Goal: Information Seeking & Learning: Find specific fact

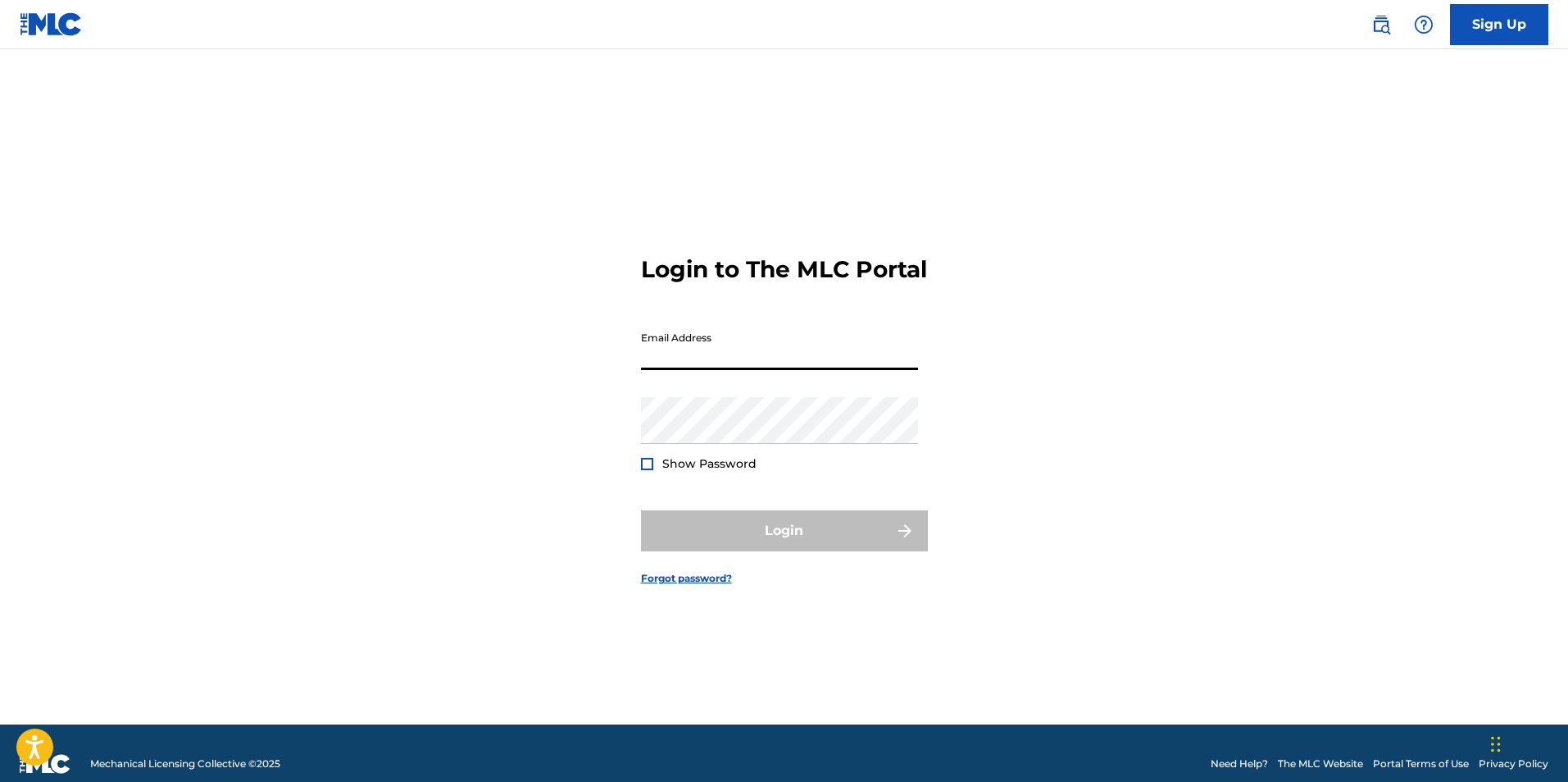
click at [666, 359] on input "Email Address" at bounding box center [779, 347] width 277 height 46
type input "[EMAIL_ADDRESS][DOMAIN_NAME]"
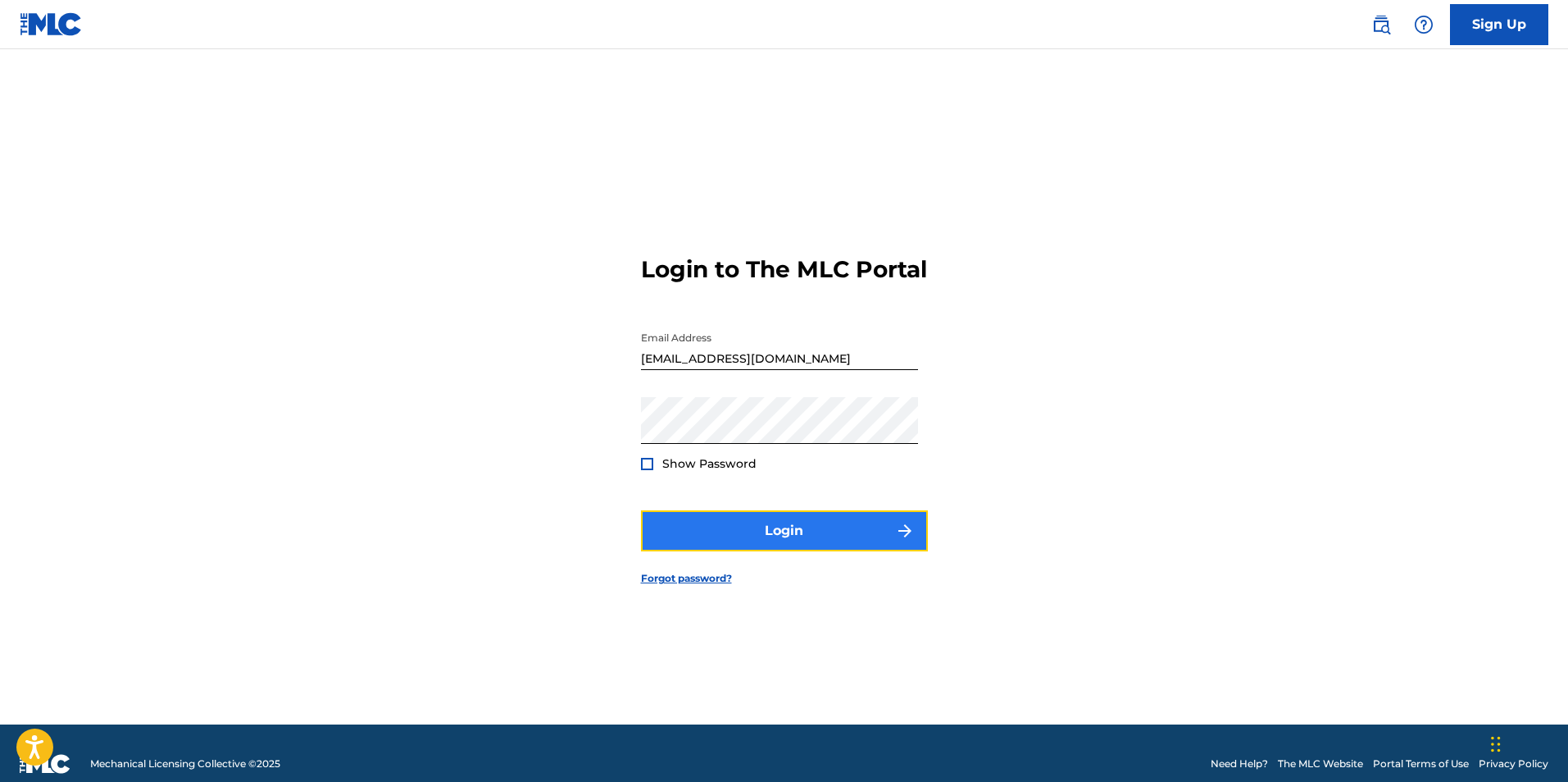
click at [722, 540] on button "Login" at bounding box center [784, 530] width 287 height 41
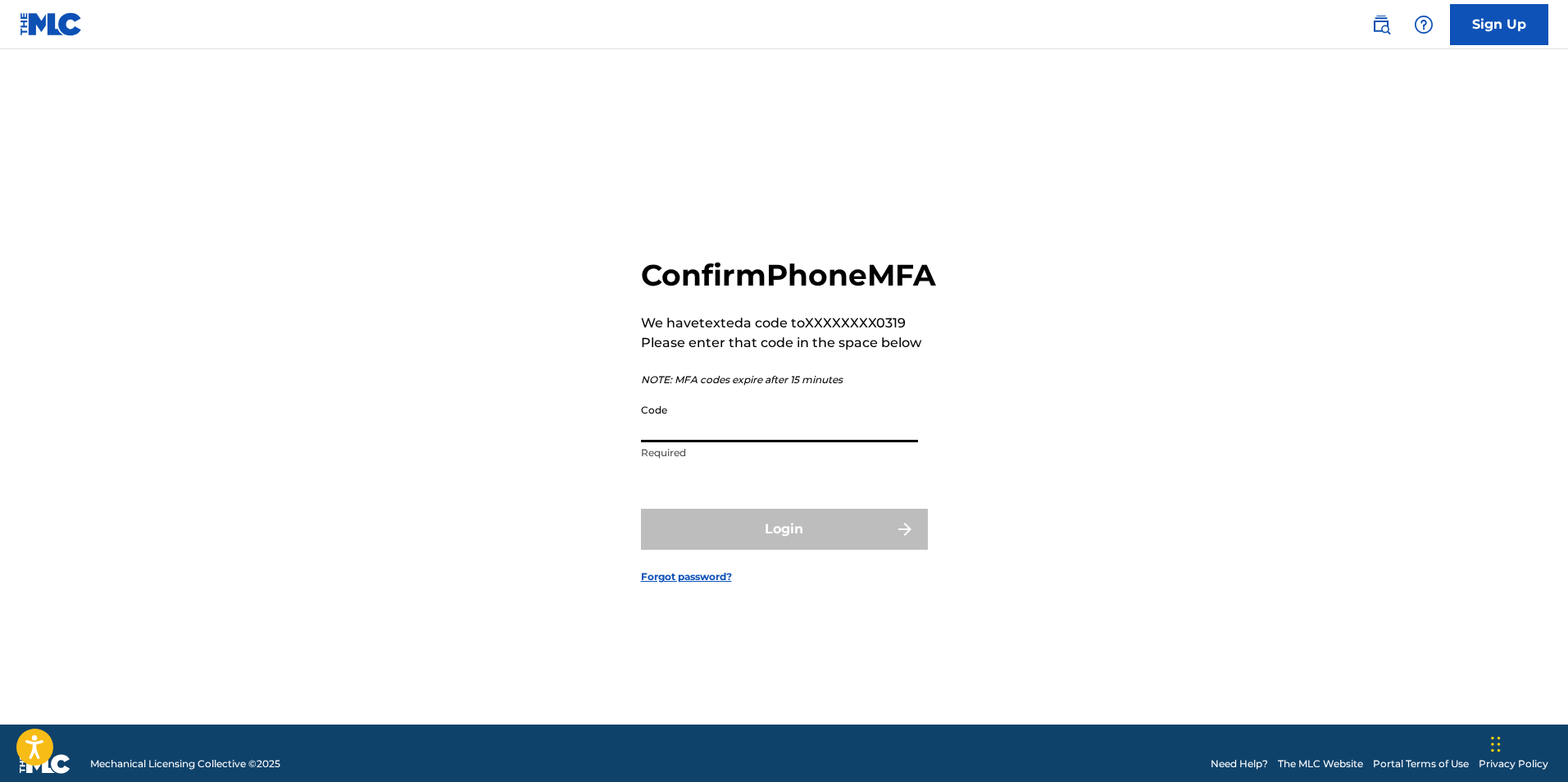
click at [711, 439] on input "Code" at bounding box center [779, 418] width 277 height 46
type input "127440"
click at [743, 547] on button "Login" at bounding box center [784, 529] width 287 height 41
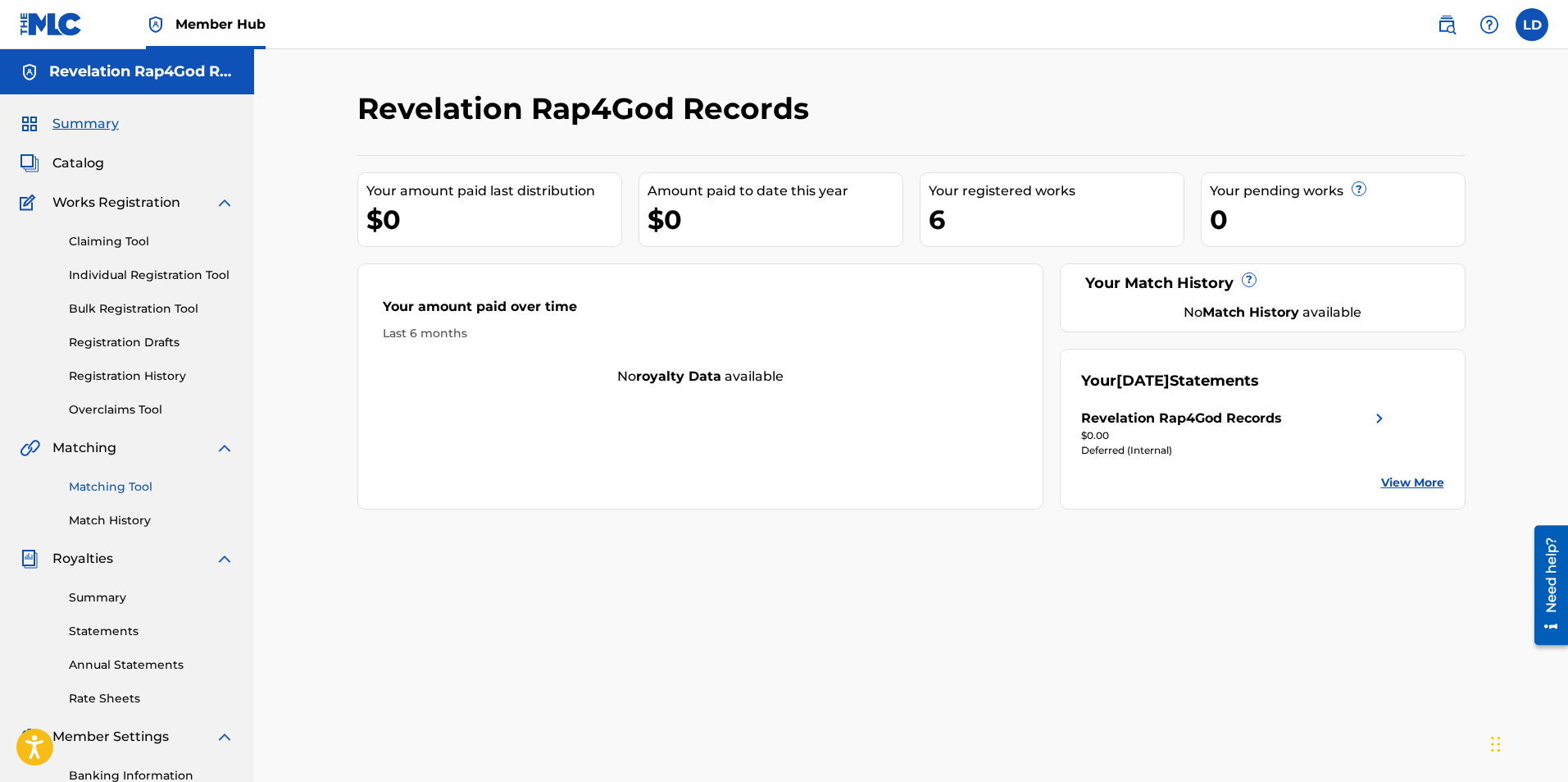
click at [111, 486] on link "Matching Tool" at bounding box center [151, 487] width 166 height 17
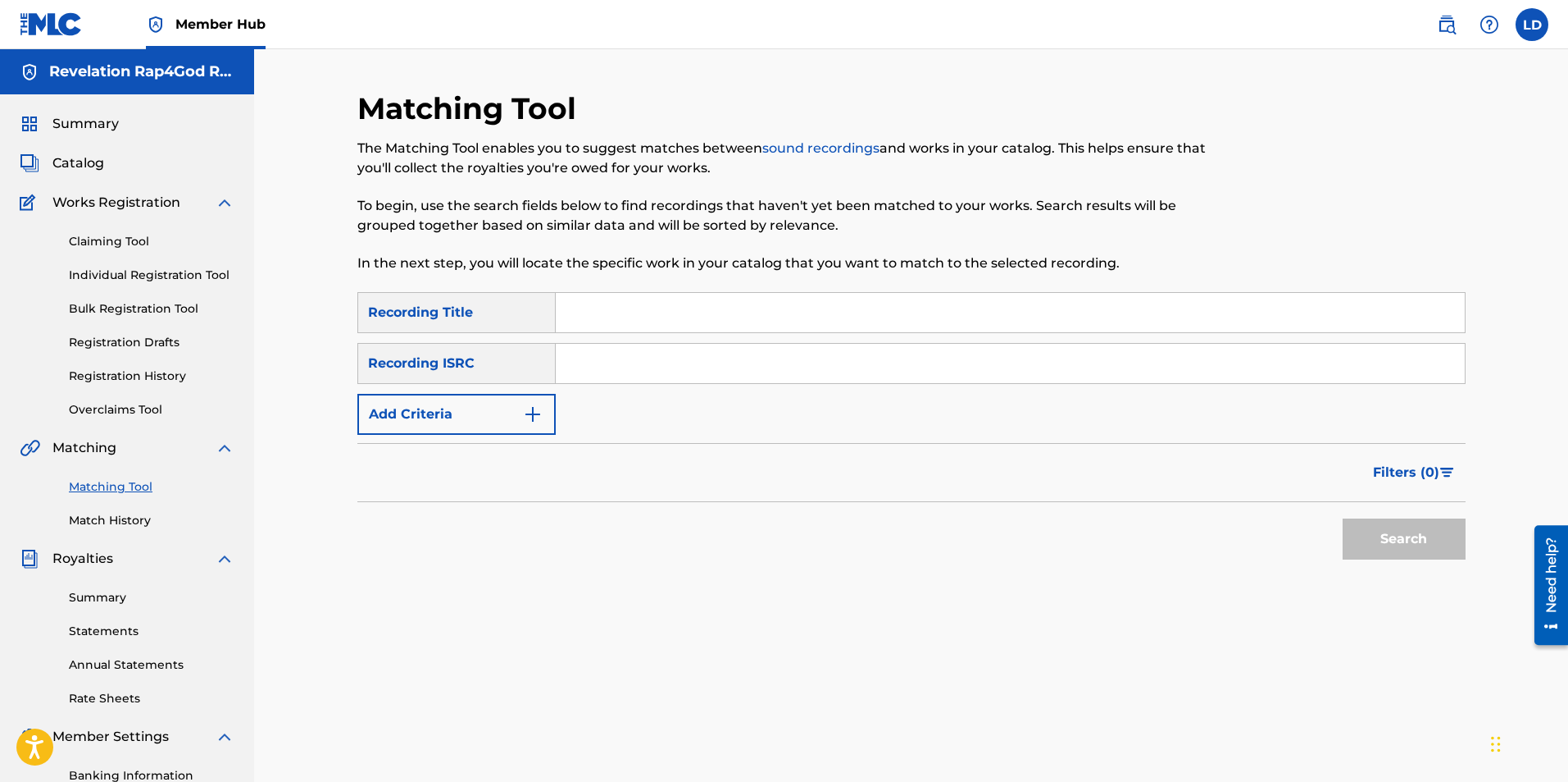
click at [565, 317] on input "Search Form" at bounding box center [1010, 312] width 909 height 40
type input "It's A Done Deal Sista Revelation"
click at [580, 368] on input "Search Form" at bounding box center [1010, 363] width 909 height 40
type input "929185428"
click at [1395, 551] on button "Search" at bounding box center [1404, 539] width 123 height 41
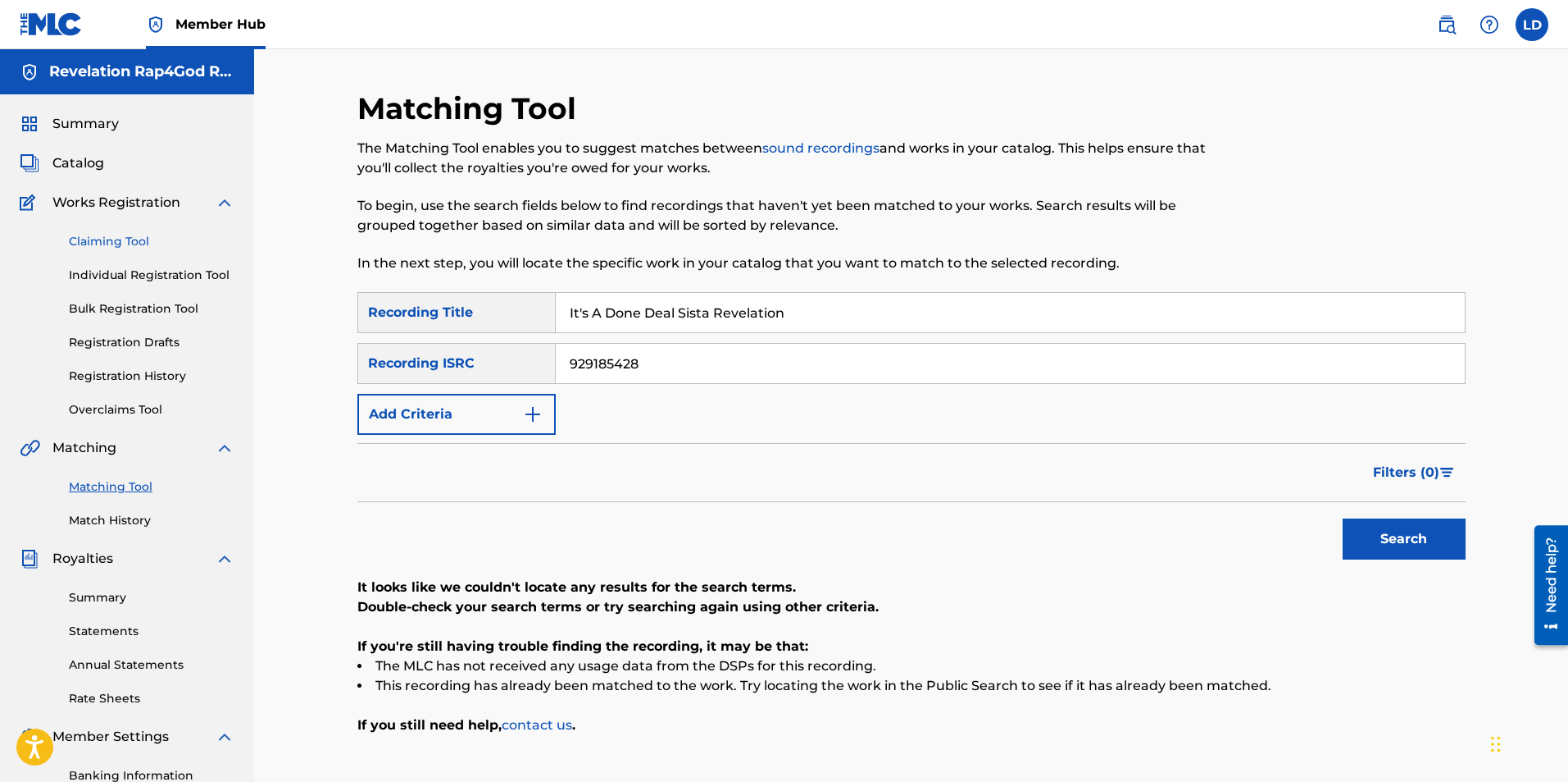
click at [119, 241] on link "Claiming Tool" at bounding box center [151, 241] width 166 height 17
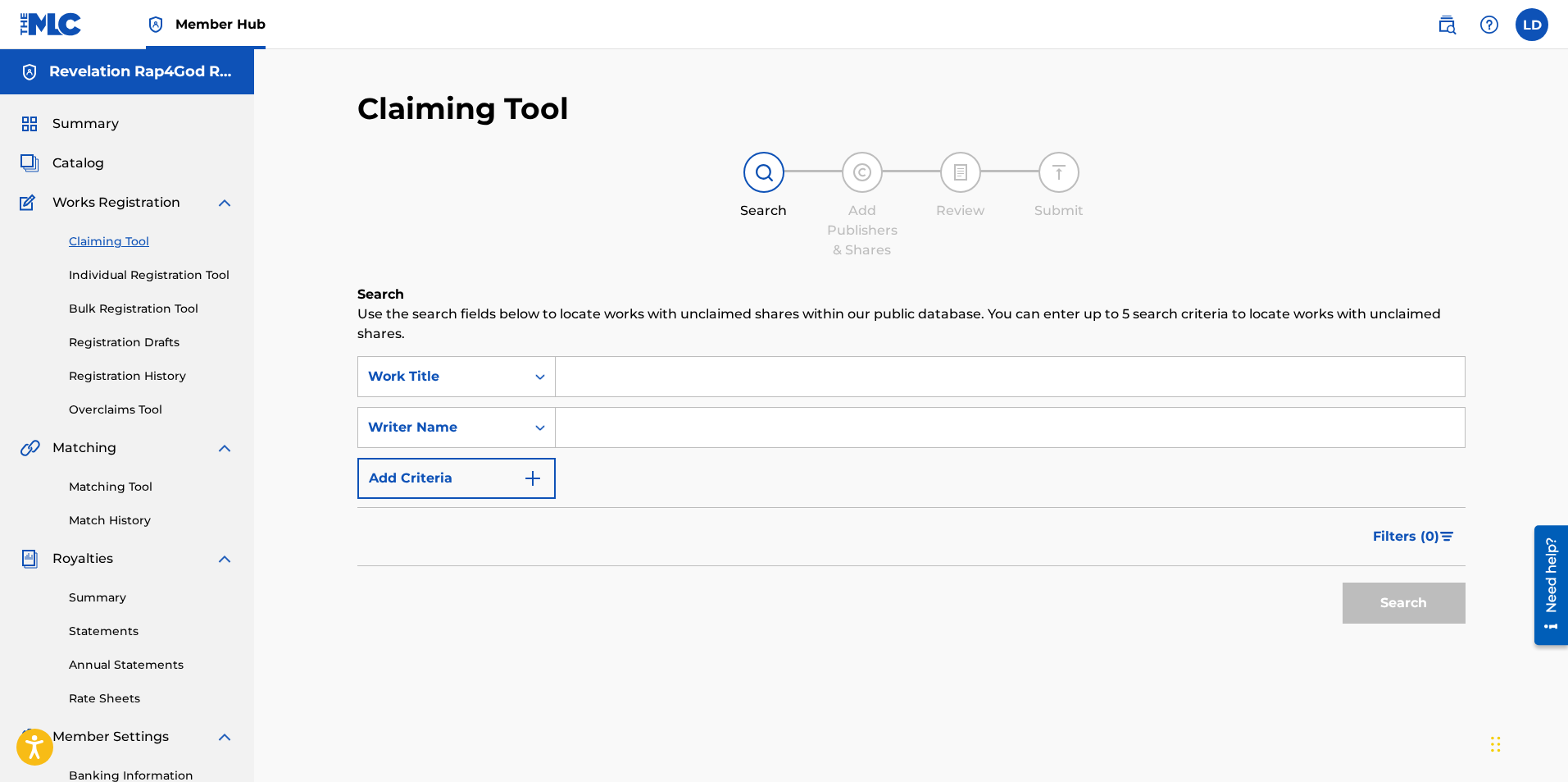
click at [696, 384] on input "Search Form" at bounding box center [1010, 377] width 909 height 40
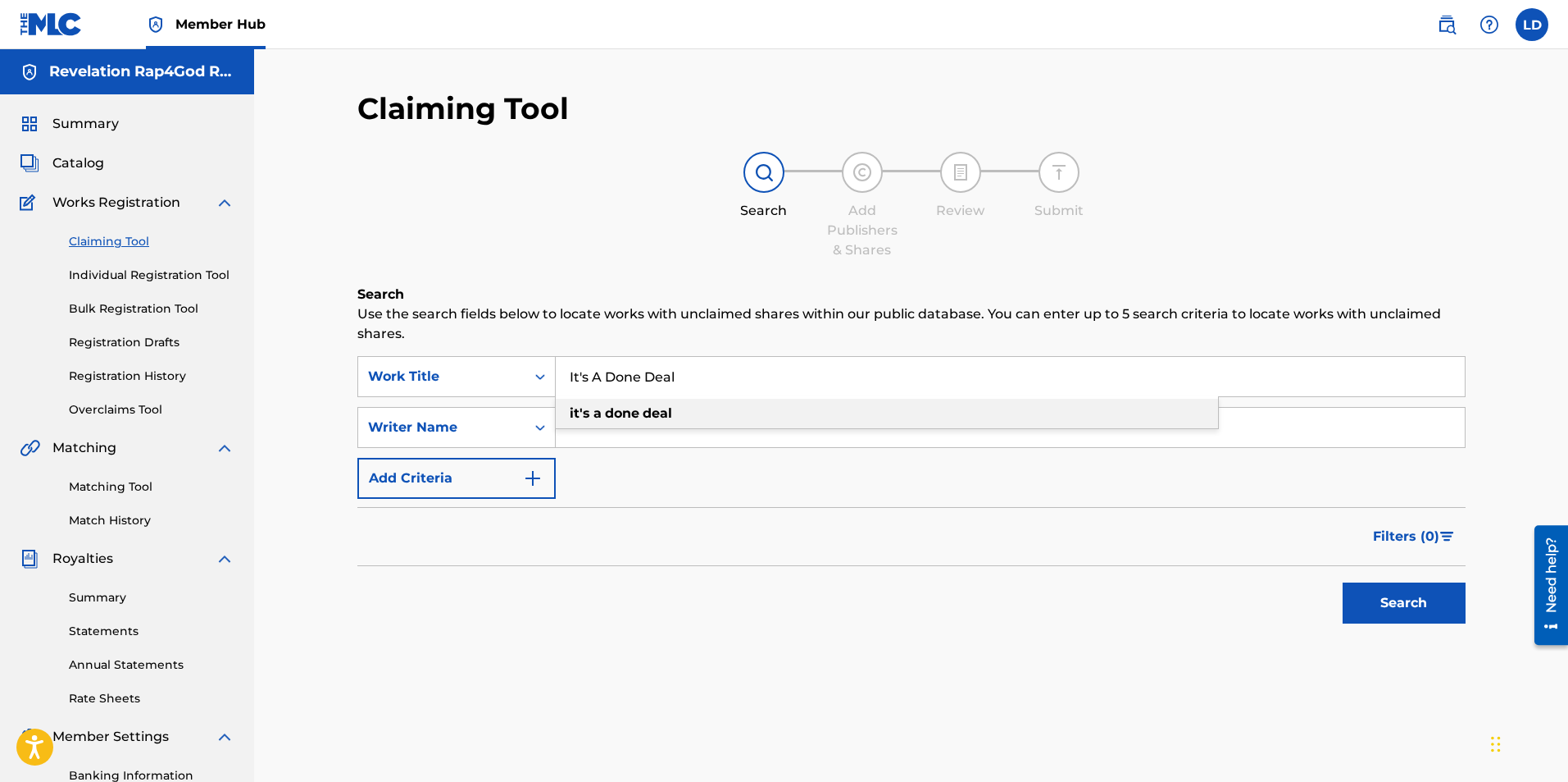
click at [689, 411] on div "it's a done deal" at bounding box center [887, 413] width 662 height 30
type input "it's a done deal"
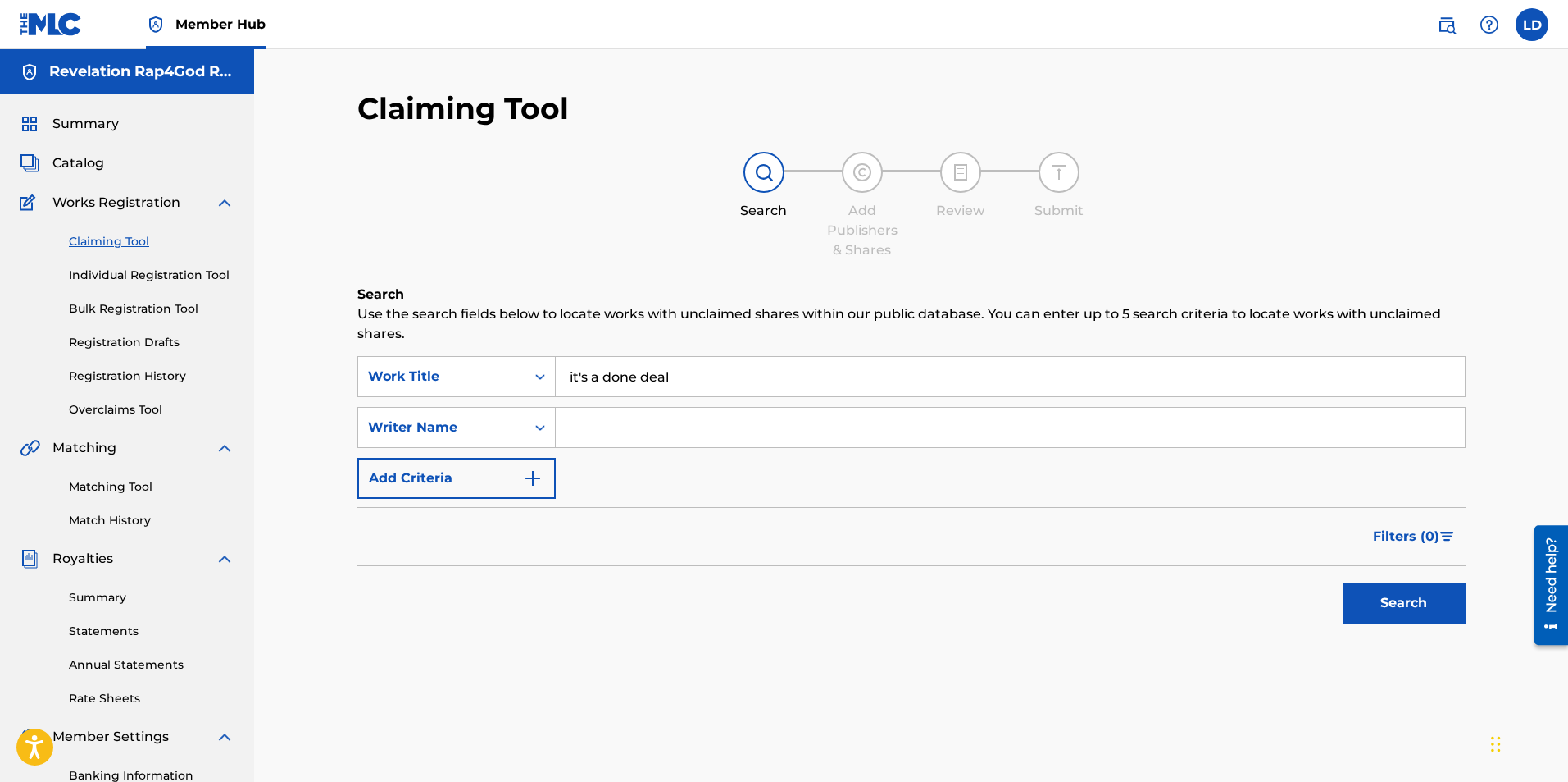
click at [648, 431] on input "Search Form" at bounding box center [1010, 427] width 909 height 40
type input "[PERSON_NAME] Shadaye [PERSON_NAME]"
click at [544, 477] on button "Add Criteria" at bounding box center [456, 478] width 199 height 41
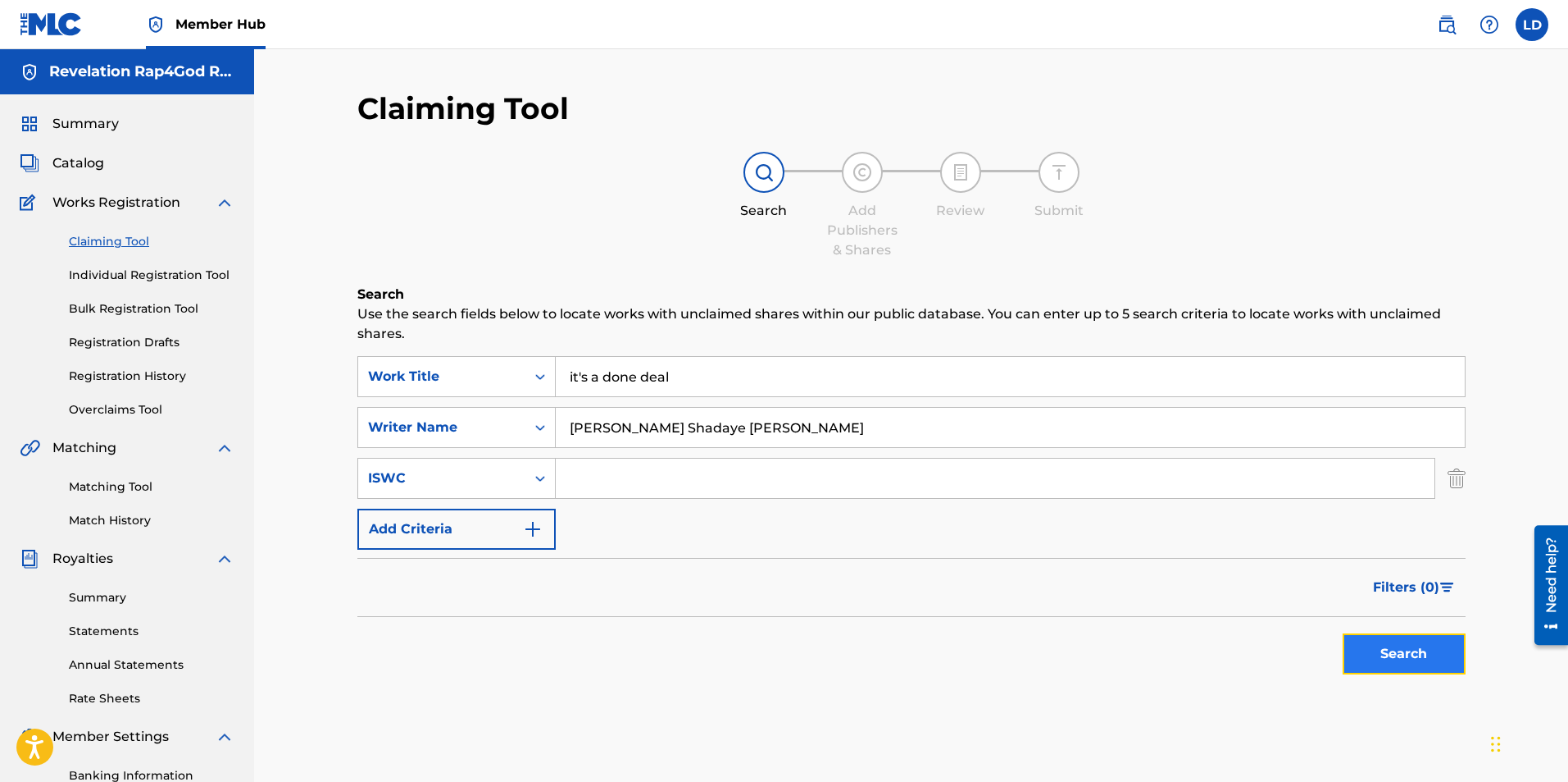
click at [1384, 645] on button "Search" at bounding box center [1404, 654] width 123 height 41
click at [1394, 656] on button "Search" at bounding box center [1404, 654] width 123 height 41
click at [668, 379] on input "it's a done deal" at bounding box center [1010, 377] width 909 height 40
type input "it's a done deal Sista Revelation"
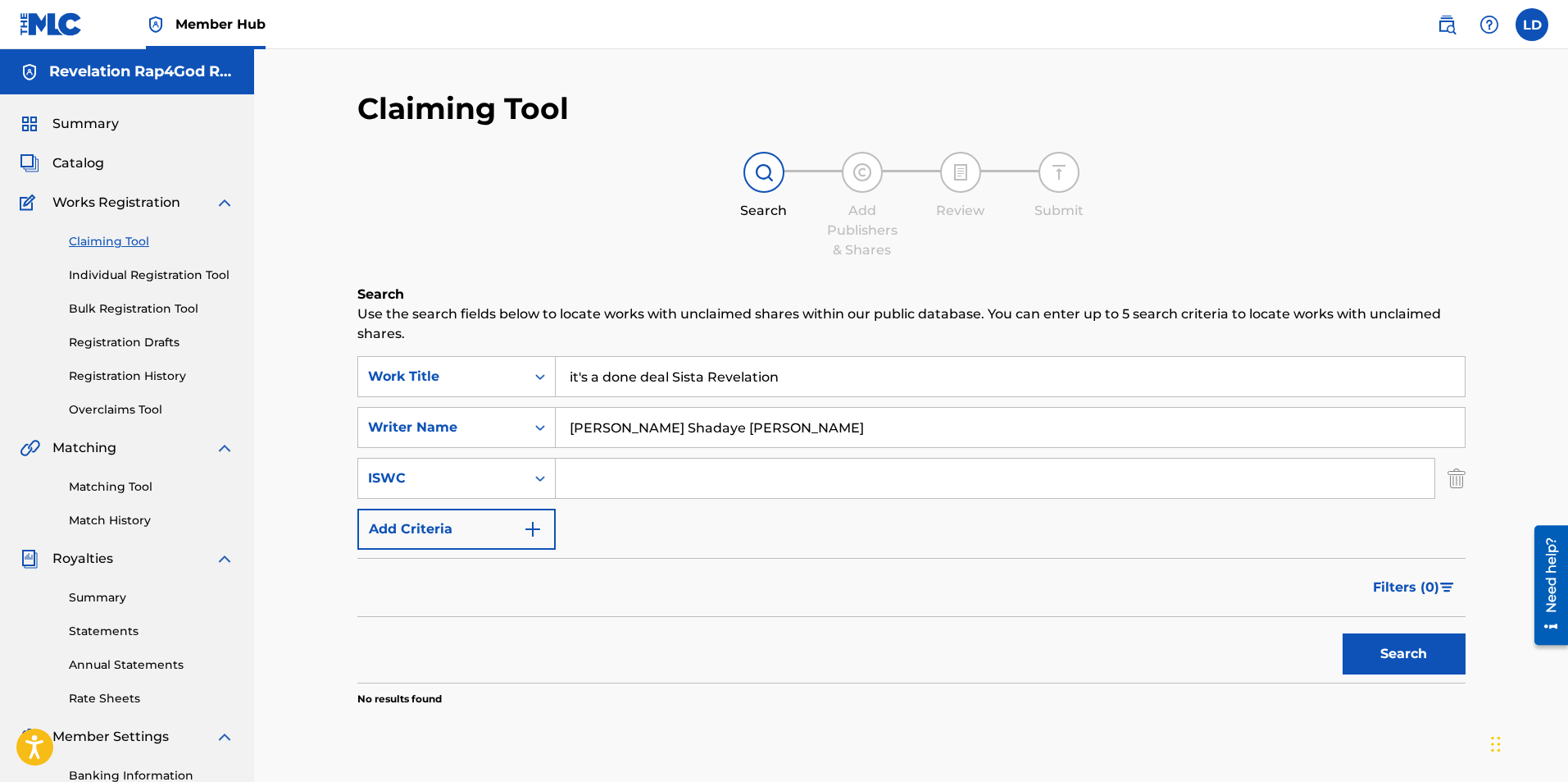
click at [1343, 633] on button "Search" at bounding box center [1404, 654] width 123 height 41
click at [1391, 652] on button "Search" at bounding box center [1404, 654] width 123 height 41
click at [92, 489] on link "Matching Tool" at bounding box center [151, 487] width 166 height 17
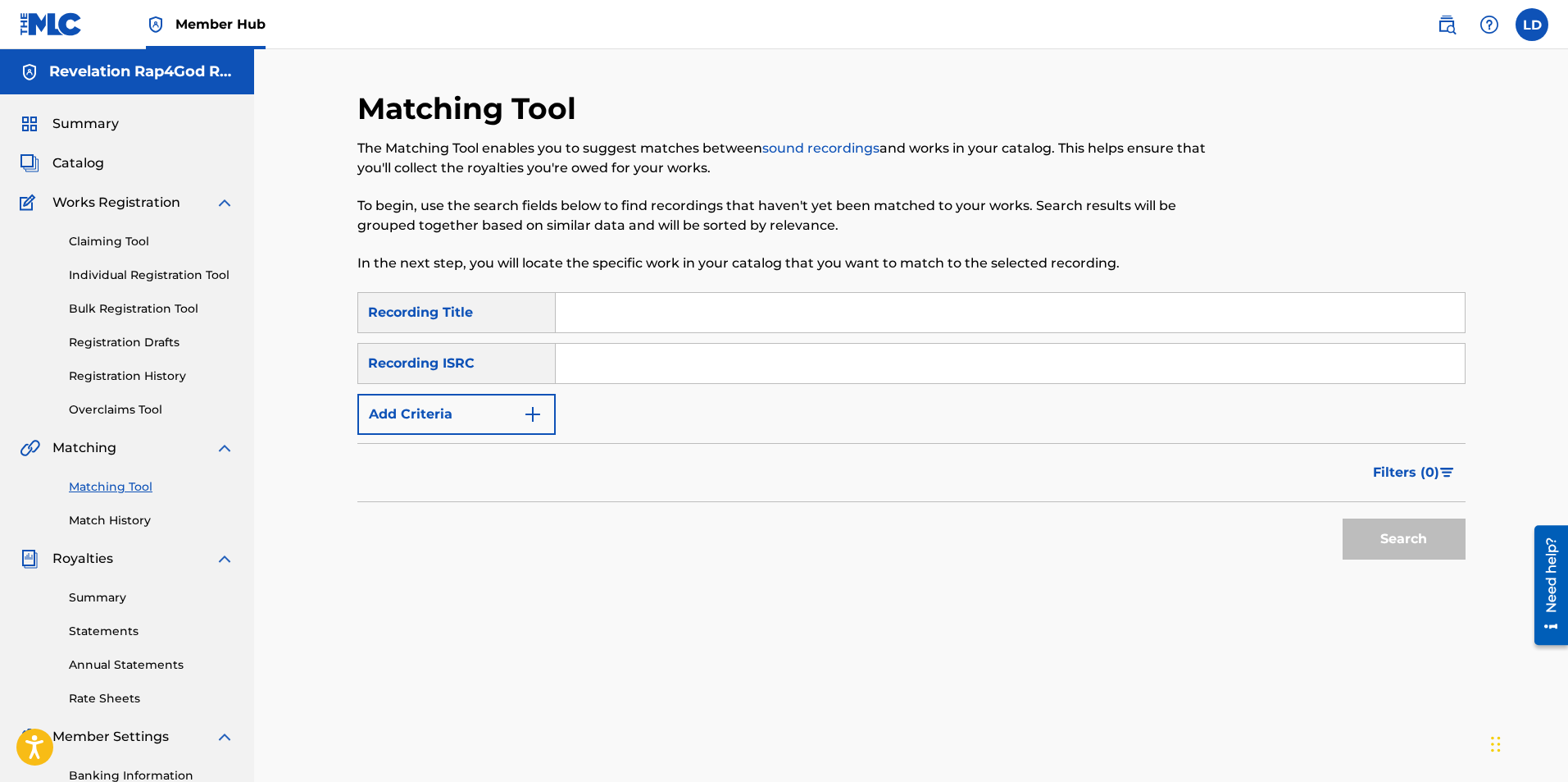
click at [603, 317] on input "Search Form" at bounding box center [1010, 312] width 909 height 40
type input "You can't stop the pain"
click at [576, 356] on input "Search Form" at bounding box center [1010, 363] width 909 height 40
type input "#55064933"
click at [1387, 542] on button "Search" at bounding box center [1404, 539] width 123 height 41
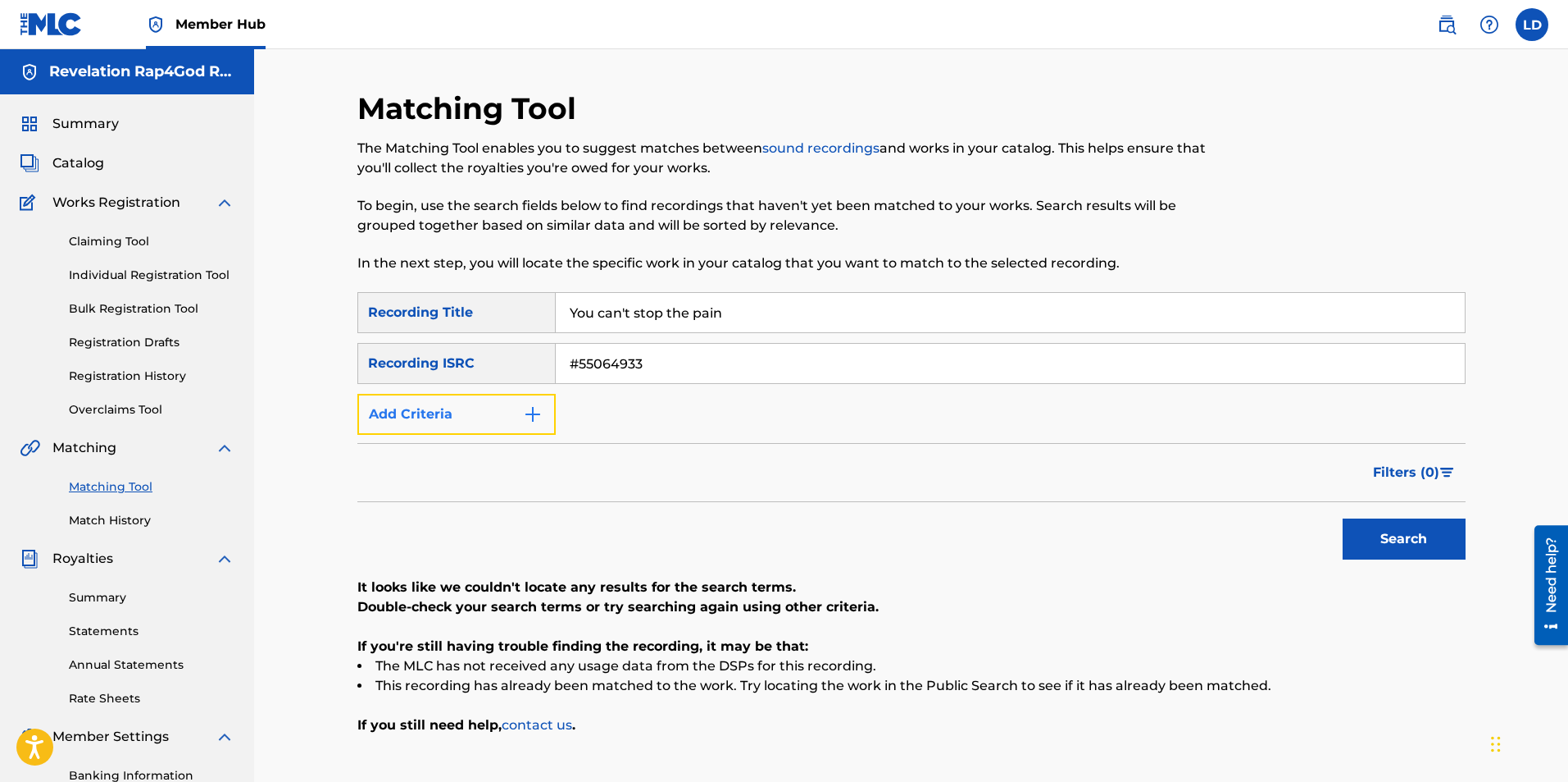
click at [536, 419] on img "Search Form" at bounding box center [533, 414] width 19 height 19
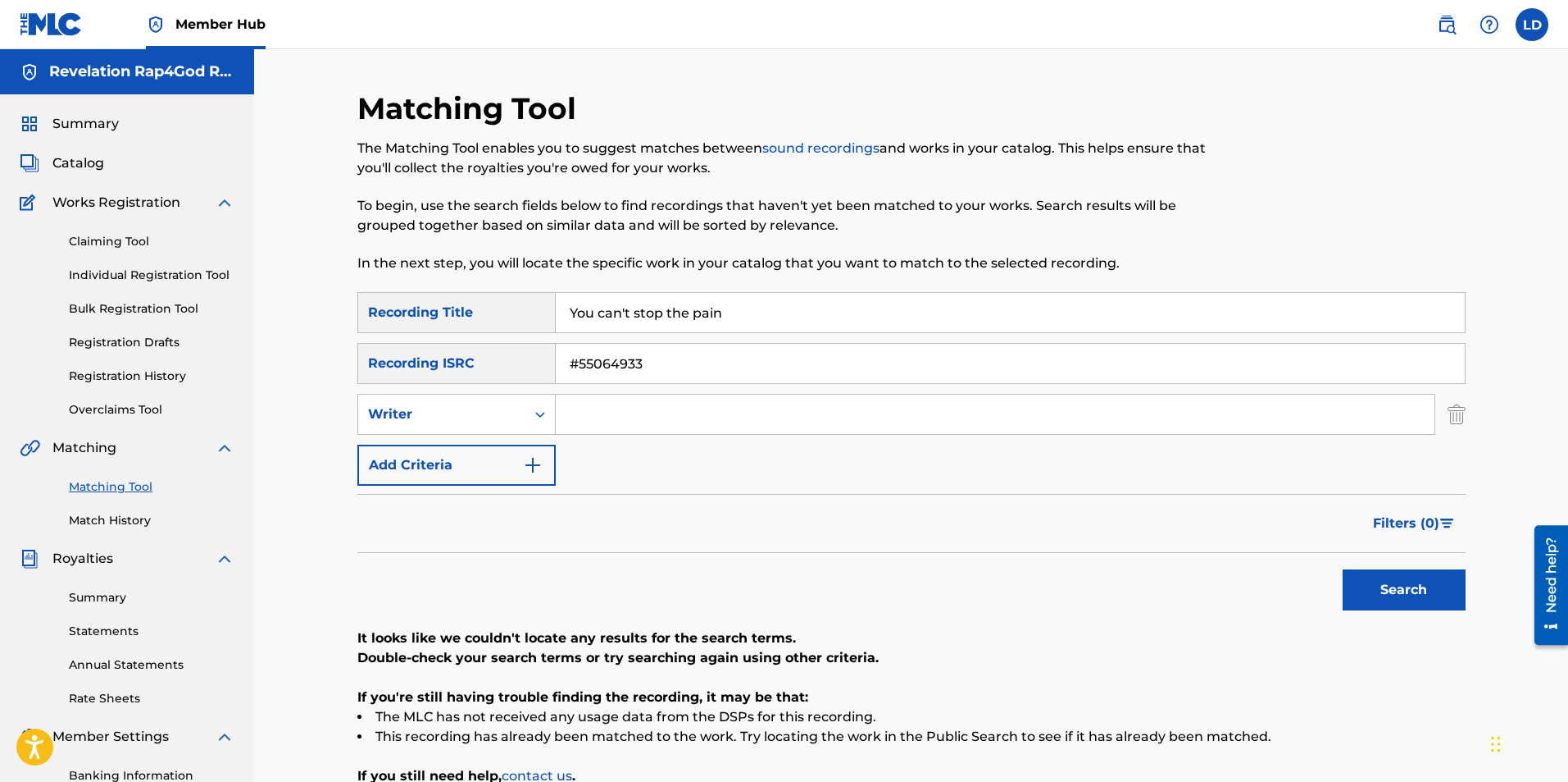
click at [589, 417] on input "Search Form" at bounding box center [995, 414] width 879 height 40
click at [1403, 586] on button "Search" at bounding box center [1404, 590] width 123 height 41
click at [744, 417] on input "[PERSON_NAME] Shadaye [PERSON_NAME]" at bounding box center [995, 414] width 879 height 40
type input "L"
click at [1396, 586] on button "Search" at bounding box center [1404, 590] width 123 height 41
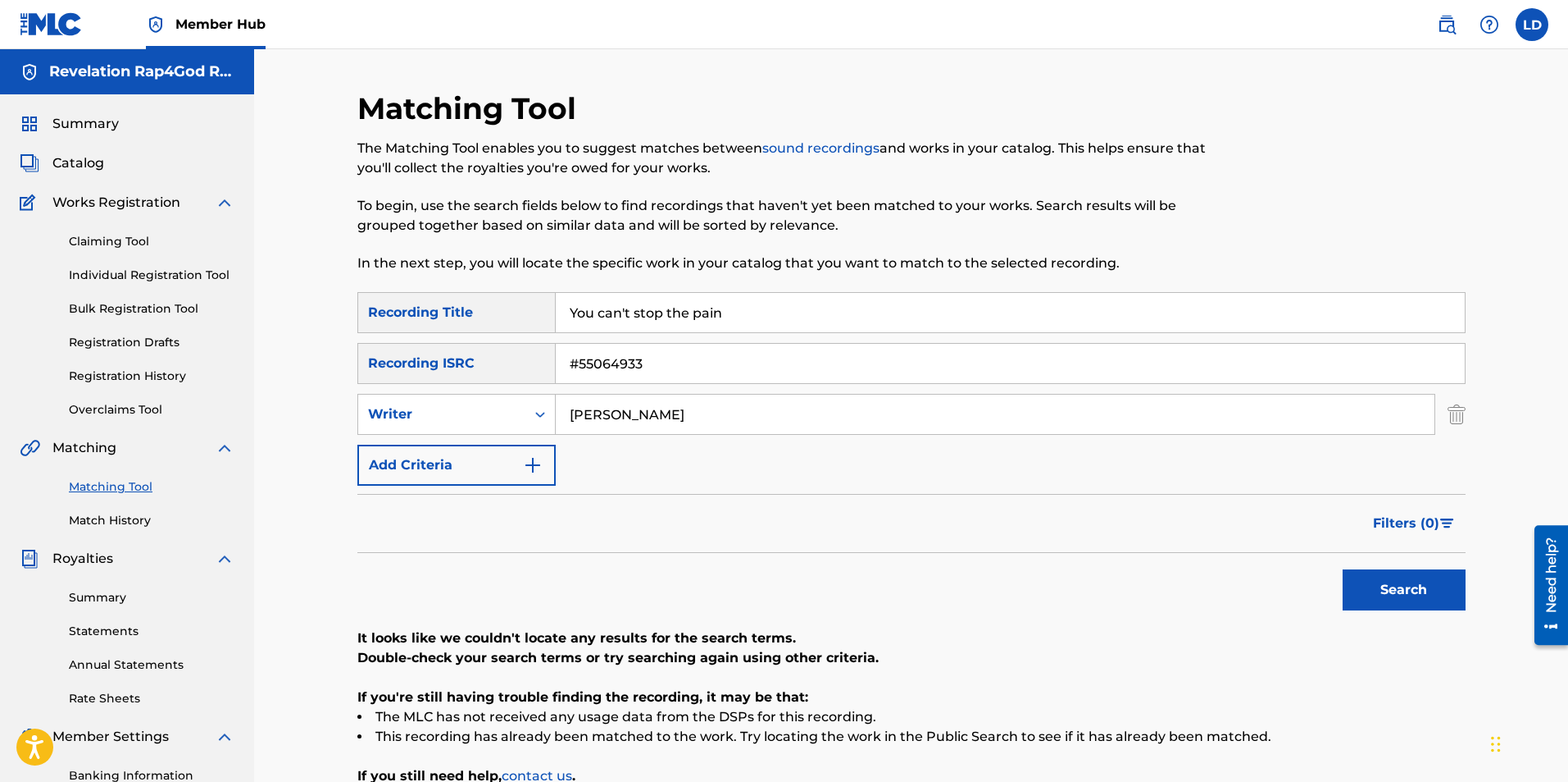
click at [661, 411] on input "[PERSON_NAME]" at bounding box center [995, 414] width 879 height 40
type input "D"
type input "Revelation"
click at [1399, 590] on button "Search" at bounding box center [1404, 590] width 123 height 41
click at [650, 363] on input "#55064933" at bounding box center [1010, 363] width 909 height 40
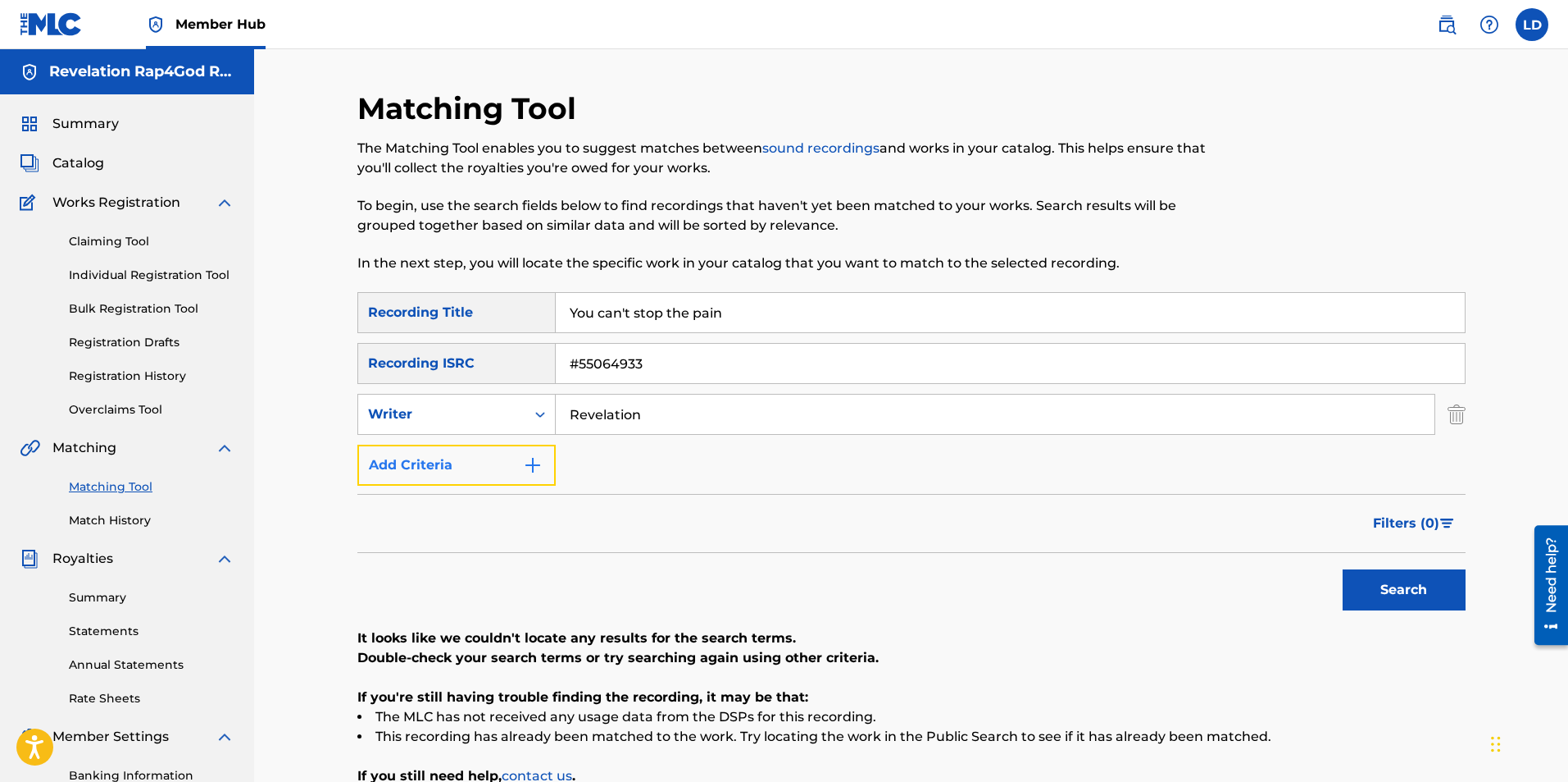
click at [529, 471] on img "Search Form" at bounding box center [533, 464] width 19 height 19
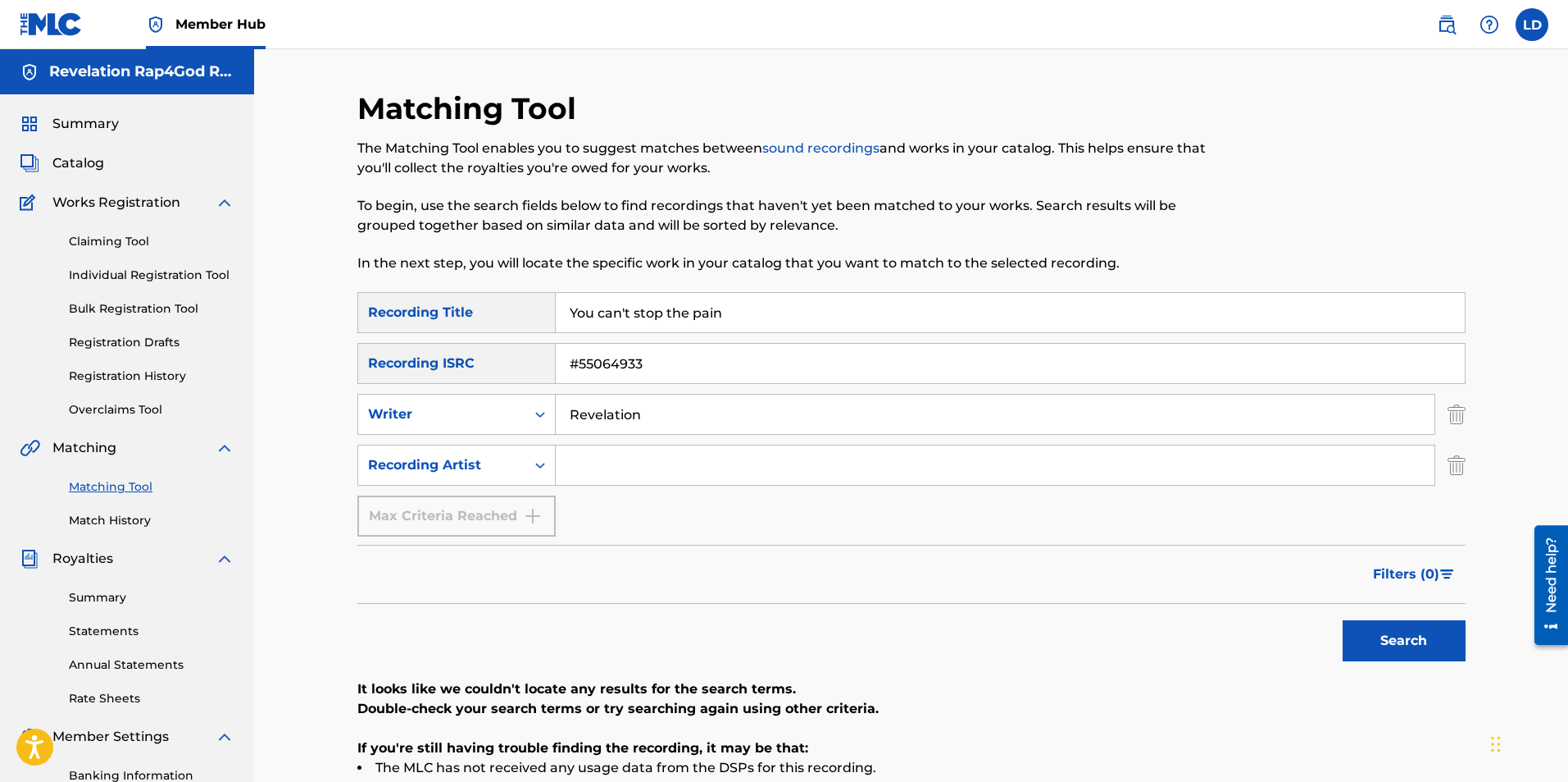
click at [488, 517] on div "Max Criteria Reached" at bounding box center [456, 516] width 199 height 41
click at [536, 520] on div "Max Criteria Reached" at bounding box center [456, 516] width 199 height 41
click at [585, 469] on input "Search Form" at bounding box center [995, 464] width 879 height 40
type input "Sista Revelation"
click at [1400, 645] on button "Search" at bounding box center [1404, 640] width 123 height 41
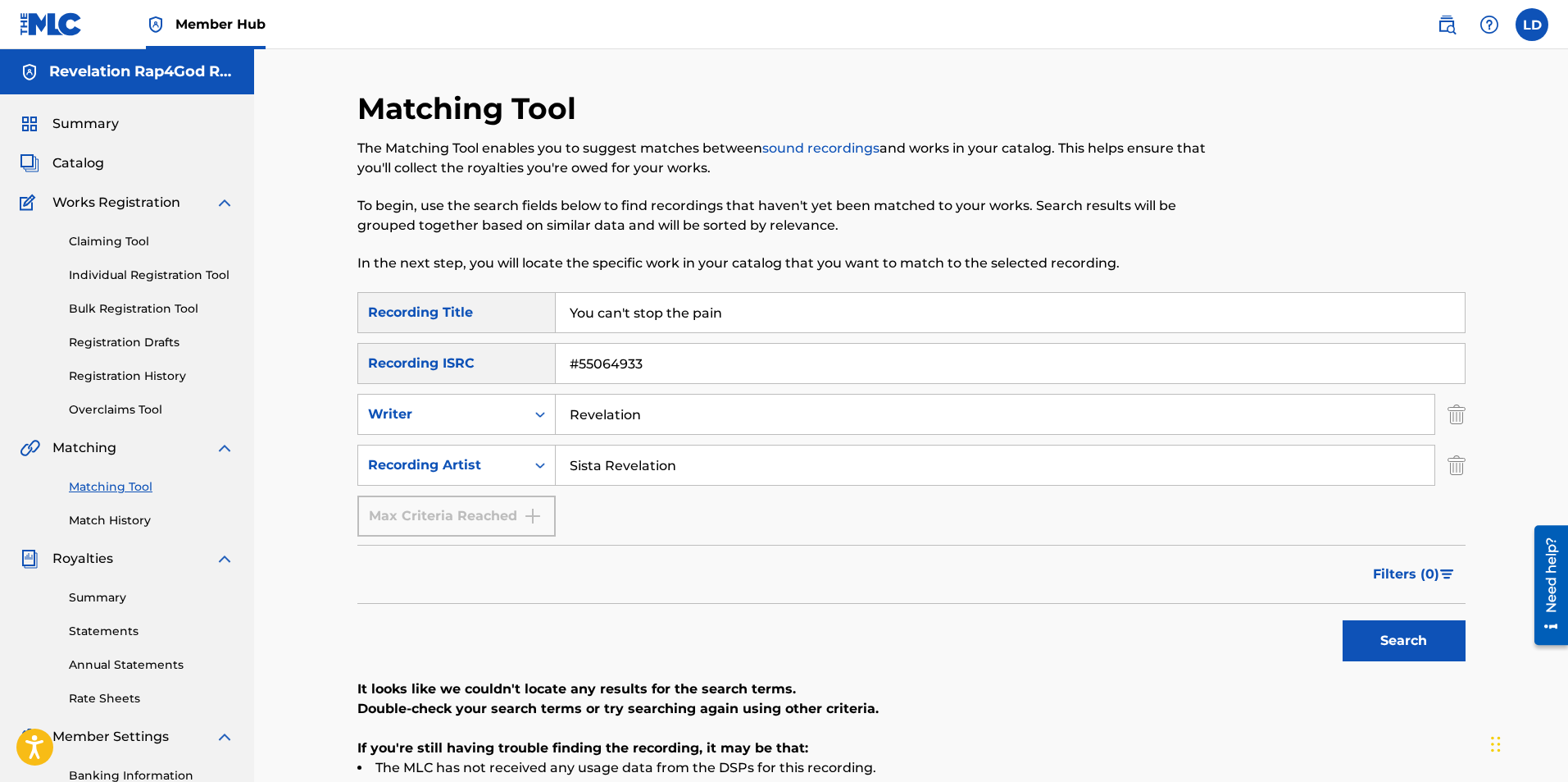
click at [731, 314] on input "You can't stop the pain" at bounding box center [1010, 312] width 909 height 40
click at [730, 314] on input "You can't stop the pain" at bounding box center [1010, 312] width 909 height 40
click at [125, 490] on link "Matching Tool" at bounding box center [151, 487] width 166 height 17
click at [124, 484] on link "Matching Tool" at bounding box center [151, 487] width 166 height 17
click at [738, 312] on input "You can't stop the pain" at bounding box center [1010, 312] width 909 height 40
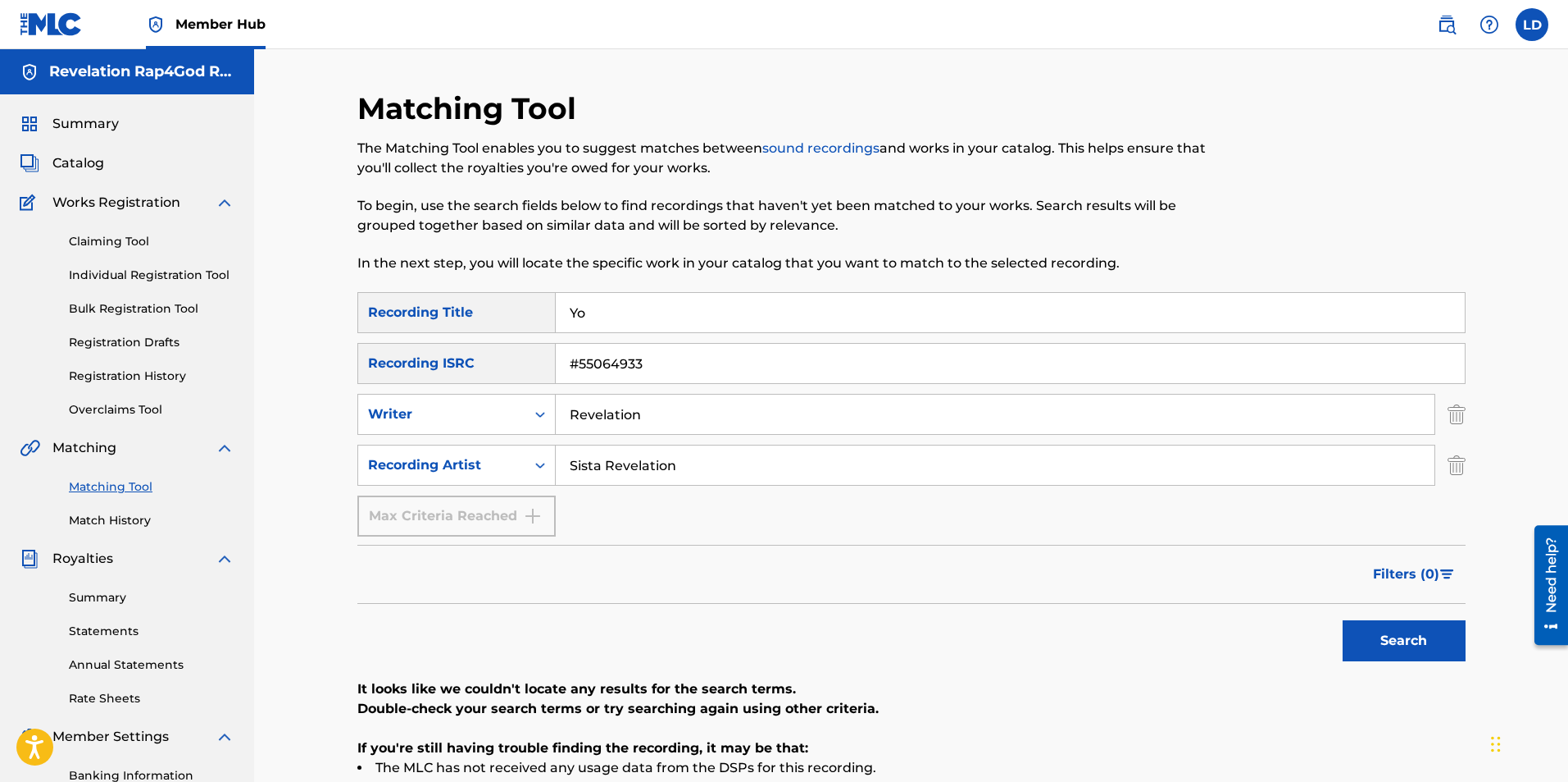
type input "Y"
click at [673, 363] on input "#55064933" at bounding box center [1010, 363] width 909 height 40
type input "#"
click at [642, 412] on input "Revelation" at bounding box center [995, 414] width 879 height 40
type input "R"
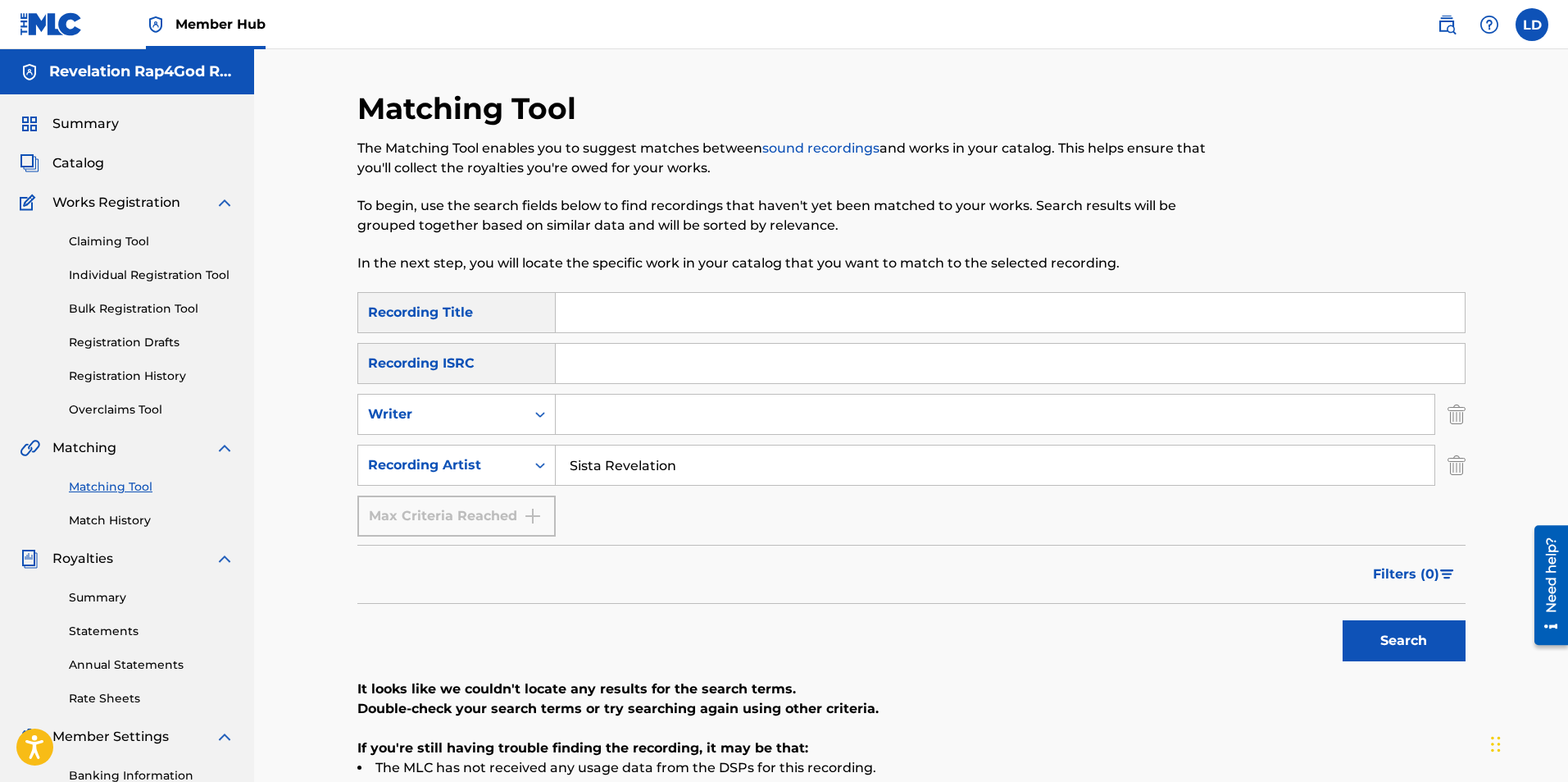
click at [574, 311] on input "Search Form" at bounding box center [1010, 312] width 909 height 40
type input "So [PERSON_NAME], So Tuff"
click at [602, 360] on input "Search Form" at bounding box center [1010, 363] width 909 height 40
type input "929770065"
click at [608, 424] on input "Search Form" at bounding box center [995, 414] width 879 height 40
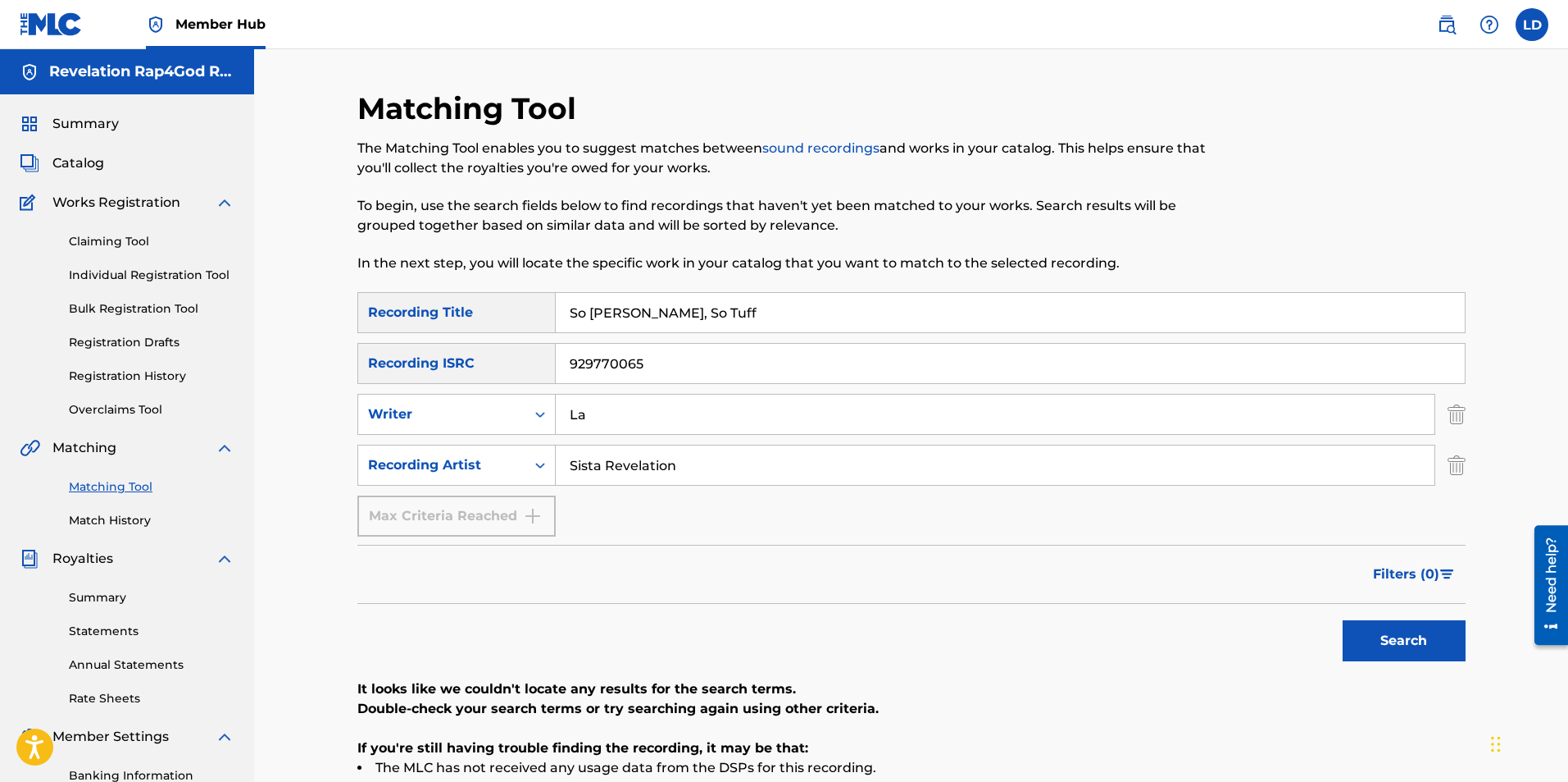
type input "L"
type input "Sista Revelation"
click at [1394, 648] on button "Search" at bounding box center [1404, 640] width 123 height 41
click at [1384, 635] on button "Search" at bounding box center [1404, 640] width 123 height 41
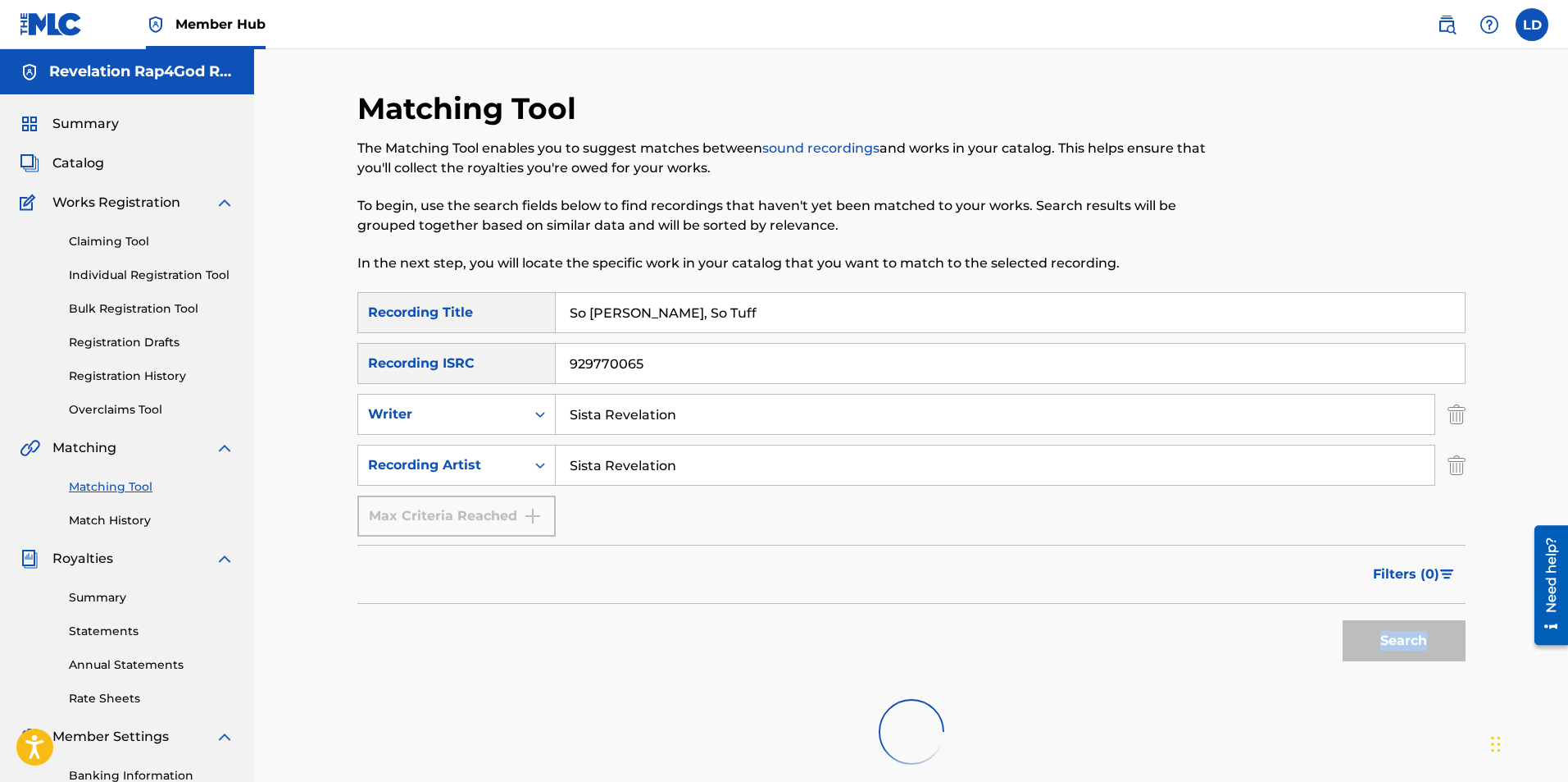
click at [1384, 635] on div "Search" at bounding box center [1400, 636] width 131 height 66
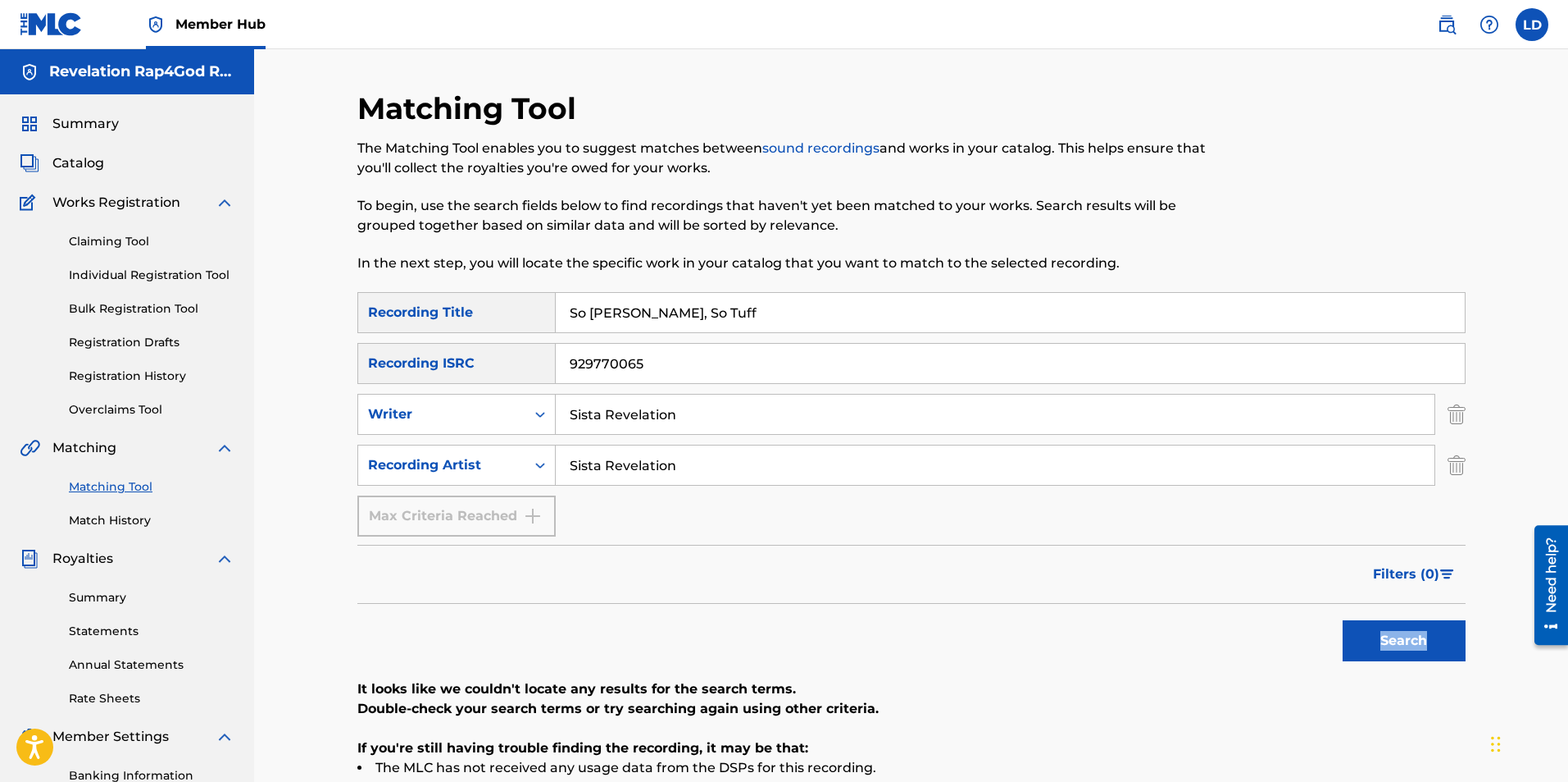
click at [111, 485] on link "Matching Tool" at bounding box center [151, 487] width 166 height 17
click at [682, 319] on input "So [PERSON_NAME], So Tuff" at bounding box center [1010, 312] width 909 height 40
type input "S"
click at [688, 378] on input "929770065" at bounding box center [1010, 363] width 909 height 40
type input "9"
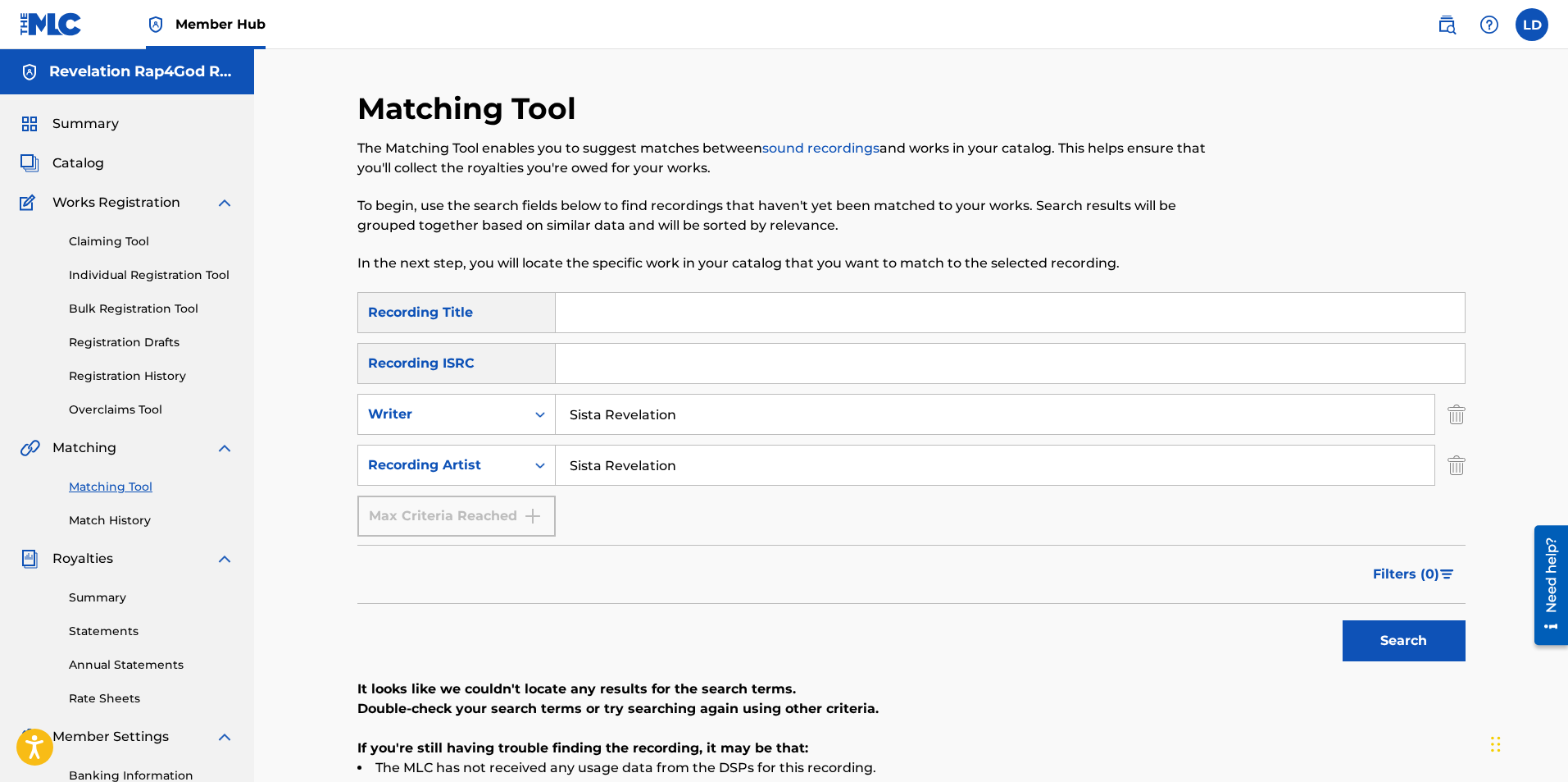
click at [674, 417] on input "Sista Revelation" at bounding box center [995, 414] width 879 height 40
type input "S"
click at [680, 470] on input "Sista Revelation" at bounding box center [995, 464] width 879 height 40
type input "S"
click at [589, 308] on input "Search Form" at bounding box center [1010, 312] width 909 height 40
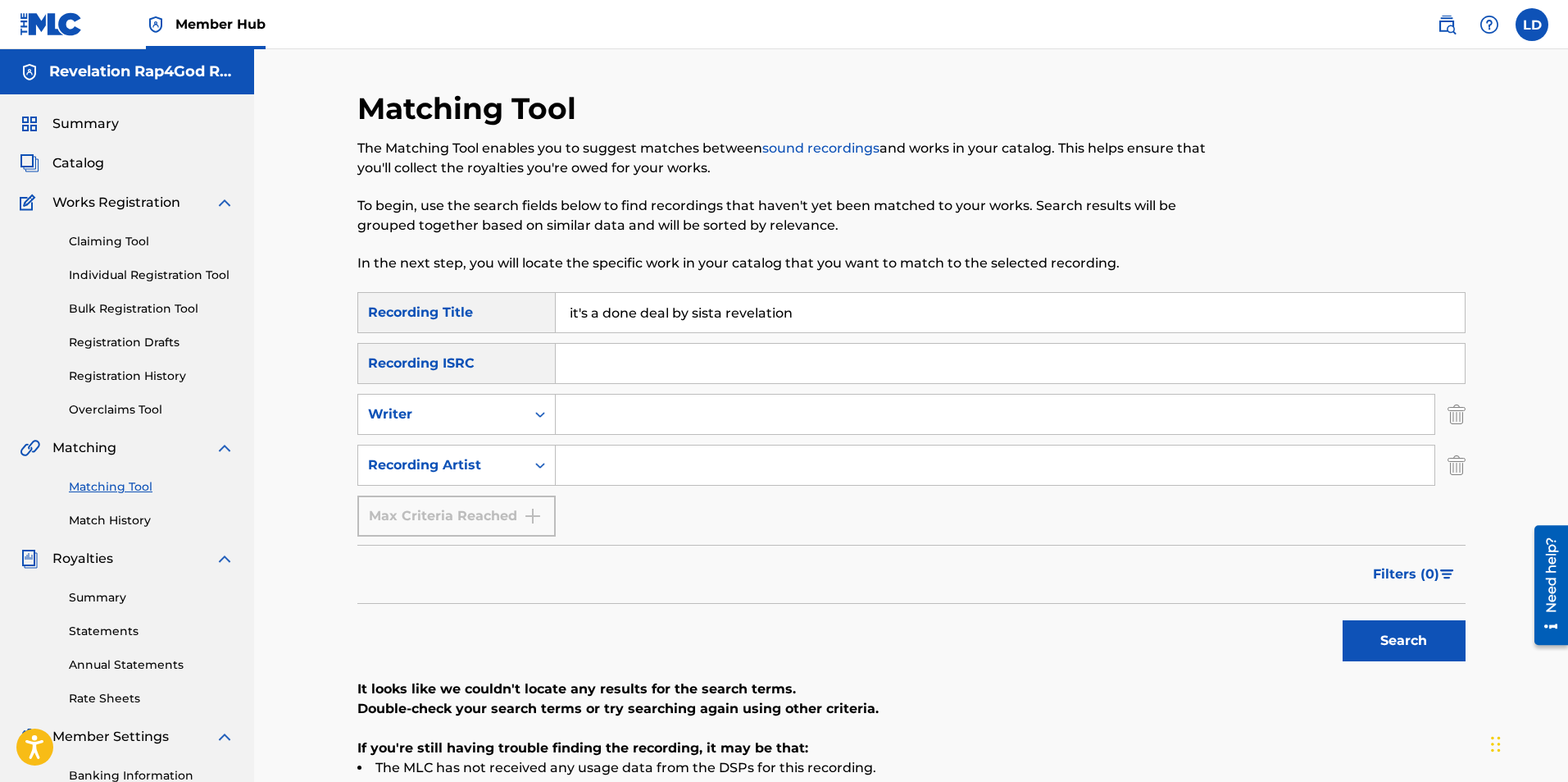
type input "it's a done deal by sista revelation"
click at [575, 371] on input "Search Form" at bounding box center [1010, 363] width 909 height 40
click at [565, 423] on input "Search Form" at bounding box center [995, 414] width 879 height 40
type input "[PERSON_NAME] Shadaye [PERSON_NAME]"
click at [601, 471] on input "Search Form" at bounding box center [995, 464] width 879 height 40
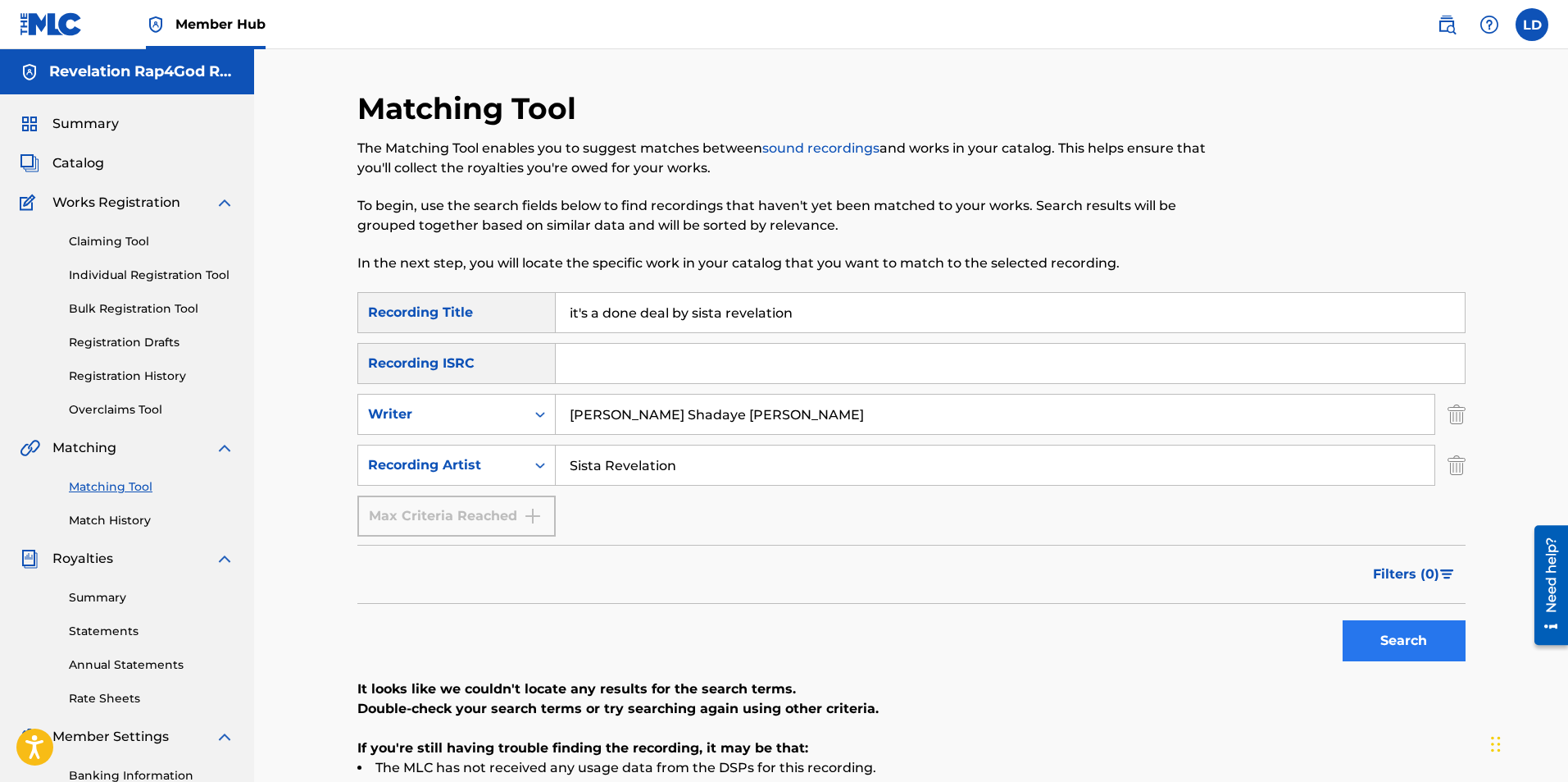
type input "Sista Revelation"
click at [1396, 630] on button "Search" at bounding box center [1404, 640] width 123 height 41
click at [826, 324] on input "it's a done deal by sista revelation" at bounding box center [1010, 312] width 909 height 40
type input "i"
click at [746, 429] on input "[PERSON_NAME] Shadaye [PERSON_NAME]" at bounding box center [995, 414] width 879 height 40
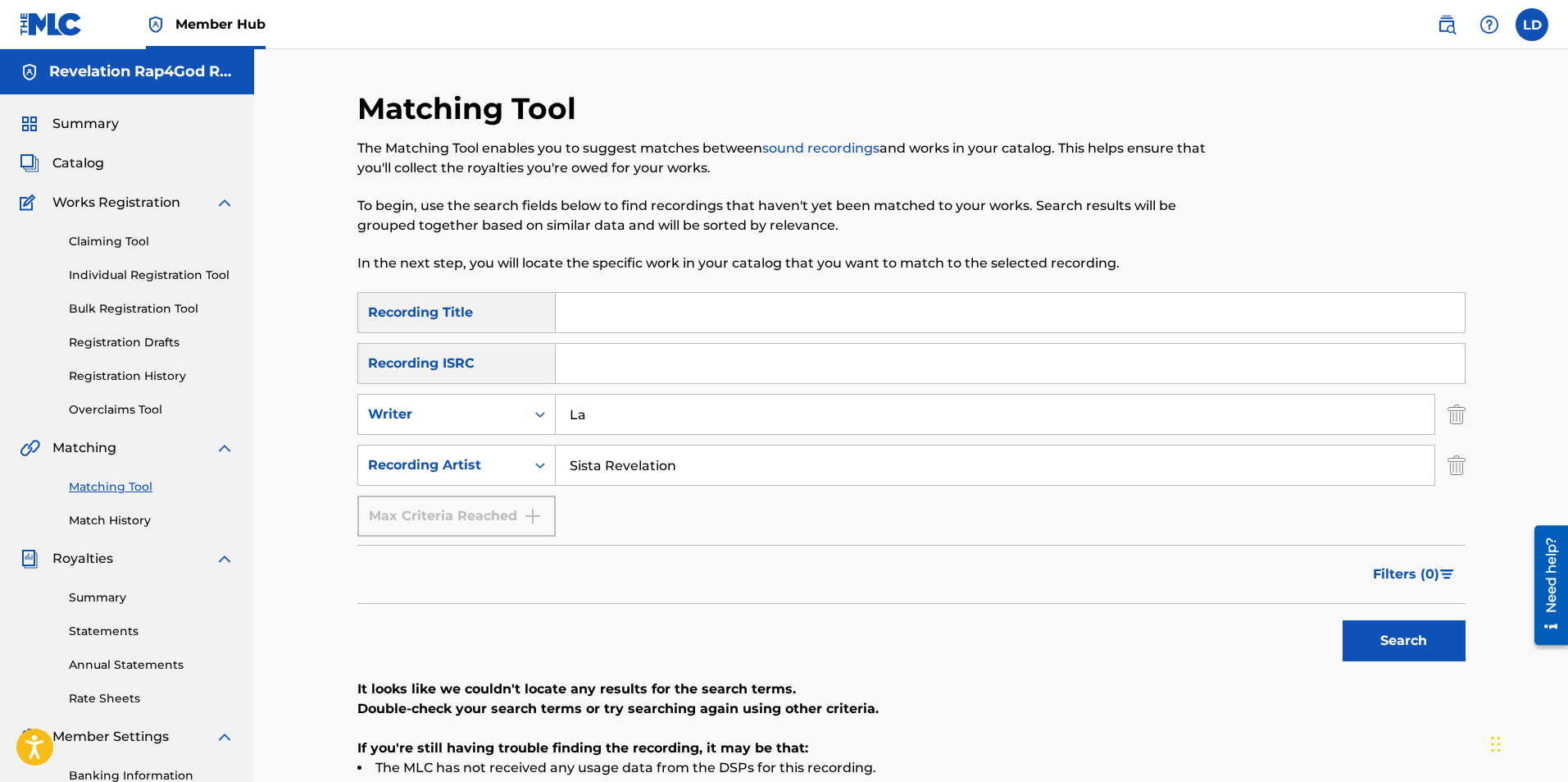
type input "L"
click at [686, 481] on input "Sista Revelation" at bounding box center [995, 464] width 879 height 40
type input "S"
click at [608, 314] on input "Search Form" at bounding box center [1010, 312] width 909 height 40
type input "No One's Gonna Love You"
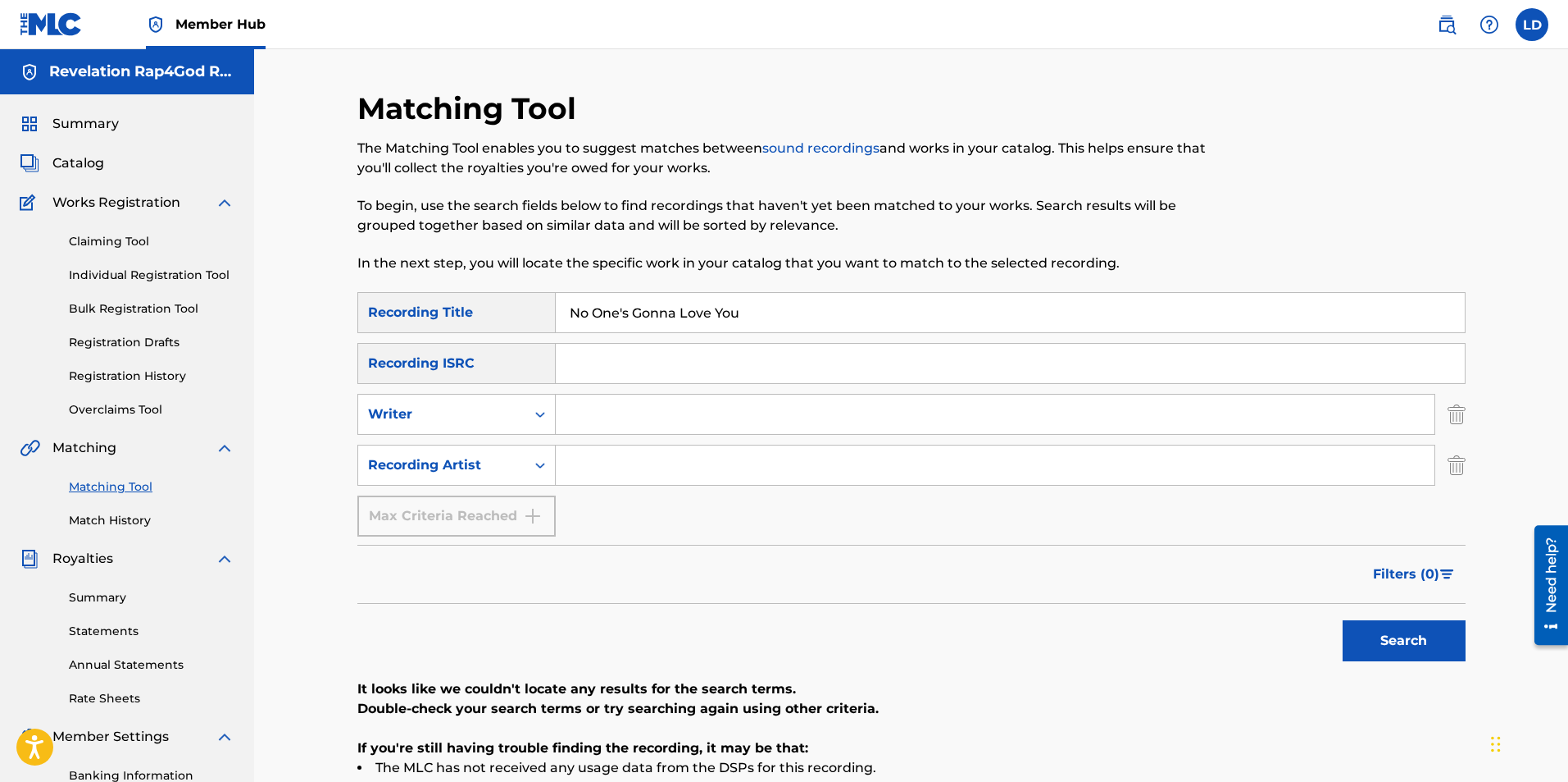
click at [569, 377] on input "Search Form" at bounding box center [1010, 363] width 909 height 40
type input "929770065"
click at [578, 417] on input "Search Form" at bounding box center [995, 414] width 879 height 40
type input "[PERSON_NAME] Shadaye [PERSON_NAME]"
click at [596, 456] on input "Search Form" at bounding box center [995, 464] width 879 height 40
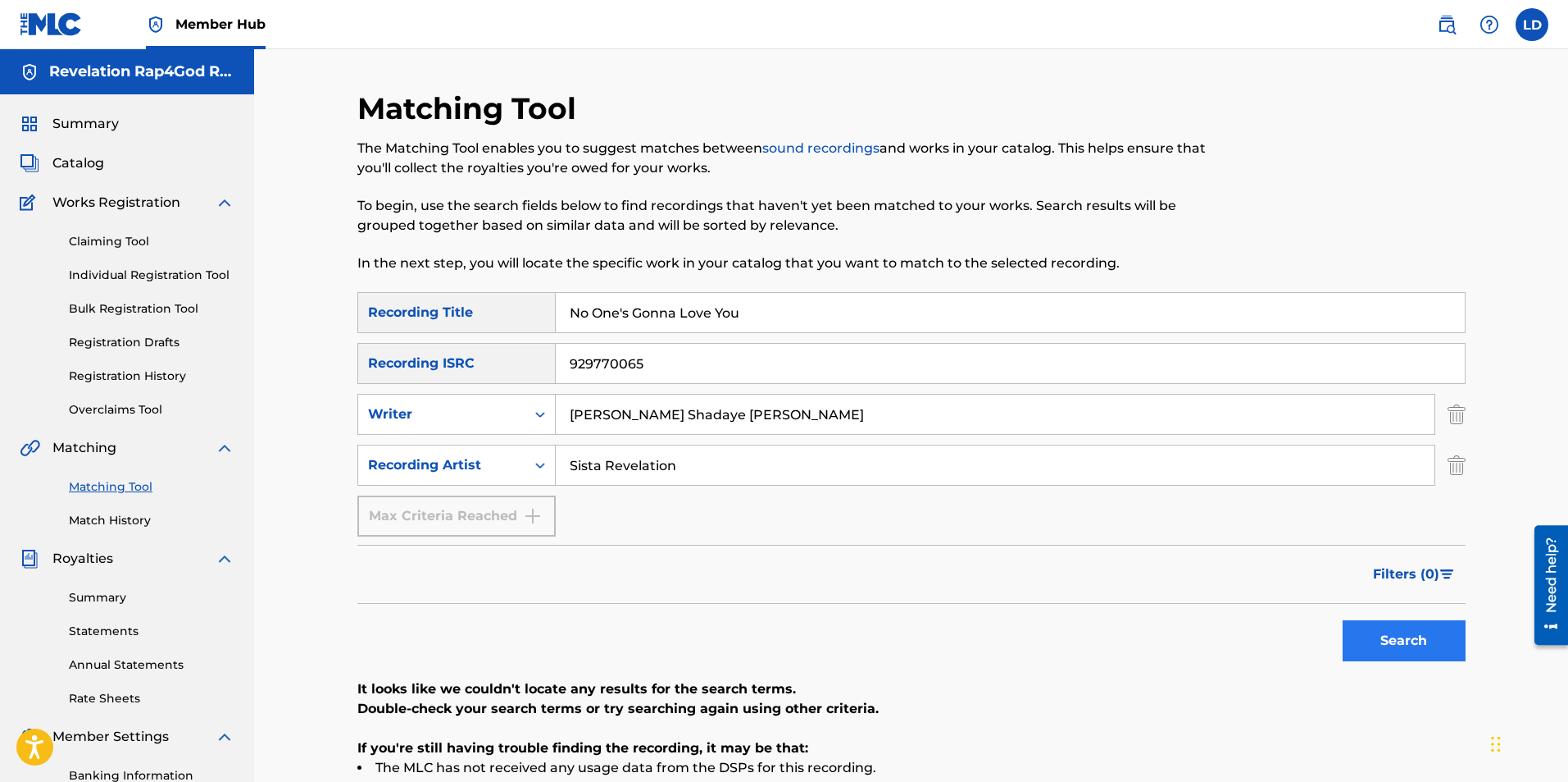
type input "Sista Revelation"
click at [1410, 636] on button "Search" at bounding box center [1404, 640] width 123 height 41
click at [1390, 646] on button "Search" at bounding box center [1404, 640] width 123 height 41
click at [876, 748] on p "If you're still having trouble finding the recording, it may be that:" at bounding box center [911, 748] width 1109 height 19
click at [849, 761] on li "The MLC has not received any usage data from the DSPs for this recording." at bounding box center [911, 768] width 1109 height 19
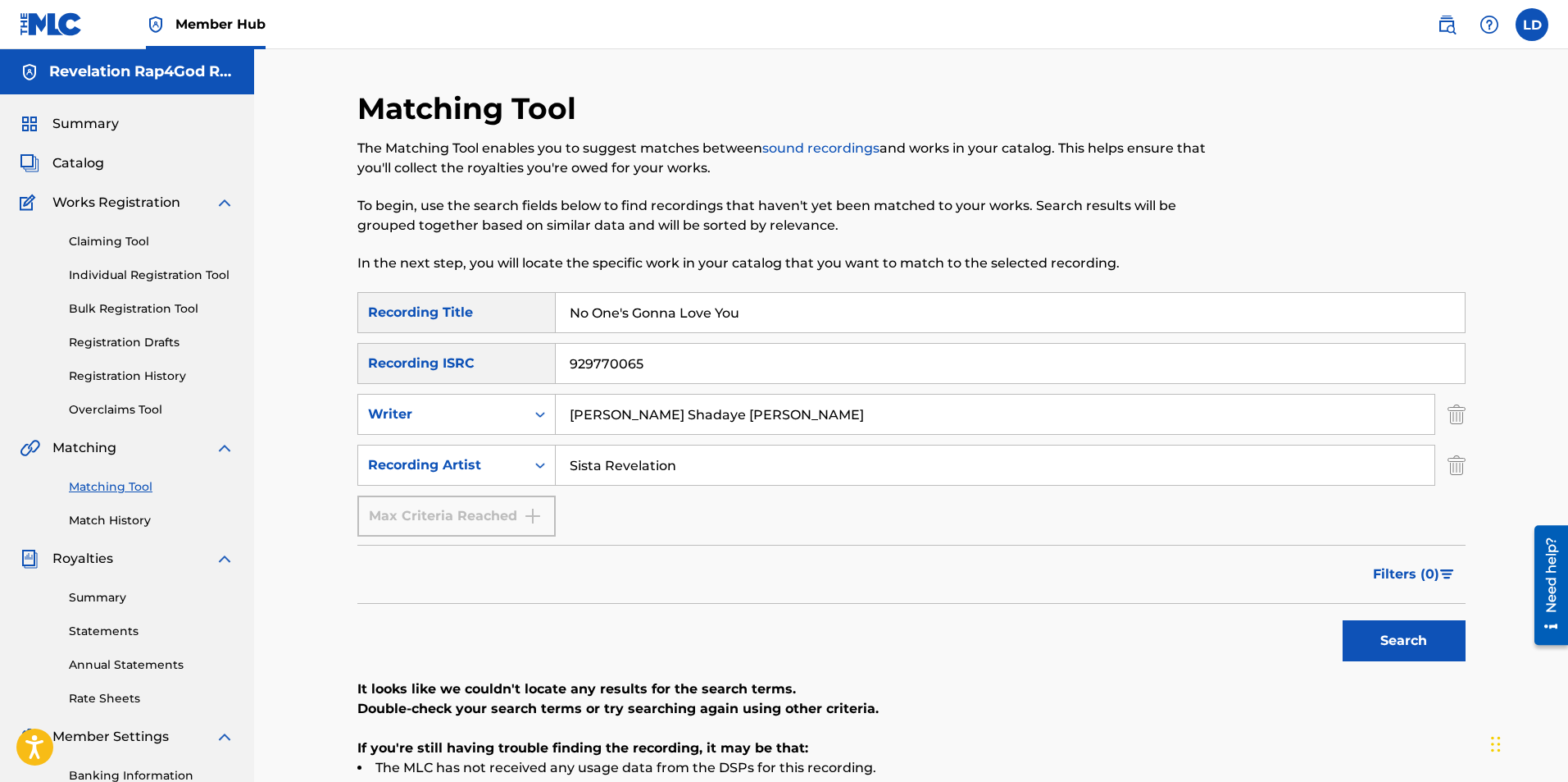
click at [850, 773] on li "The MLC has not received any usage data from the DSPs for this recording." at bounding box center [911, 768] width 1109 height 19
click at [220, 737] on img at bounding box center [225, 737] width 19 height 19
click at [220, 738] on img at bounding box center [225, 737] width 19 height 19
click at [114, 486] on link "Matching Tool" at bounding box center [151, 487] width 166 height 17
click at [1398, 644] on button "Search" at bounding box center [1404, 640] width 123 height 41
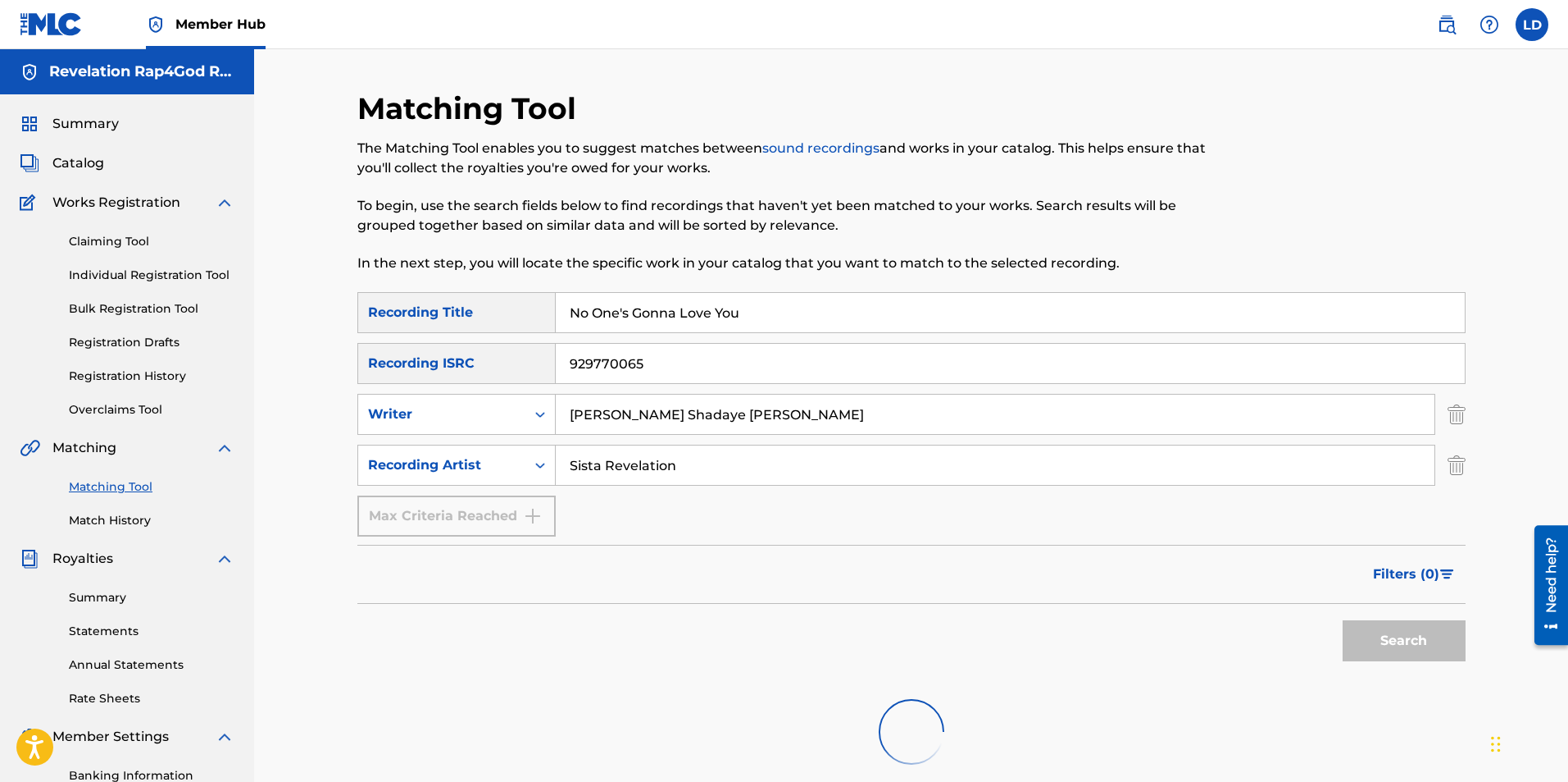
click at [1397, 644] on div "Search" at bounding box center [1400, 636] width 131 height 66
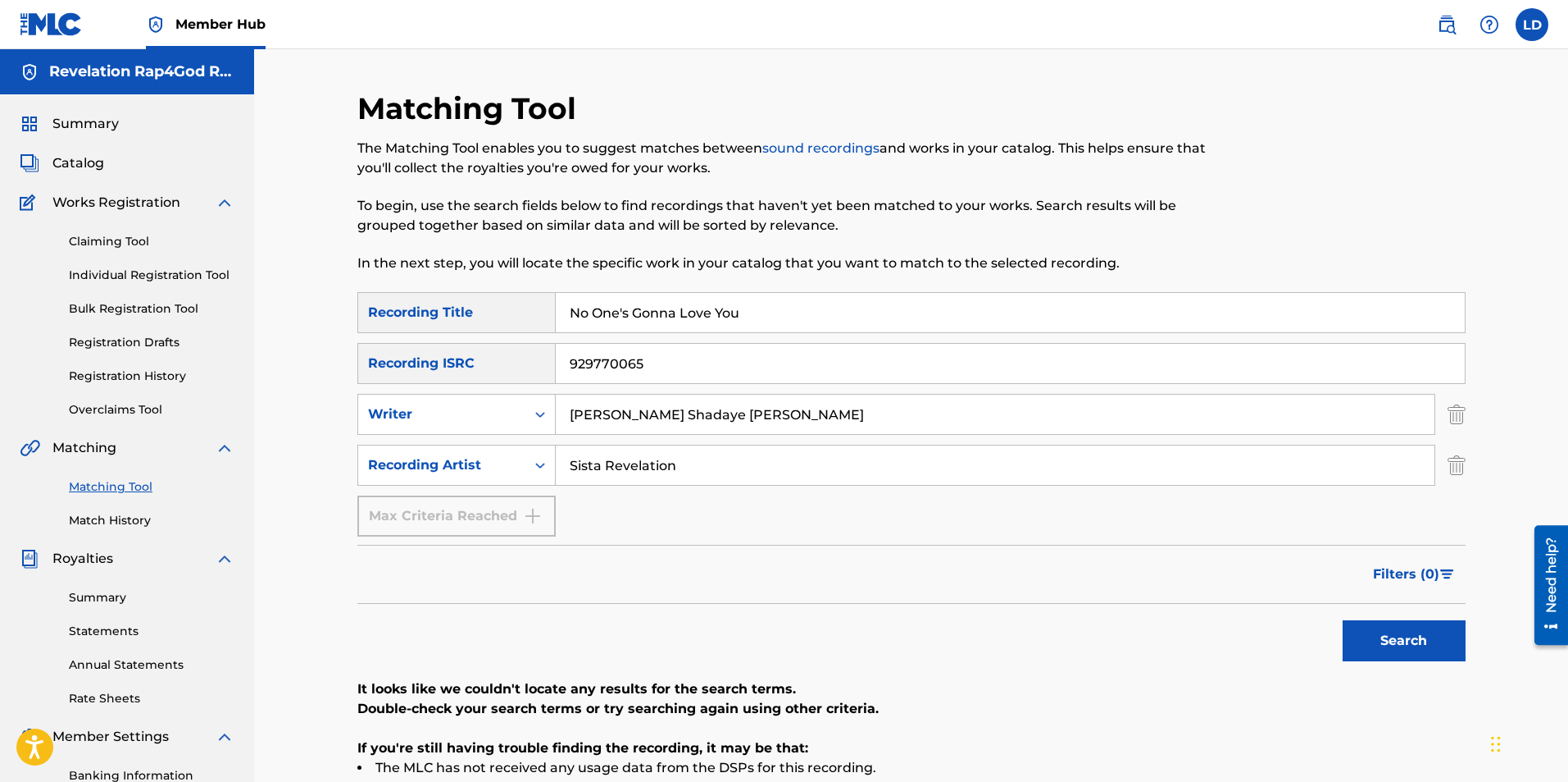
click at [750, 316] on input "No One's Gonna Love You" at bounding box center [1010, 312] width 909 height 40
type input "N"
type input "We Need This Word Tonite"
click at [643, 366] on input "929770065" at bounding box center [1010, 363] width 909 height 40
type input "9"
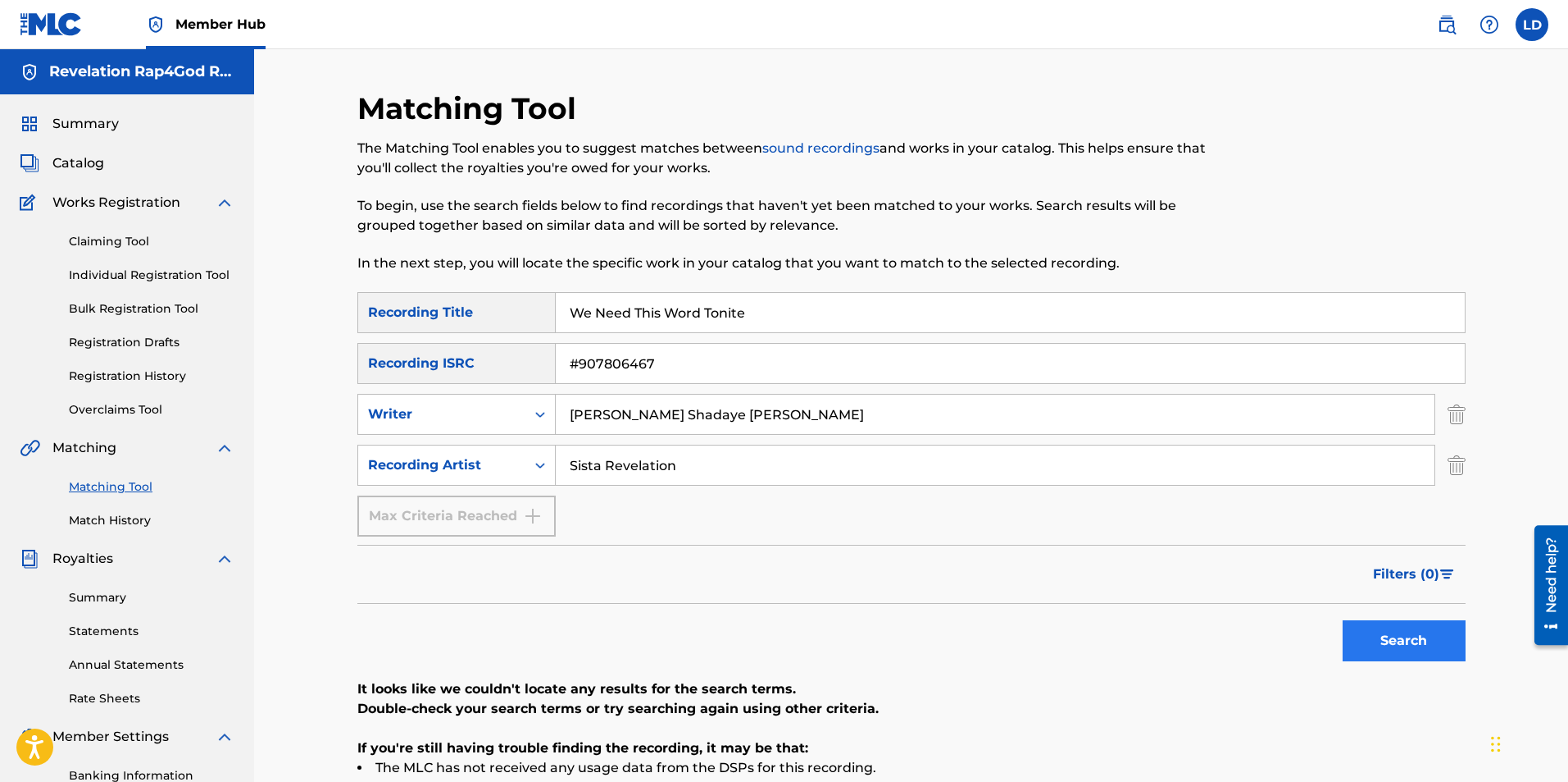
type input "#907806467"
click at [1414, 643] on button "Search" at bounding box center [1404, 640] width 123 height 41
click at [1403, 638] on button "Search" at bounding box center [1404, 640] width 123 height 41
click at [1403, 635] on button "Search" at bounding box center [1404, 640] width 123 height 41
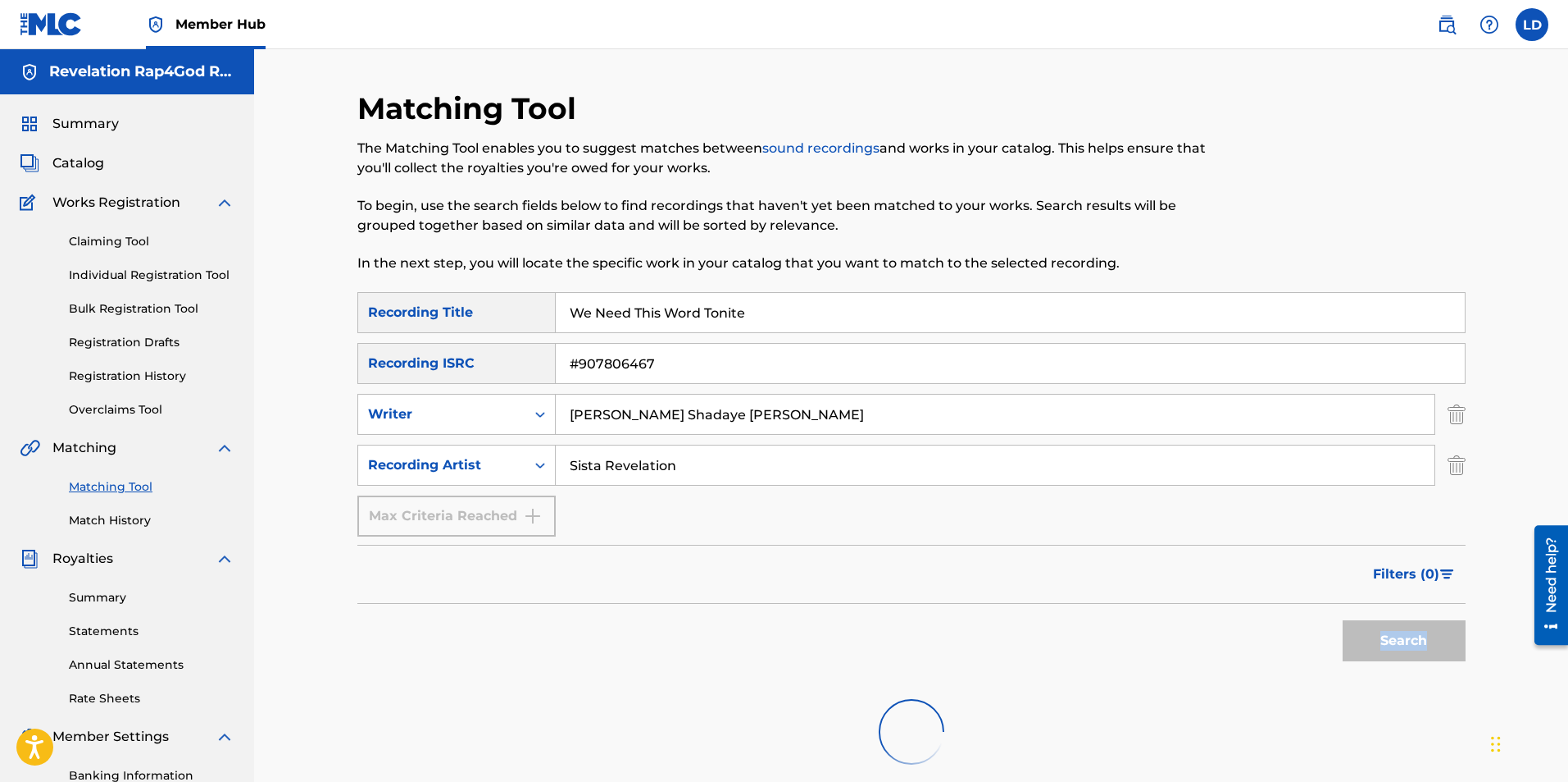
click at [1402, 635] on div "Search" at bounding box center [1400, 636] width 131 height 66
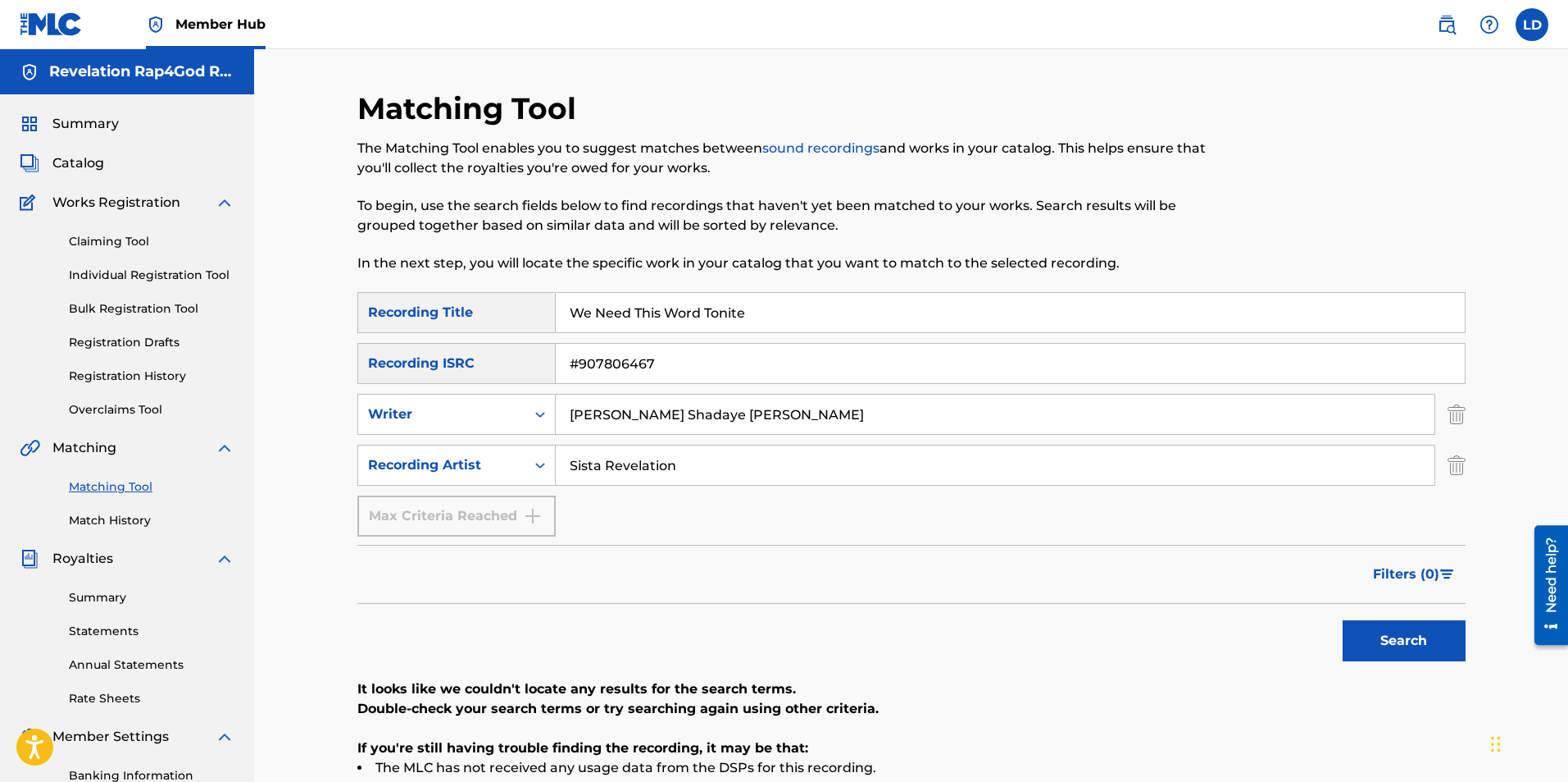
click at [784, 771] on li "The MLC has not received any usage data from the DSPs for this recording." at bounding box center [911, 768] width 1109 height 19
click at [737, 415] on input "[PERSON_NAME] Shadaye [PERSON_NAME]" at bounding box center [995, 414] width 879 height 40
type input "L"
type input "By Sista Revelation"
click at [1378, 631] on button "Search" at bounding box center [1404, 640] width 123 height 41
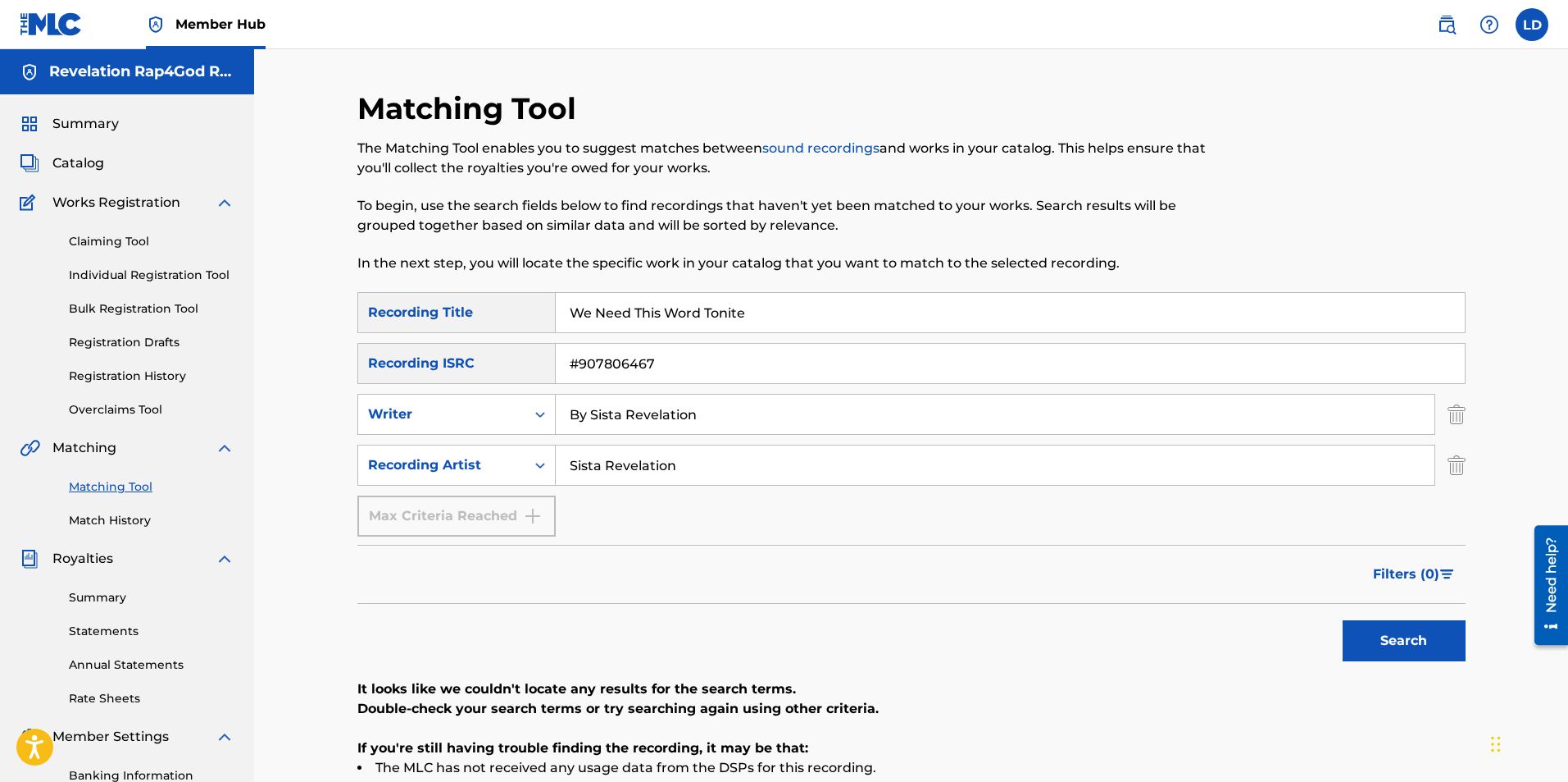
click at [753, 318] on input "We Need This Word Tonite" at bounding box center [1010, 312] width 909 height 40
type input "We Need This World Tonight"
click at [1368, 627] on button "Search" at bounding box center [1404, 640] width 123 height 41
click at [656, 367] on input "#907806467" at bounding box center [1010, 363] width 909 height 40
type input "#"
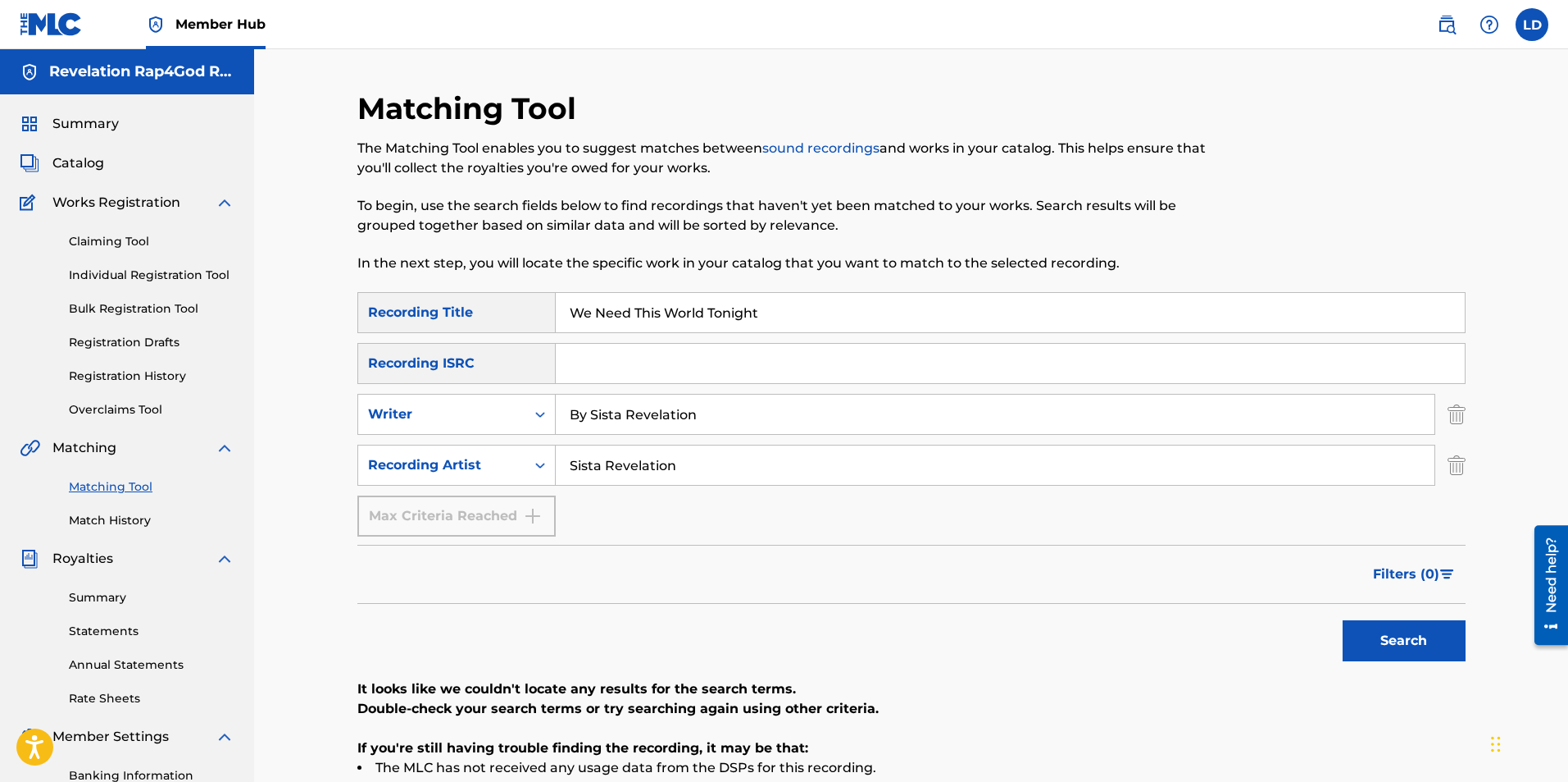
click at [765, 309] on input "We Need This World Tonight" at bounding box center [1010, 312] width 909 height 40
type input "W"
click at [703, 415] on input "By Sista Revelation" at bounding box center [995, 414] width 879 height 40
type input "B"
click at [695, 471] on input "Sista Revelation" at bounding box center [995, 464] width 879 height 40
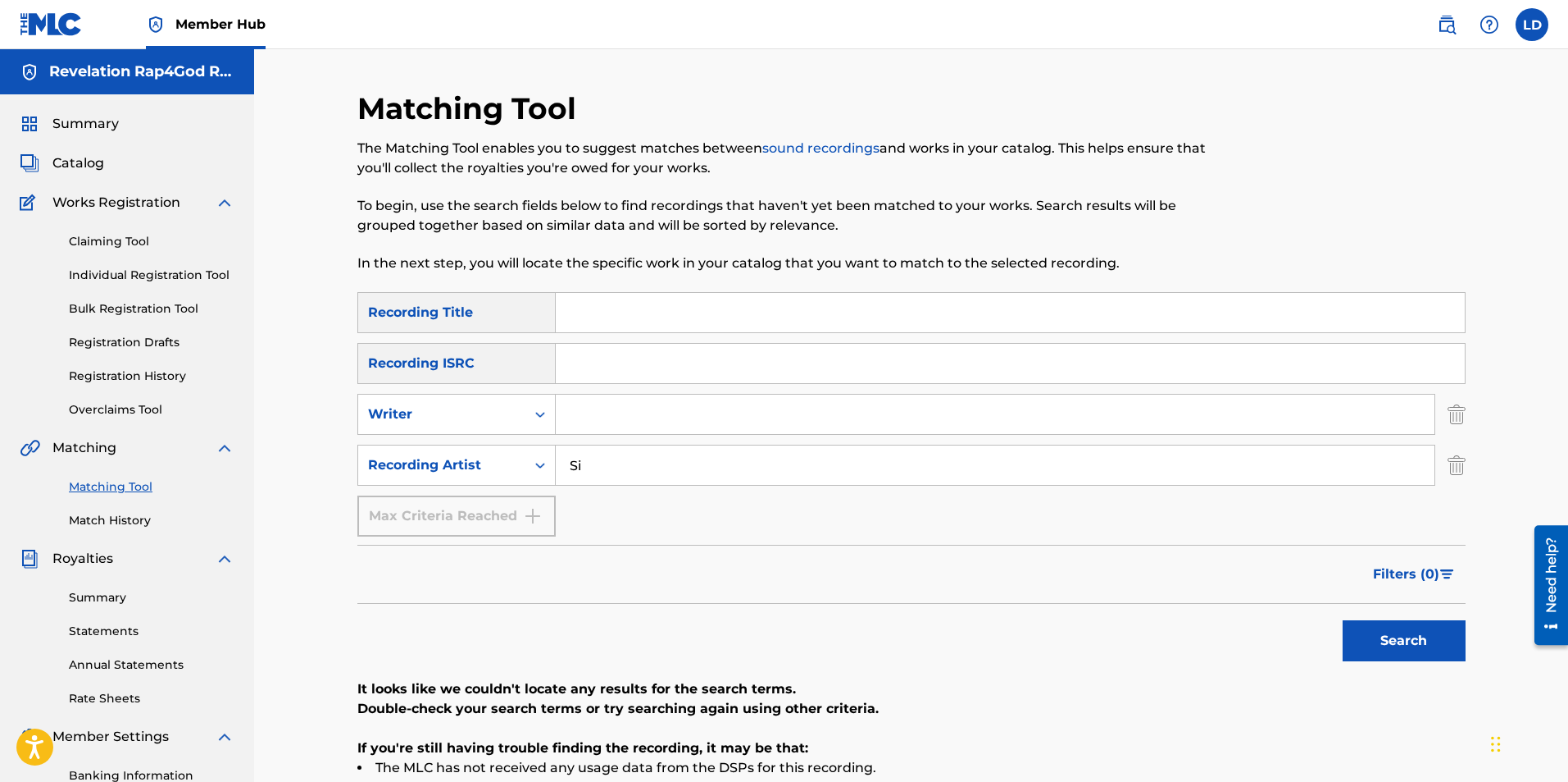
type input "S"
click at [668, 305] on input "Search Form" at bounding box center [1010, 312] width 909 height 40
click at [735, 314] on input "We Need This Word Ton" at bounding box center [1010, 312] width 909 height 40
type input "W"
type input "It's A Done Deal"
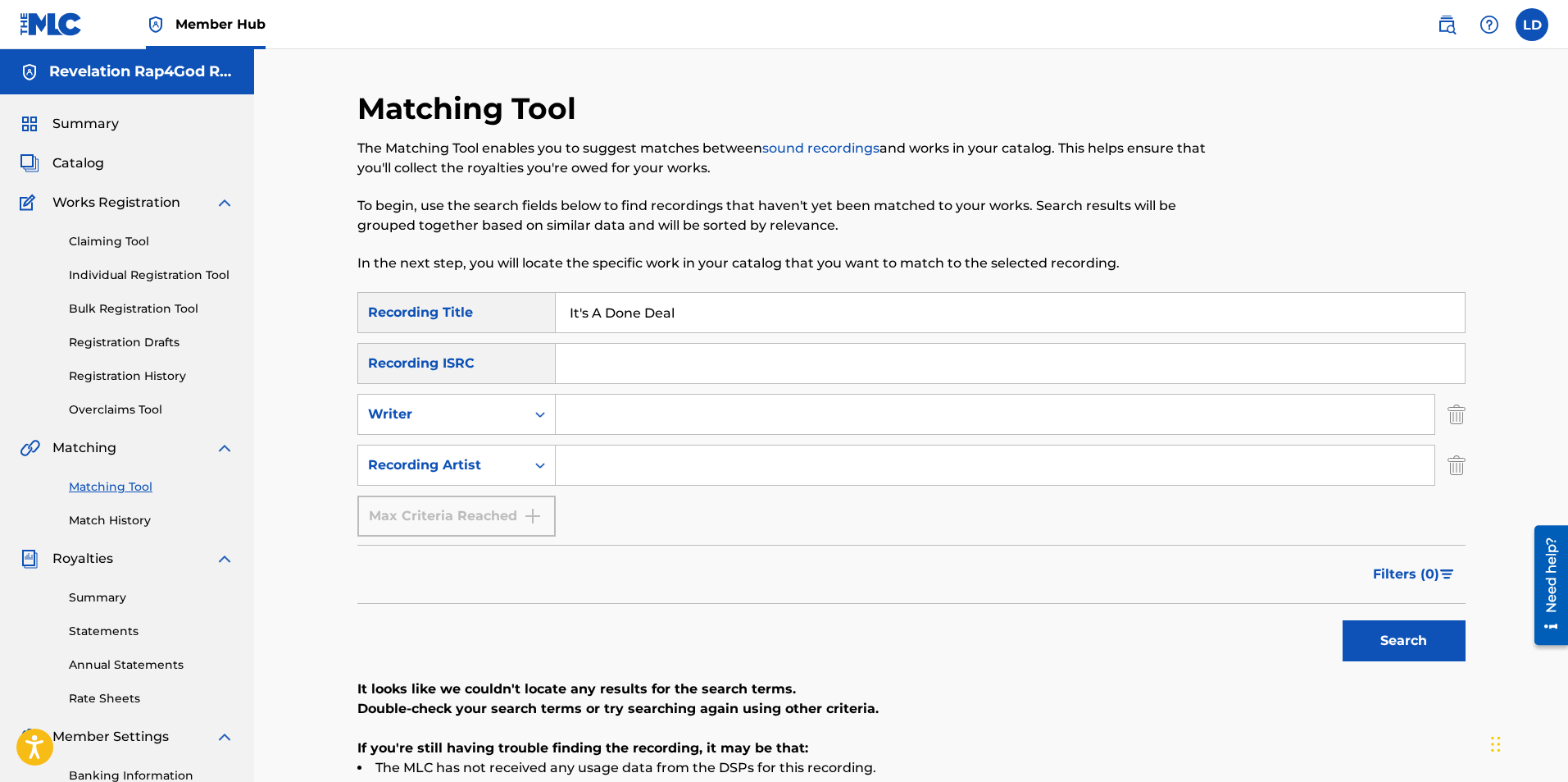
click at [670, 366] on input "Search Form" at bounding box center [1010, 363] width 909 height 40
type input "#929185428"
click at [634, 408] on input "Search Form" at bounding box center [995, 414] width 879 height 40
type input "L"
type input "[PERSON_NAME] Shadaye [PERSON_NAME]"
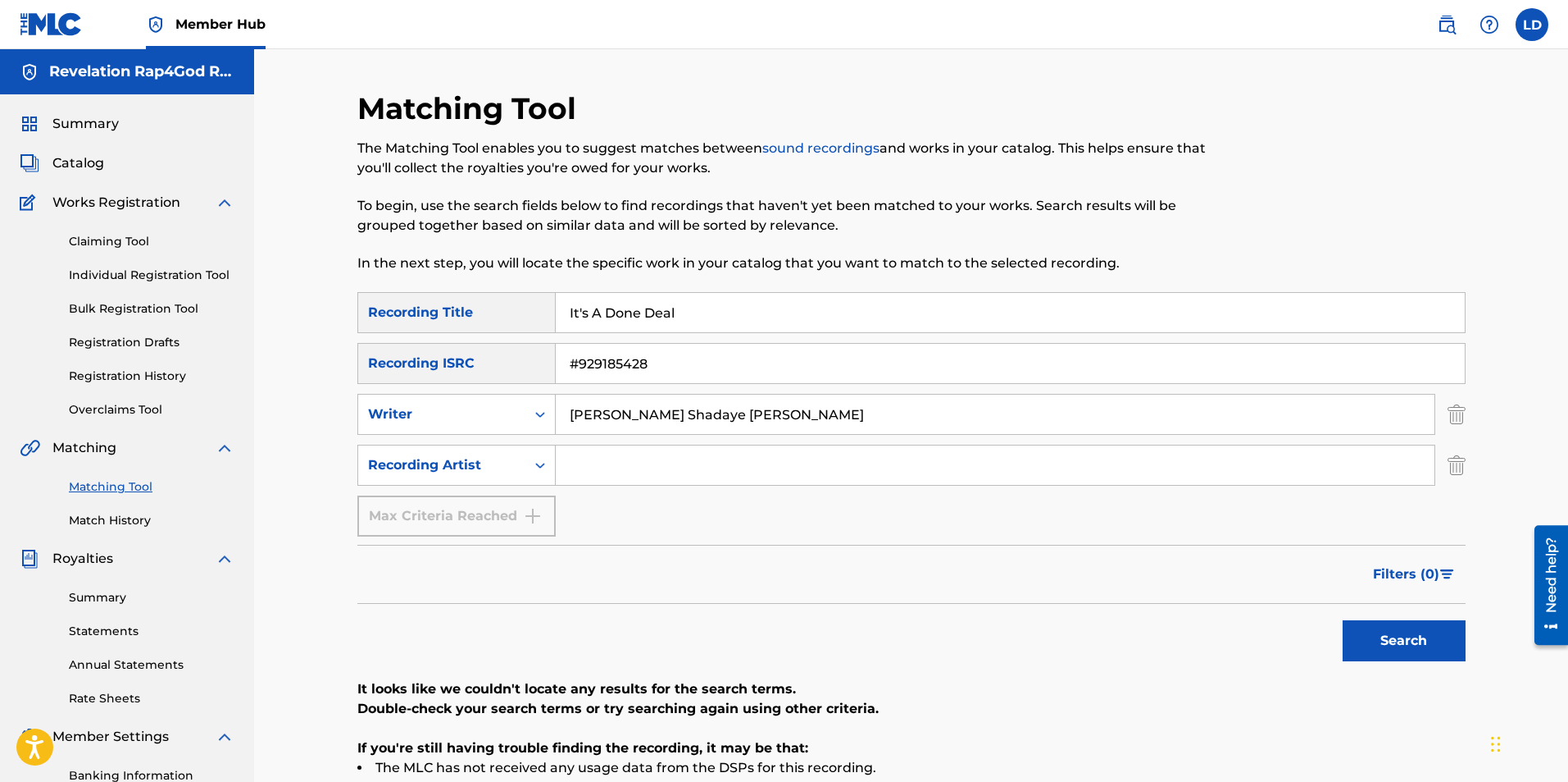
click at [580, 479] on input "Search Form" at bounding box center [995, 464] width 879 height 40
type input "Sista Revelation"
click at [1384, 642] on button "Search" at bounding box center [1404, 640] width 123 height 41
click at [1379, 639] on button "Search" at bounding box center [1404, 640] width 123 height 41
click at [674, 311] on input "It's A Done Deal" at bounding box center [1010, 312] width 909 height 40
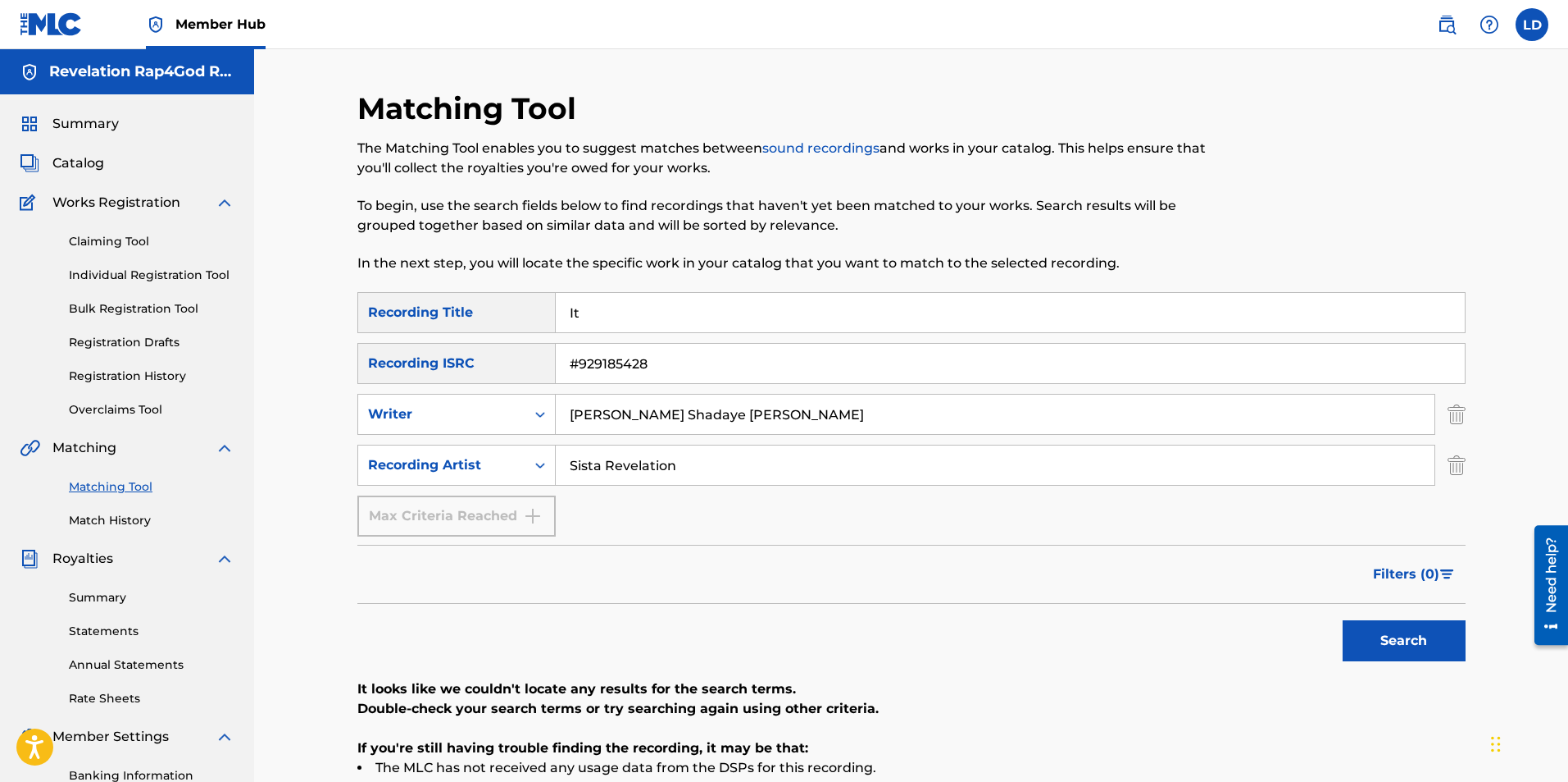
type input "I"
click at [656, 365] on input "#929185428" at bounding box center [1010, 363] width 909 height 40
type input "#"
click at [751, 413] on input "[PERSON_NAME] Shadaye [PERSON_NAME]" at bounding box center [995, 414] width 879 height 40
type input "L"
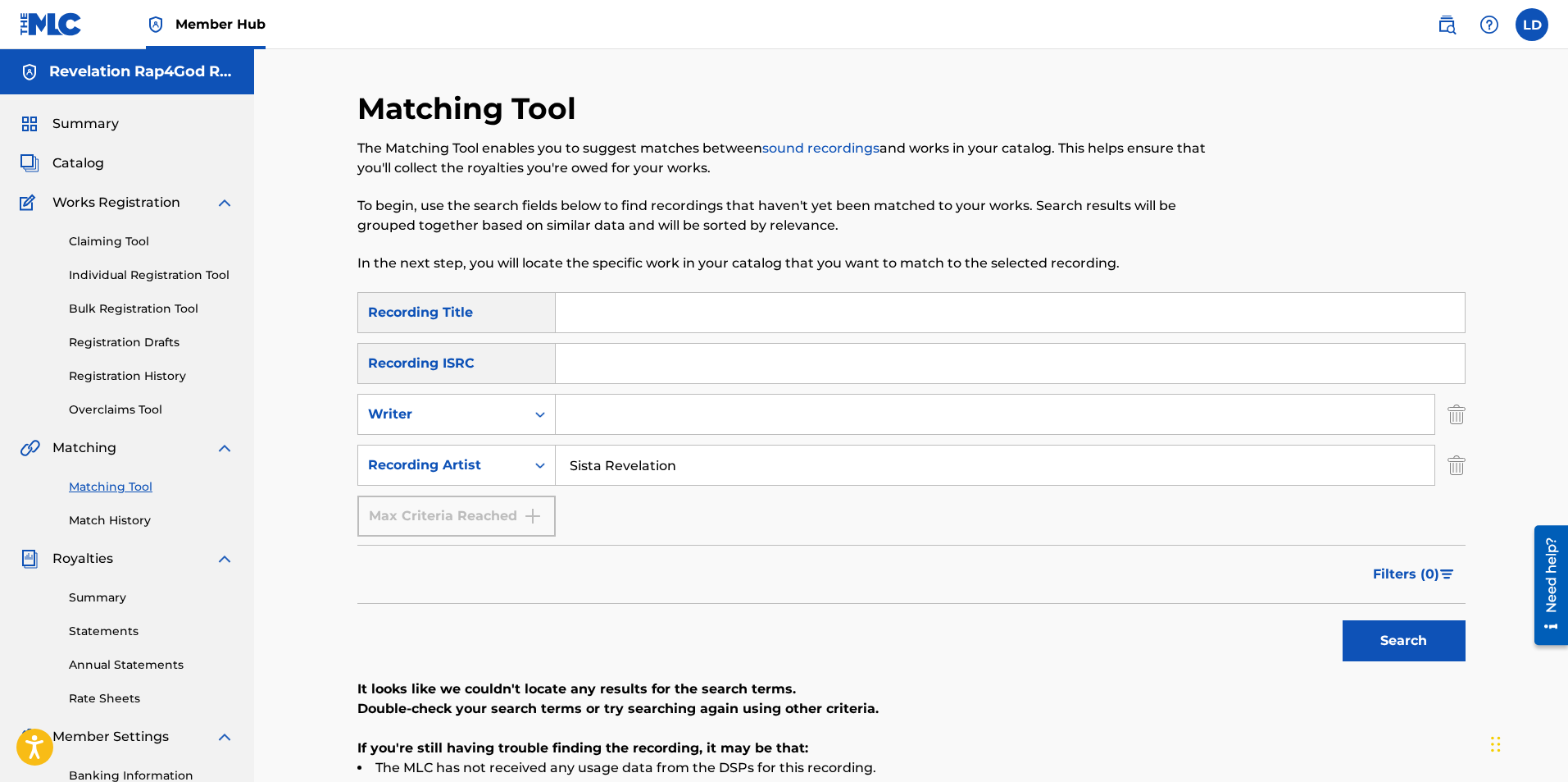
click at [682, 461] on input "Sista Revelation" at bounding box center [995, 464] width 879 height 40
type input "S"
click at [612, 308] on input "Search Form" at bounding box center [1010, 312] width 909 height 40
type input "It's A Done Deal"
click at [569, 367] on input "Search Form" at bounding box center [1010, 363] width 909 height 40
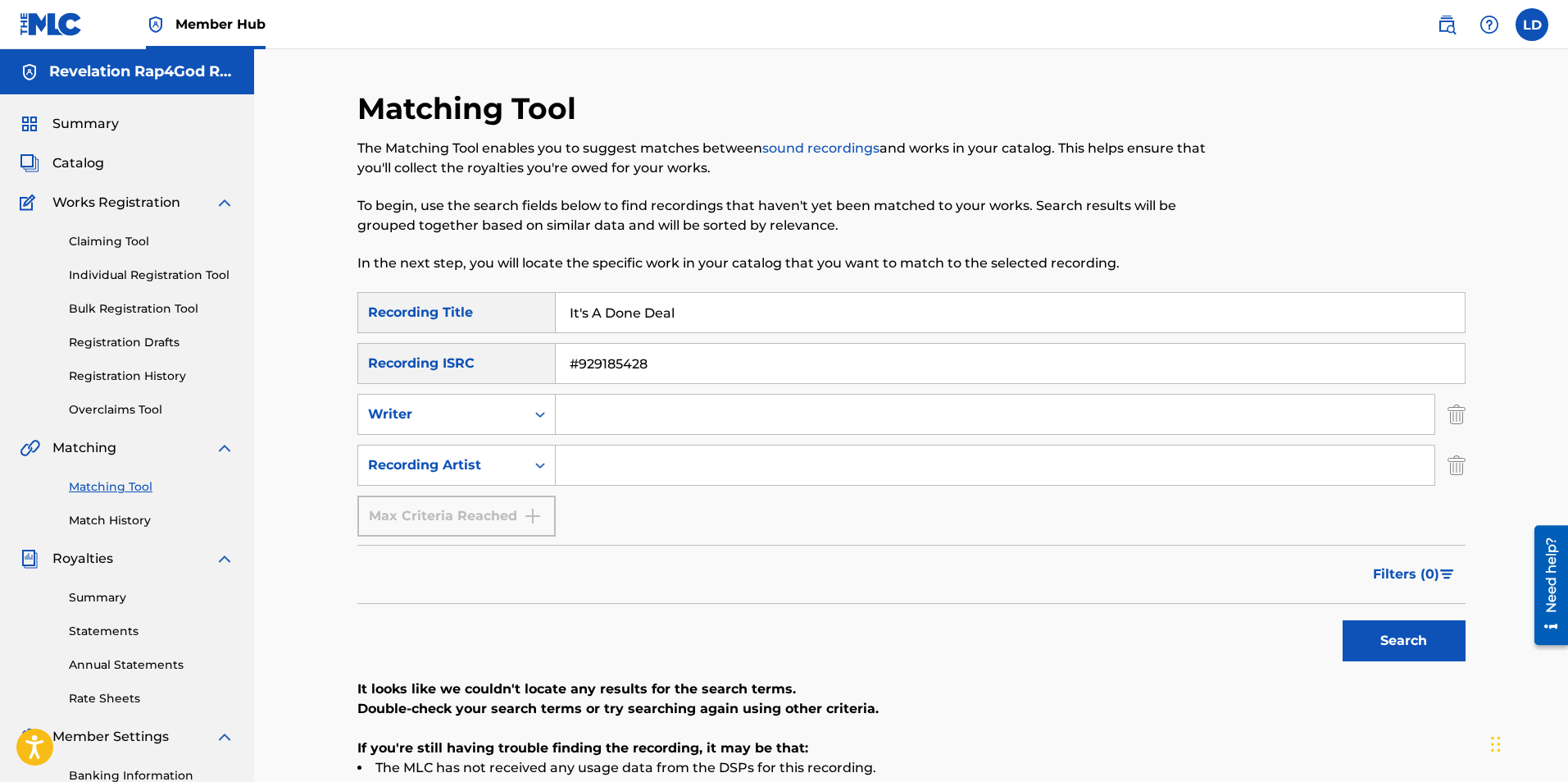
type input "#929185428"
click at [570, 411] on input "Search Form" at bounding box center [995, 414] width 879 height 40
type input "l"
type input "L"
type input "[PERSON_NAME] Shadaye [PERSON_NAME]"
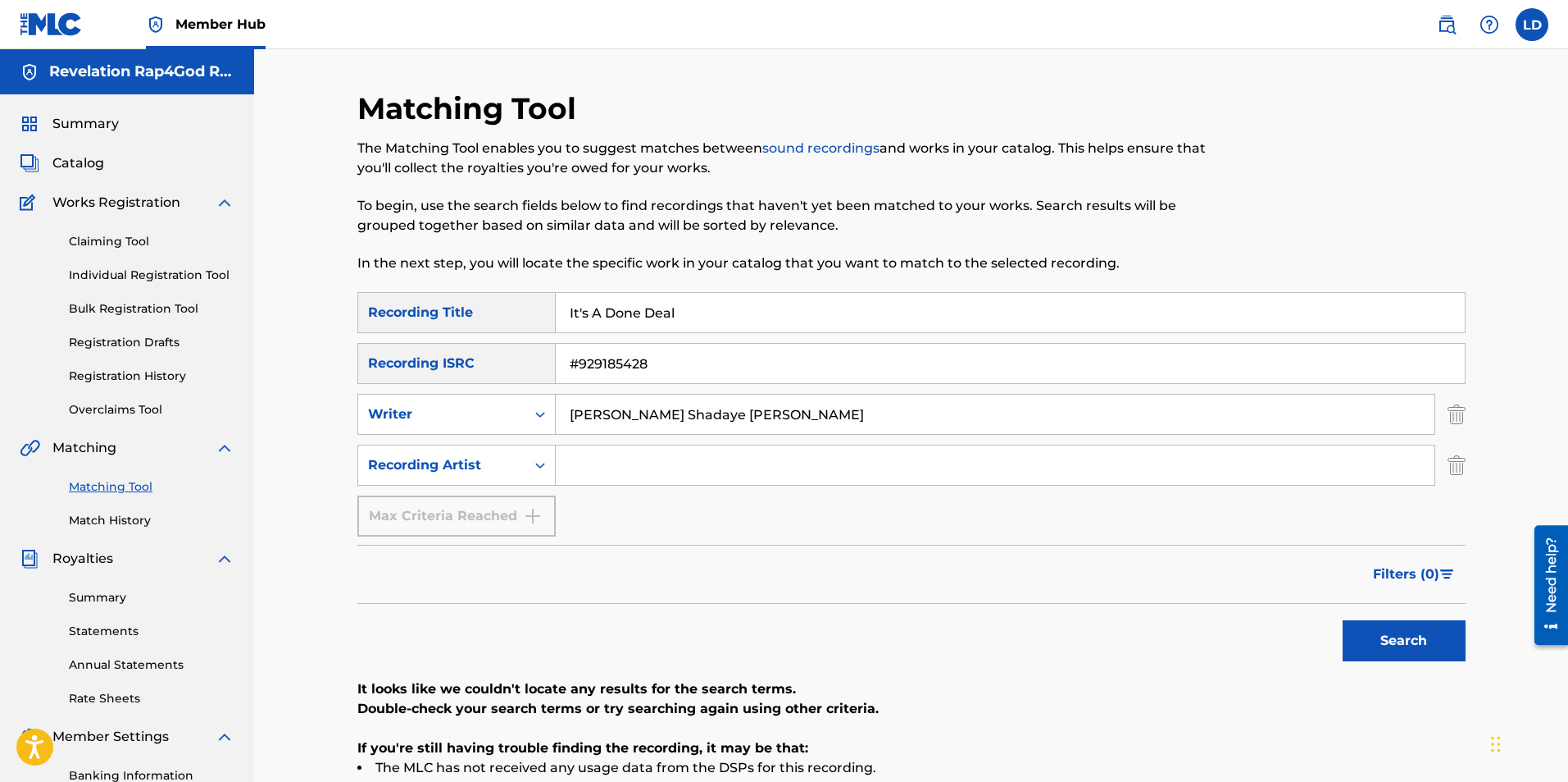
click at [674, 474] on input "Search Form" at bounding box center [995, 464] width 879 height 40
type input "Sista Revelation"
click at [1376, 638] on button "Search" at bounding box center [1404, 640] width 123 height 41
click at [688, 314] on input "It's A Done Deal" at bounding box center [1010, 312] width 909 height 40
type input "I"
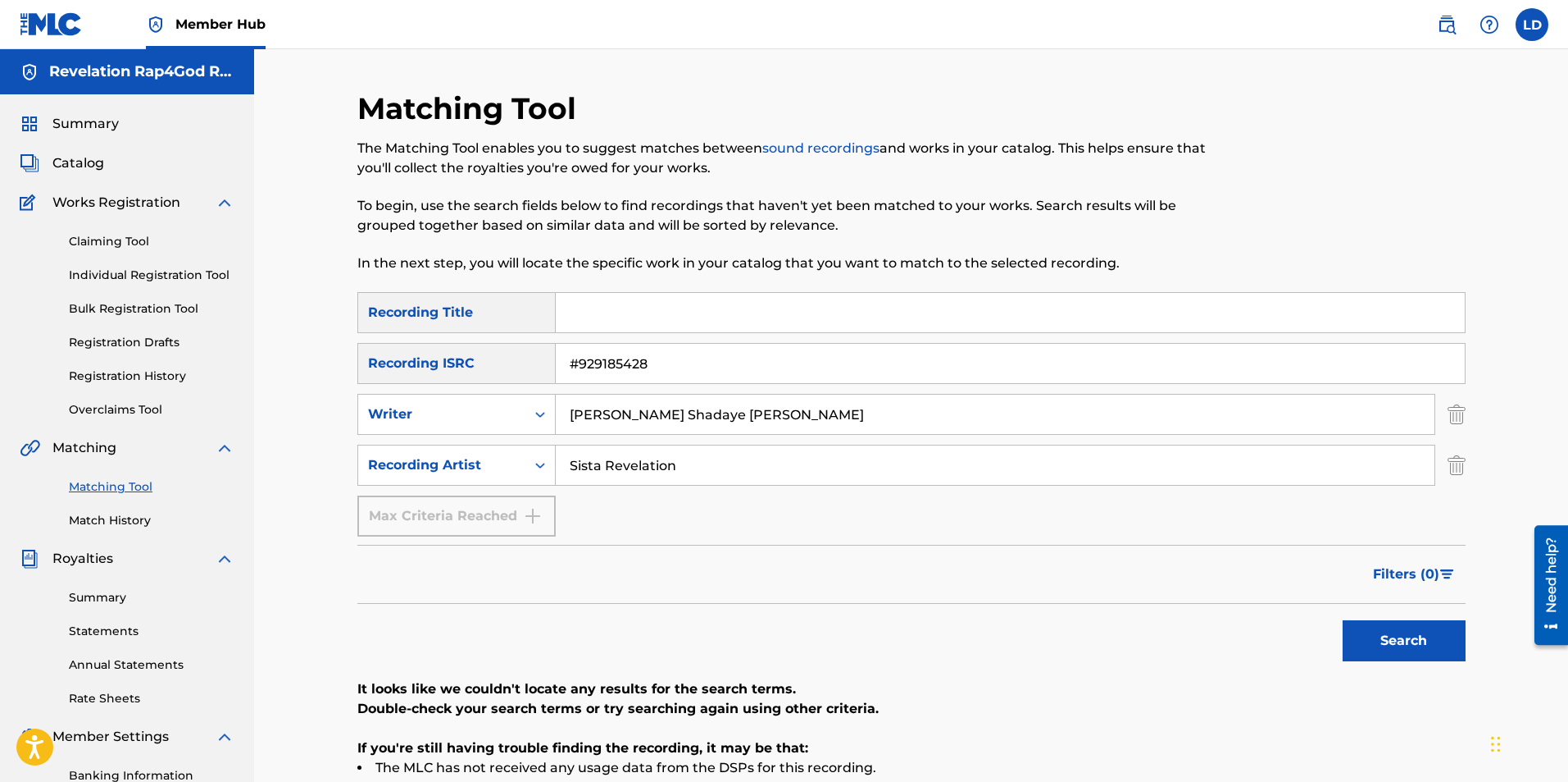
click at [684, 373] on input "#929185428" at bounding box center [1010, 363] width 909 height 40
type input "#"
click at [754, 417] on input "[PERSON_NAME] Shadaye [PERSON_NAME]" at bounding box center [995, 414] width 879 height 40
type input "L"
click at [691, 473] on input "Sista Revelation" at bounding box center [995, 464] width 879 height 40
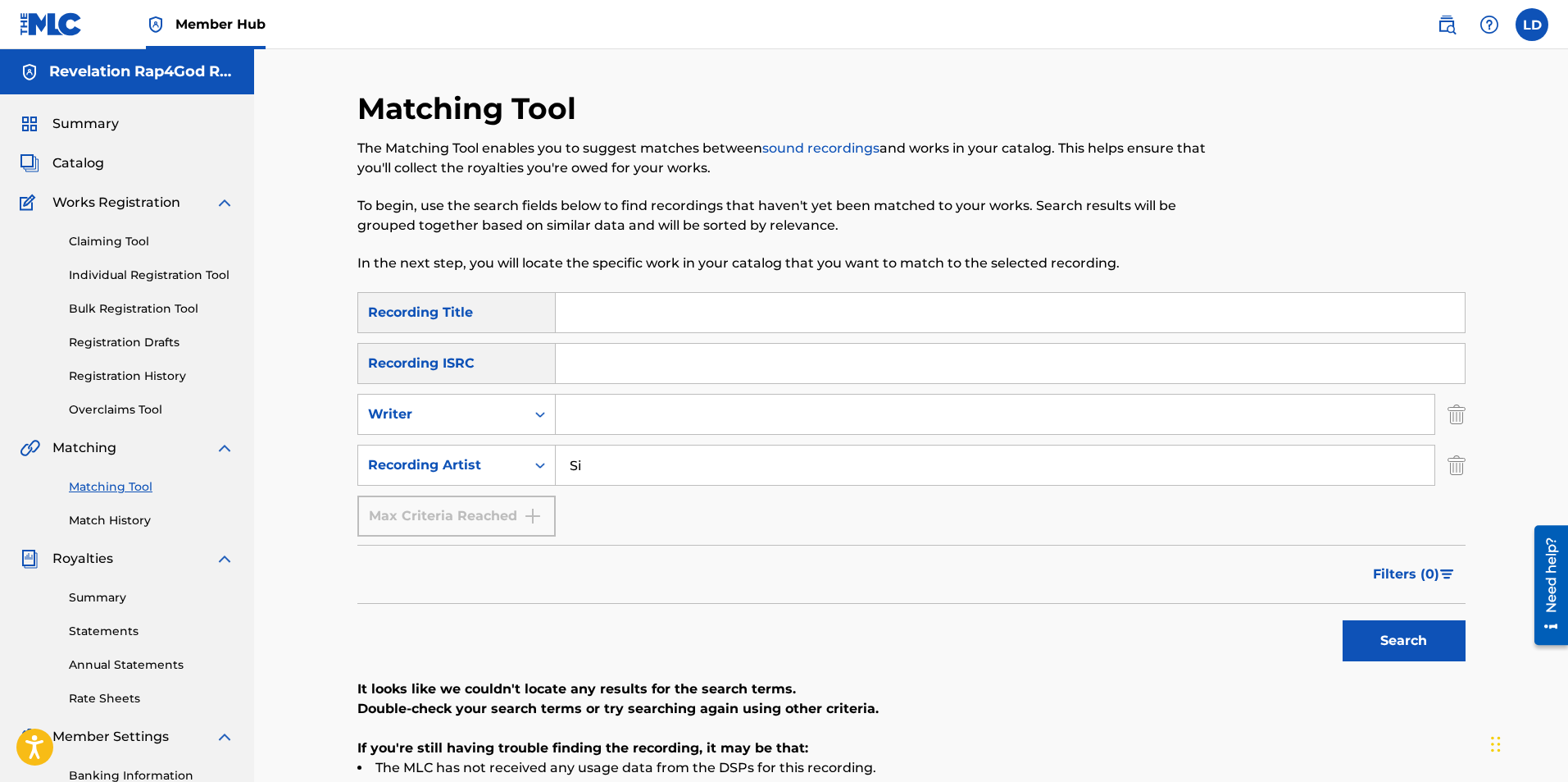
type input "S"
click at [616, 313] on input "Search Form" at bounding box center [1010, 312] width 909 height 40
type input "You Can;t Stop The Pain"
click at [603, 358] on input "Search Form" at bounding box center [1010, 363] width 909 height 40
type input "#550649333"
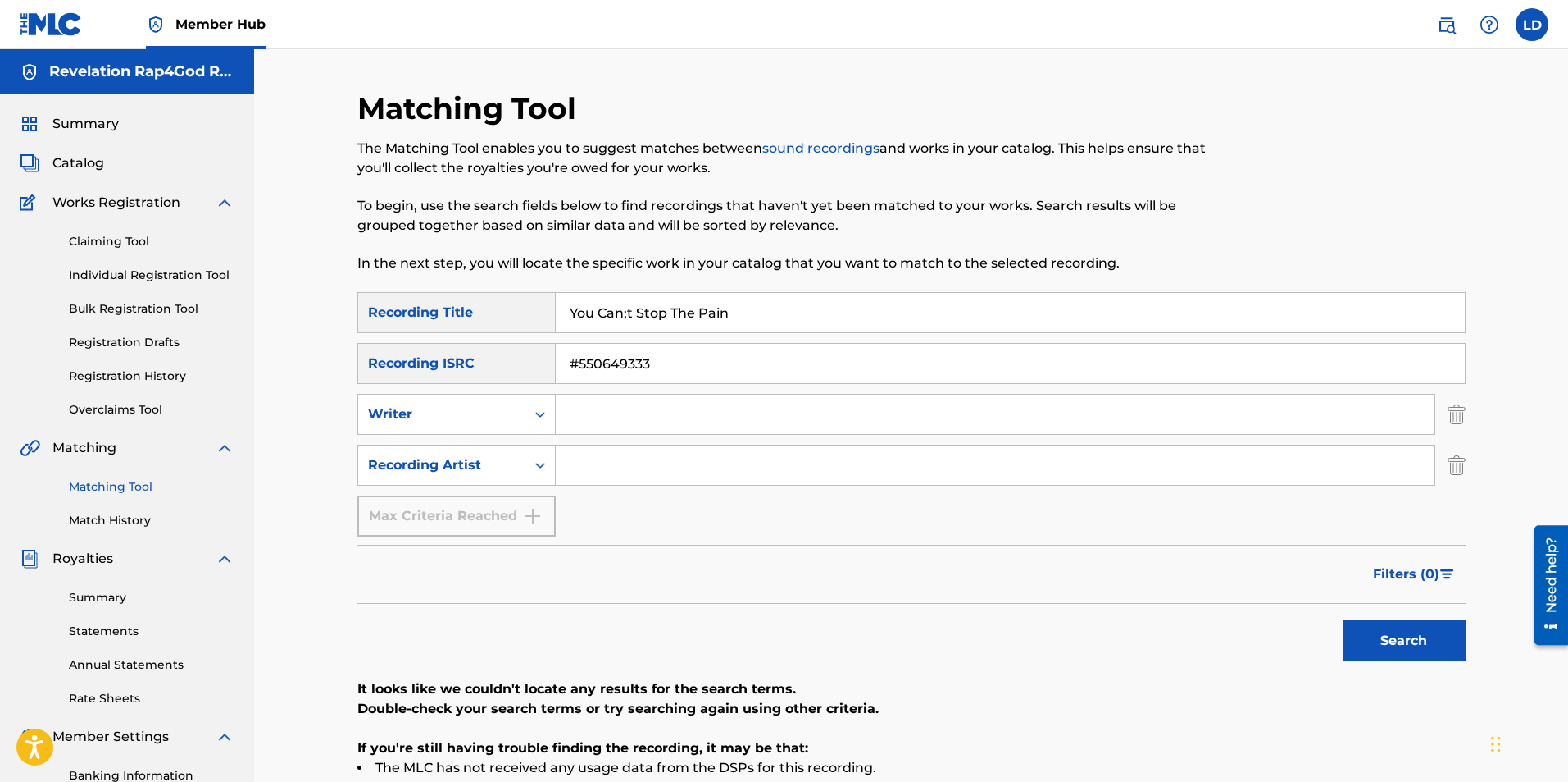
click at [631, 410] on input "Search Form" at bounding box center [995, 414] width 879 height 40
type input "l"
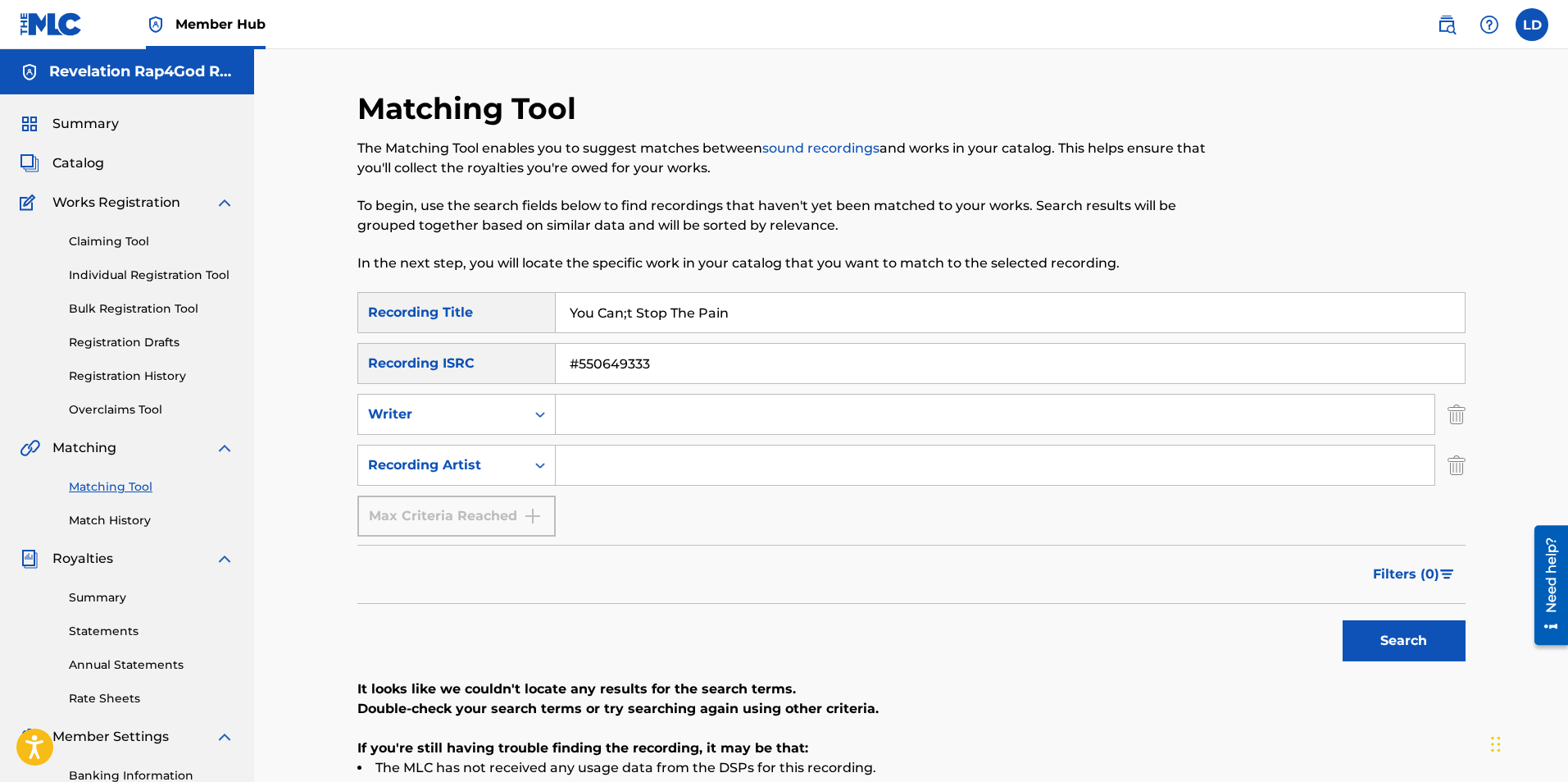
type input "l"
type input "[PERSON_NAME] Shadaye [PERSON_NAME]"
click at [607, 457] on input "Search Form" at bounding box center [995, 464] width 879 height 40
type input "Sista Revelation"
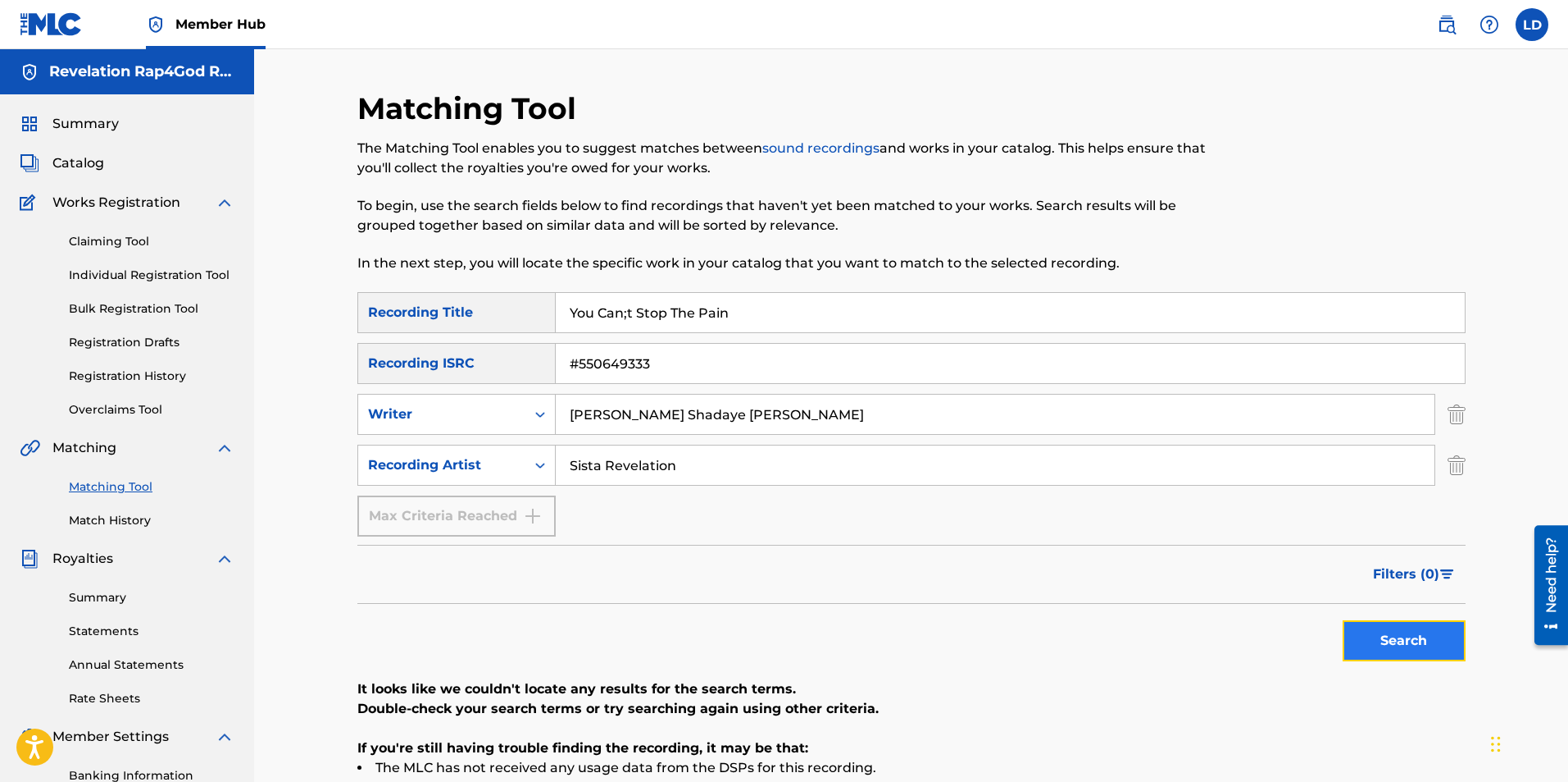
click at [1404, 642] on button "Search" at bounding box center [1404, 640] width 123 height 41
click at [874, 761] on li "The MLC has not received any usage data from the DSPs for this recording." at bounding box center [911, 768] width 1109 height 19
drag, startPoint x: 1563, startPoint y: 307, endPoint x: 1573, endPoint y: 552, distance: 245.2
click at [1565, 308] on div "Matching Tool The Matching Tool enables you to suggest matches between sound re…" at bounding box center [911, 493] width 1314 height 889
drag, startPoint x: 1566, startPoint y: 573, endPoint x: 1567, endPoint y: 658, distance: 85.0
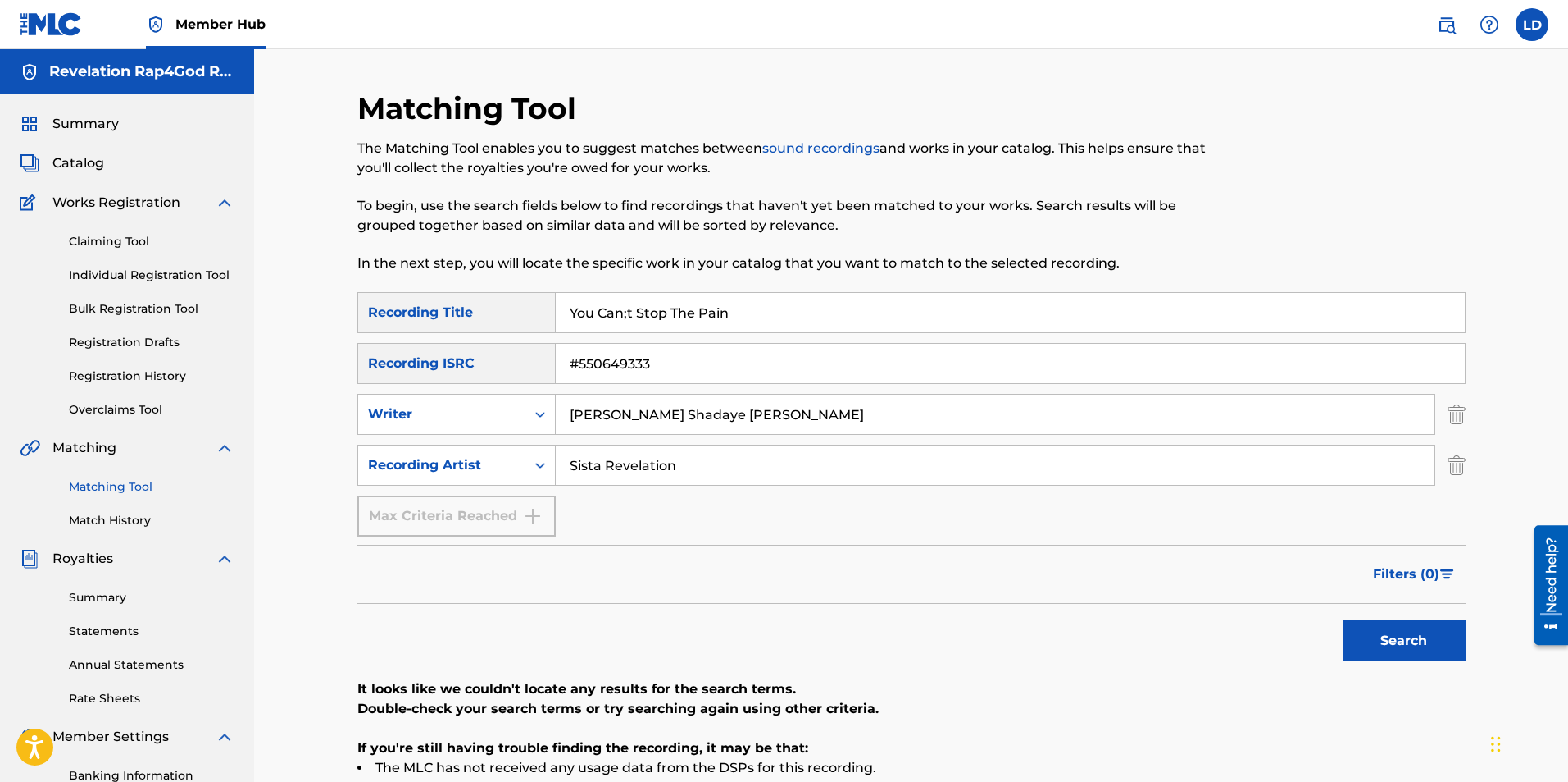
click at [1567, 652] on html "Need help? Resource Center Help Get the help you need from our knowledge base N…" at bounding box center [1546, 585] width 46 height 132
click at [866, 766] on li "The MLC has not received any usage data from the DSPs for this recording." at bounding box center [911, 768] width 1109 height 19
click at [856, 767] on li "The MLC has not received any usage data from the DSPs for this recording." at bounding box center [911, 768] width 1109 height 19
click at [711, 757] on p "If you're still having trouble finding the recording, it may be that:" at bounding box center [911, 748] width 1109 height 19
drag, startPoint x: 762, startPoint y: 739, endPoint x: 783, endPoint y: 755, distance: 26.4
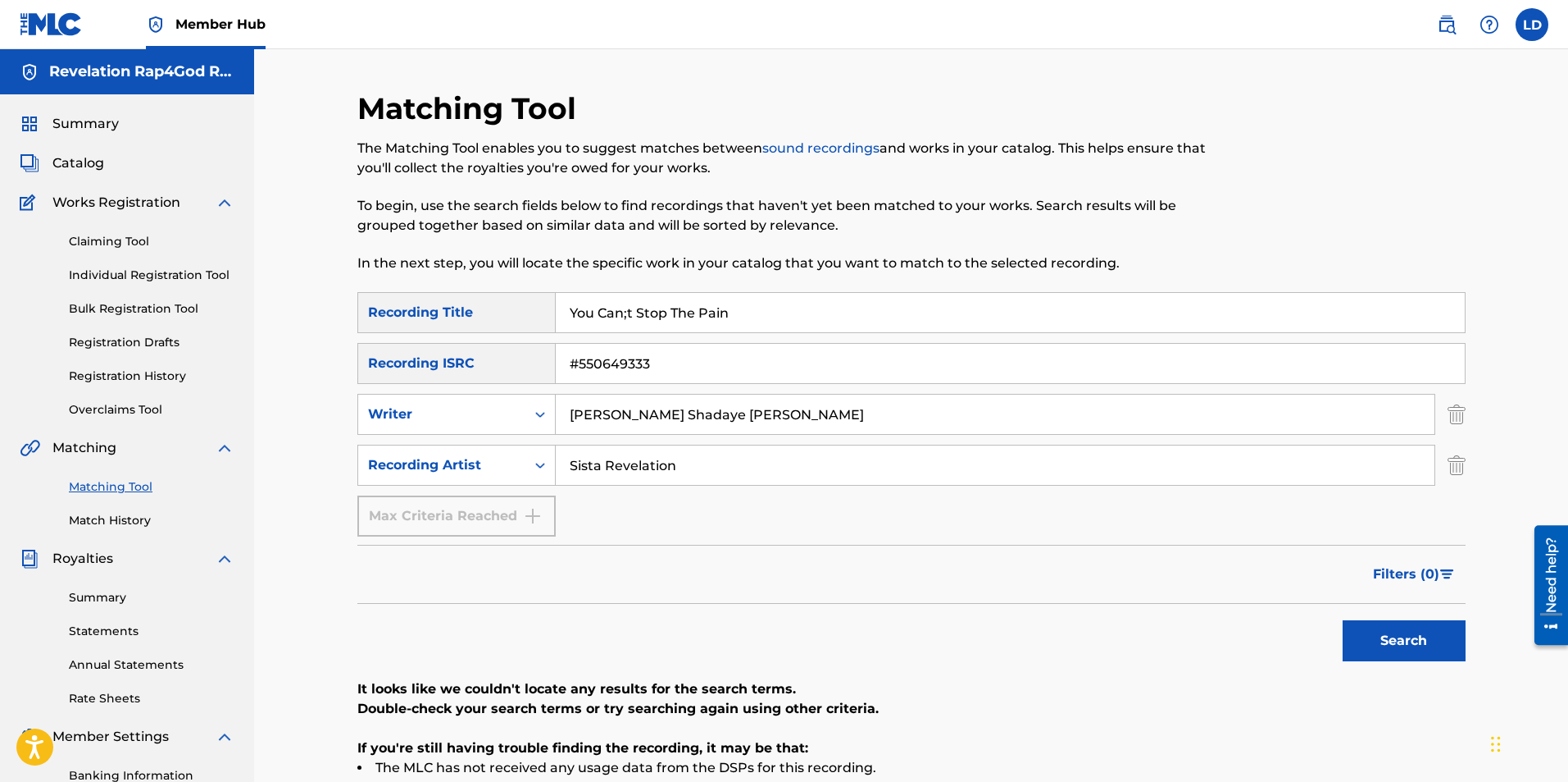
click at [775, 752] on p "If you're still having trouble finding the recording, it may be that:" at bounding box center [911, 748] width 1109 height 19
drag, startPoint x: 843, startPoint y: 763, endPoint x: 861, endPoint y: 768, distance: 18.7
click at [844, 764] on li "The MLC has not received any usage data from the DSPs for this recording." at bounding box center [911, 768] width 1109 height 19
click at [865, 768] on li "The MLC has not received any usage data from the DSPs for this recording." at bounding box center [911, 768] width 1109 height 19
click at [745, 318] on input "You Can;t Stop The Pain" at bounding box center [1010, 312] width 909 height 40
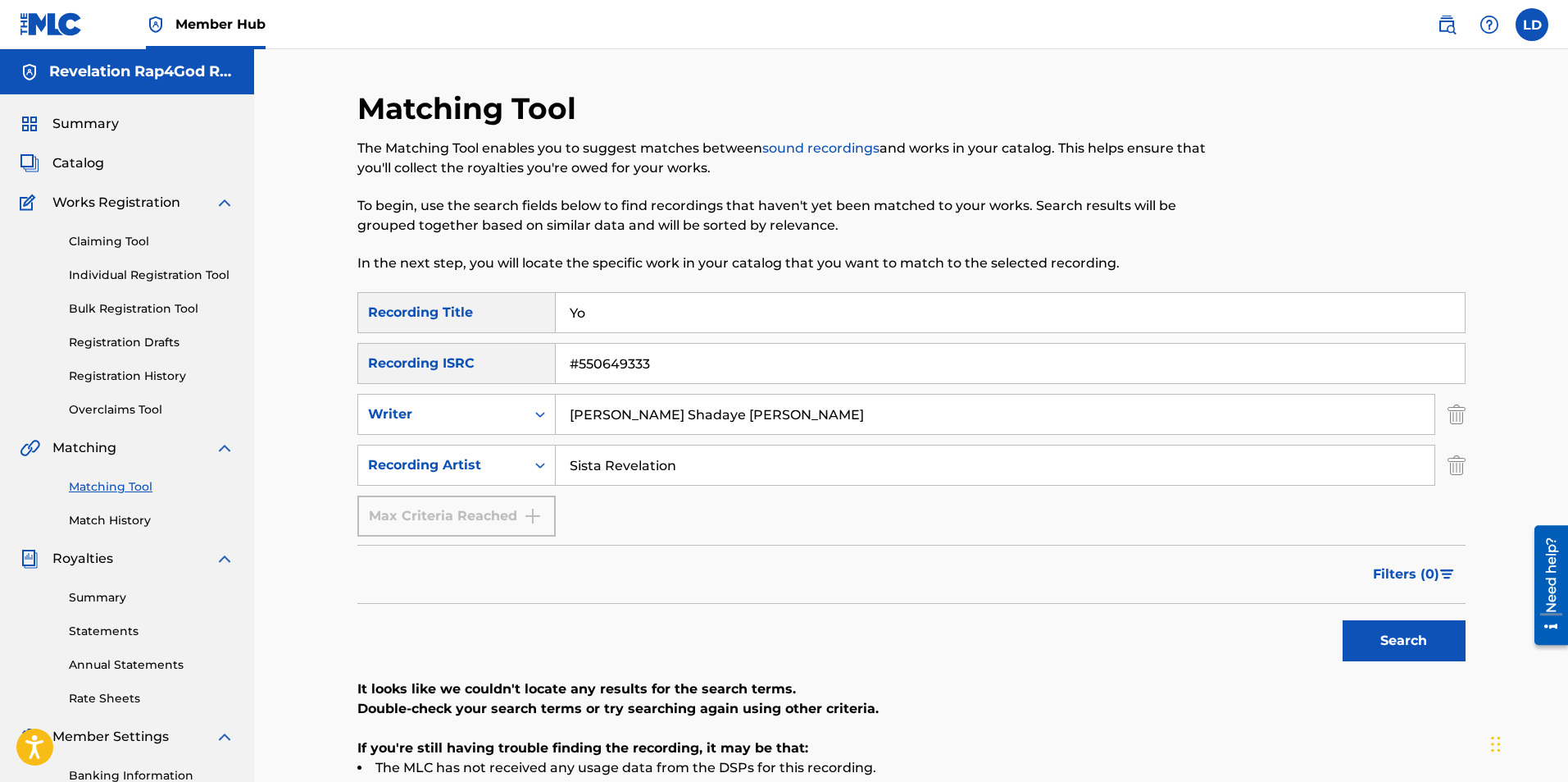
type input "Y"
click at [661, 371] on input "#550649333" at bounding box center [1010, 363] width 909 height 40
type input "#"
click at [763, 416] on input "[PERSON_NAME] Shadaye [PERSON_NAME]" at bounding box center [995, 414] width 879 height 40
click at [579, 310] on input "Search Form" at bounding box center [1010, 312] width 909 height 40
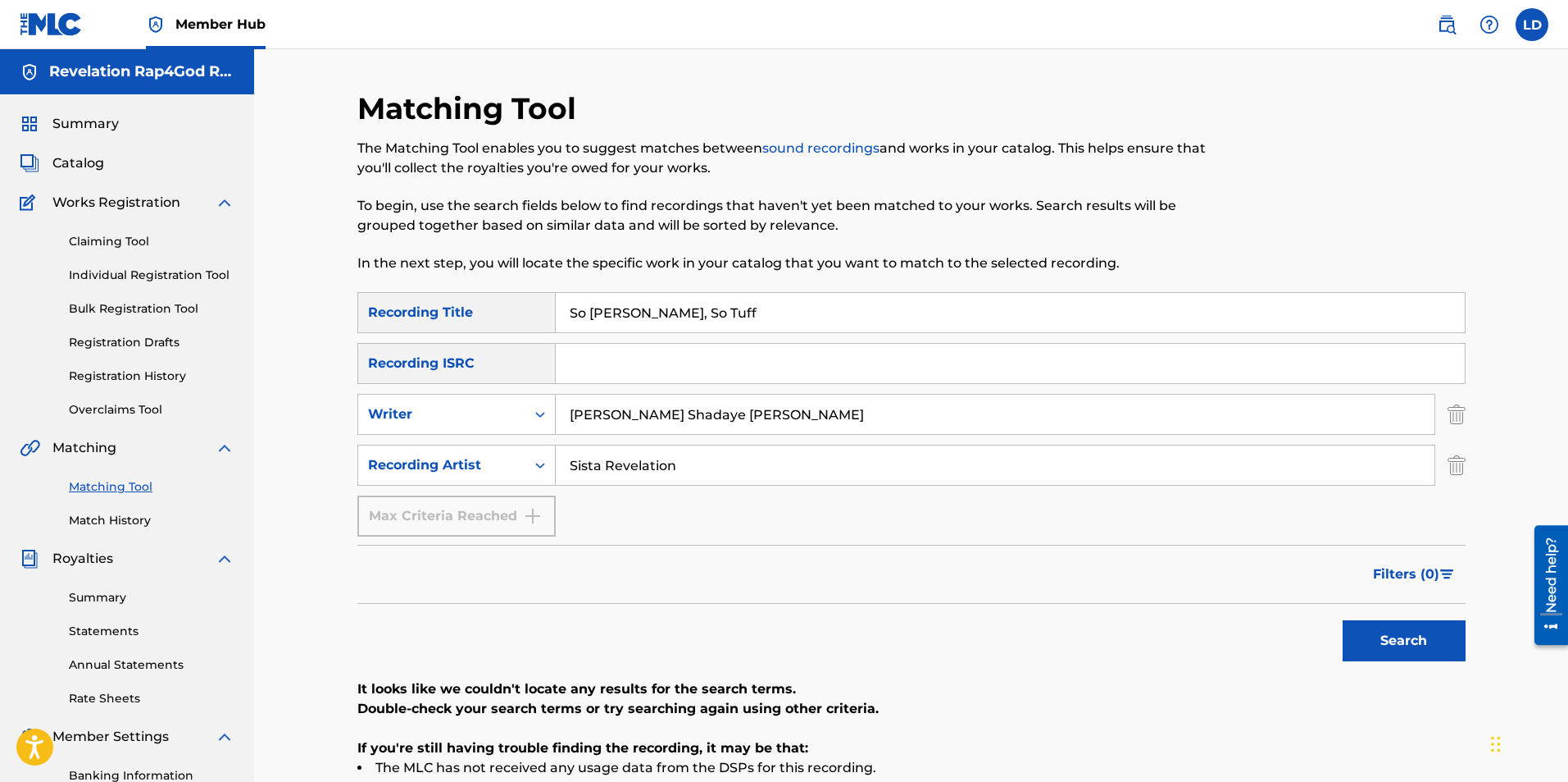
type input "So [PERSON_NAME], So Tuff"
click at [577, 358] on input "Search Form" at bounding box center [1010, 363] width 909 height 40
type input "#929770065"
click at [1409, 640] on button "Search" at bounding box center [1404, 640] width 123 height 41
click at [683, 320] on input "So [PERSON_NAME], So Tuff" at bounding box center [1010, 312] width 909 height 40
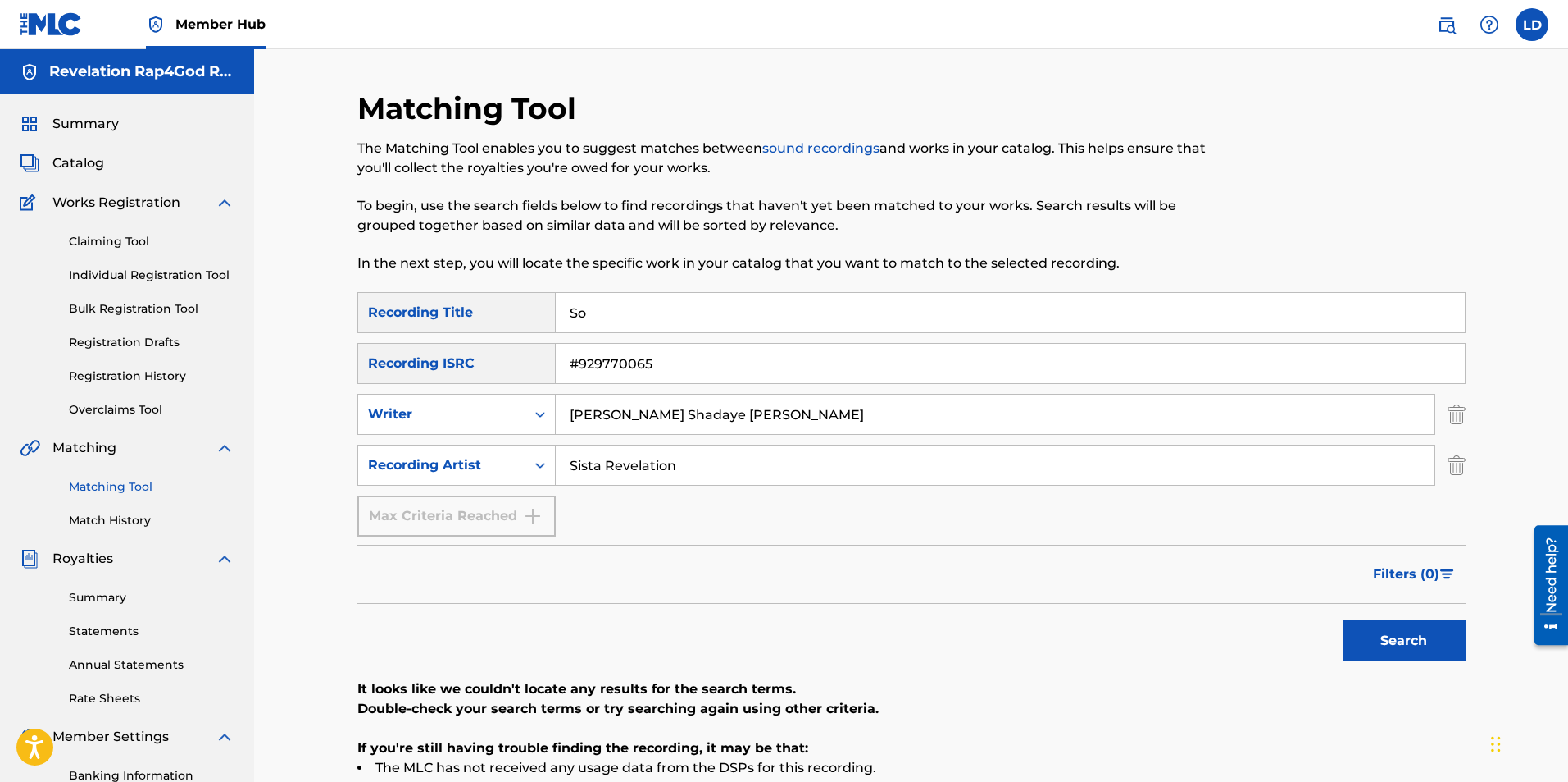
type input "S"
click at [662, 364] on input "#929770065" at bounding box center [1010, 363] width 909 height 40
type input "#"
click at [738, 417] on input "[PERSON_NAME] Shadaye [PERSON_NAME]" at bounding box center [995, 414] width 879 height 40
type input "L"
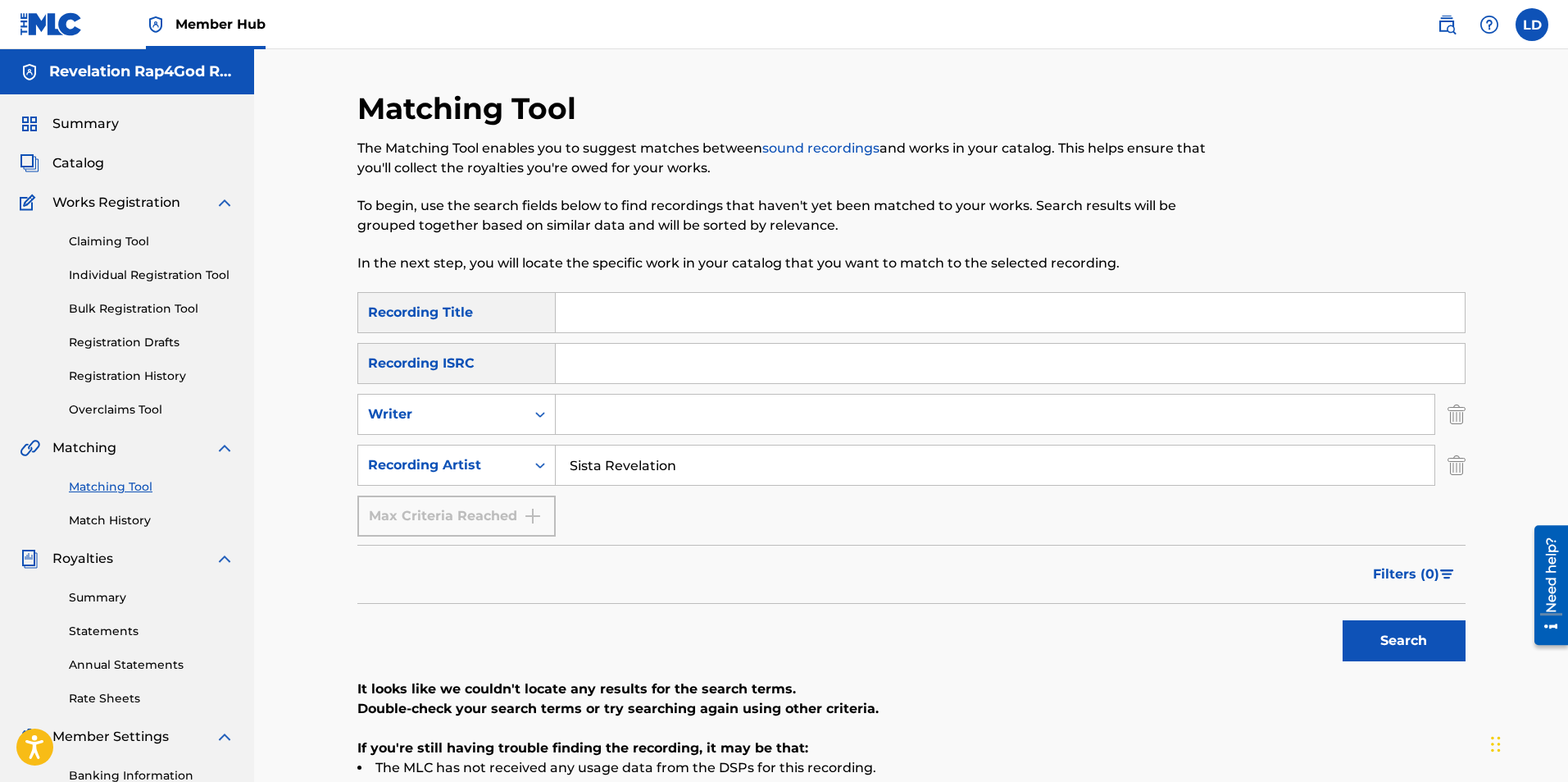
click at [684, 480] on input "Sista Revelation" at bounding box center [995, 464] width 879 height 40
type input "S"
click at [602, 316] on input "Search Form" at bounding box center [1010, 312] width 909 height 40
type input "i"
type input "I'm Amointed"
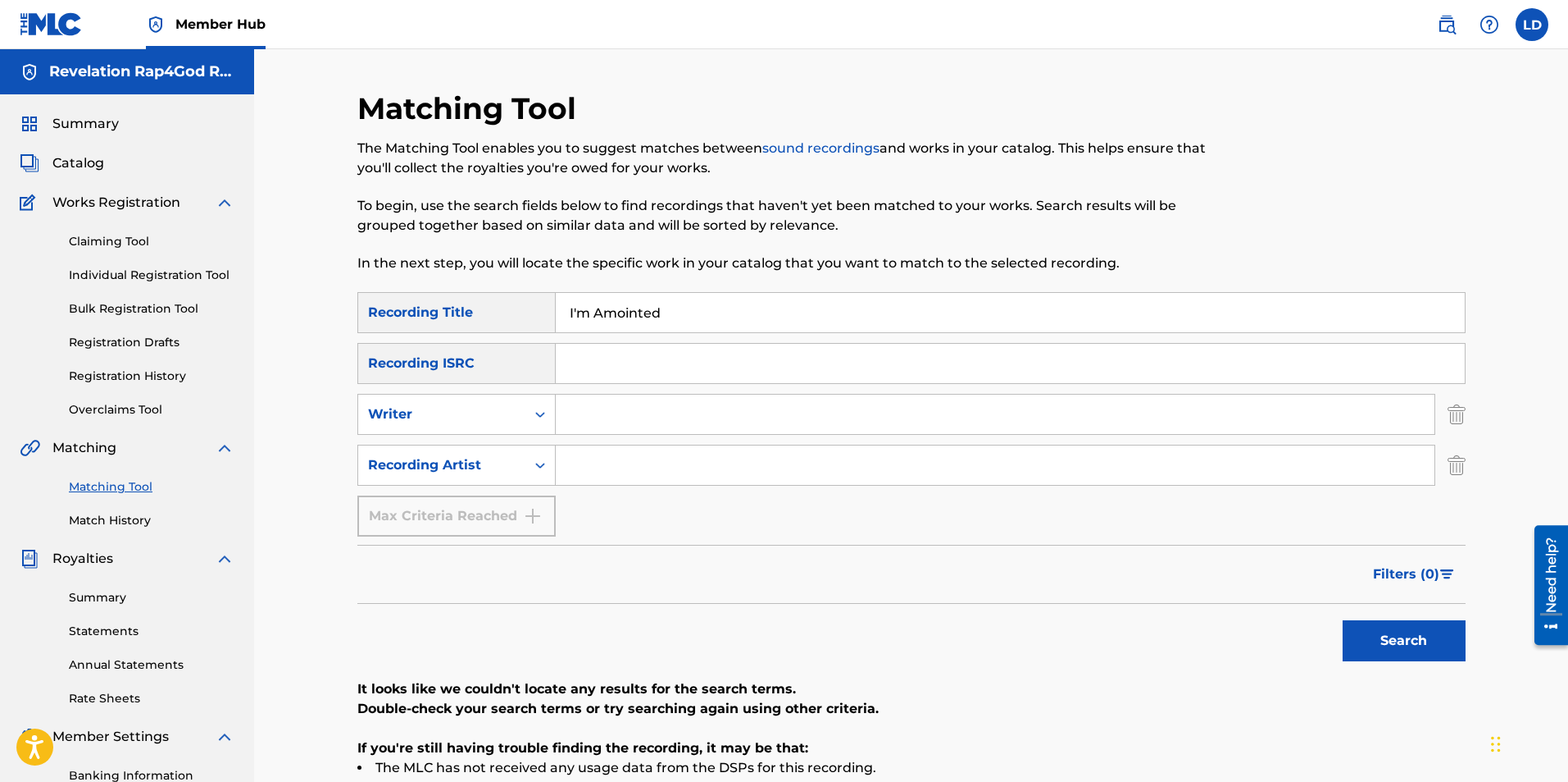
click at [571, 352] on input "Search Form" at bounding box center [1010, 363] width 909 height 40
type input "#929770041"
click at [589, 425] on input "Search Form" at bounding box center [995, 414] width 879 height 40
type input "l"
type input "[PERSON_NAME] Shadaye [PERSON_NAME]"
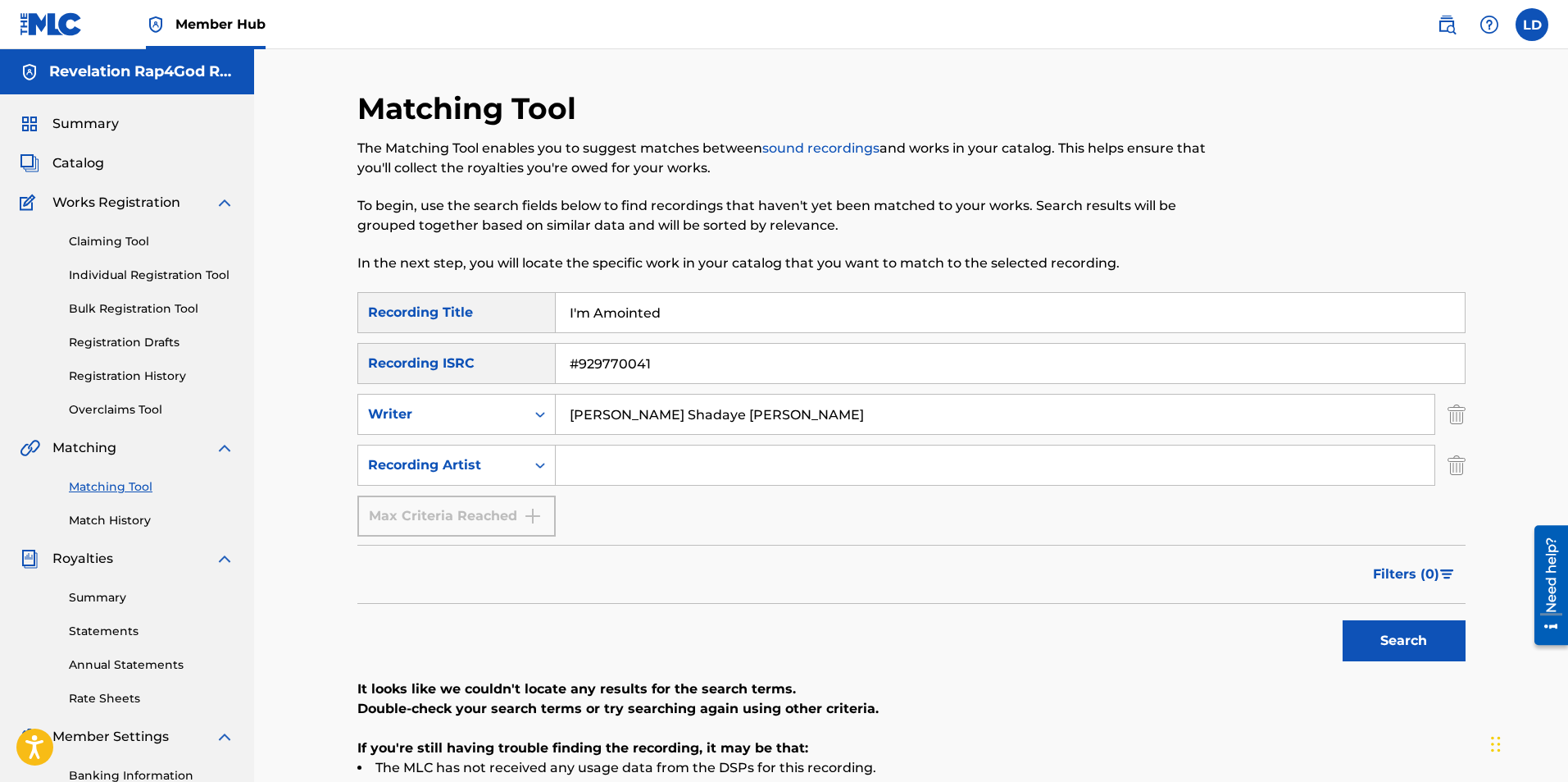
click at [623, 477] on input "Search Form" at bounding box center [995, 464] width 879 height 40
type input "Sista Revelation"
click at [1411, 649] on button "Search" at bounding box center [1404, 640] width 123 height 41
click at [673, 315] on input "I'm Amointed" at bounding box center [1010, 312] width 909 height 40
click at [1415, 645] on button "Search" at bounding box center [1404, 640] width 123 height 41
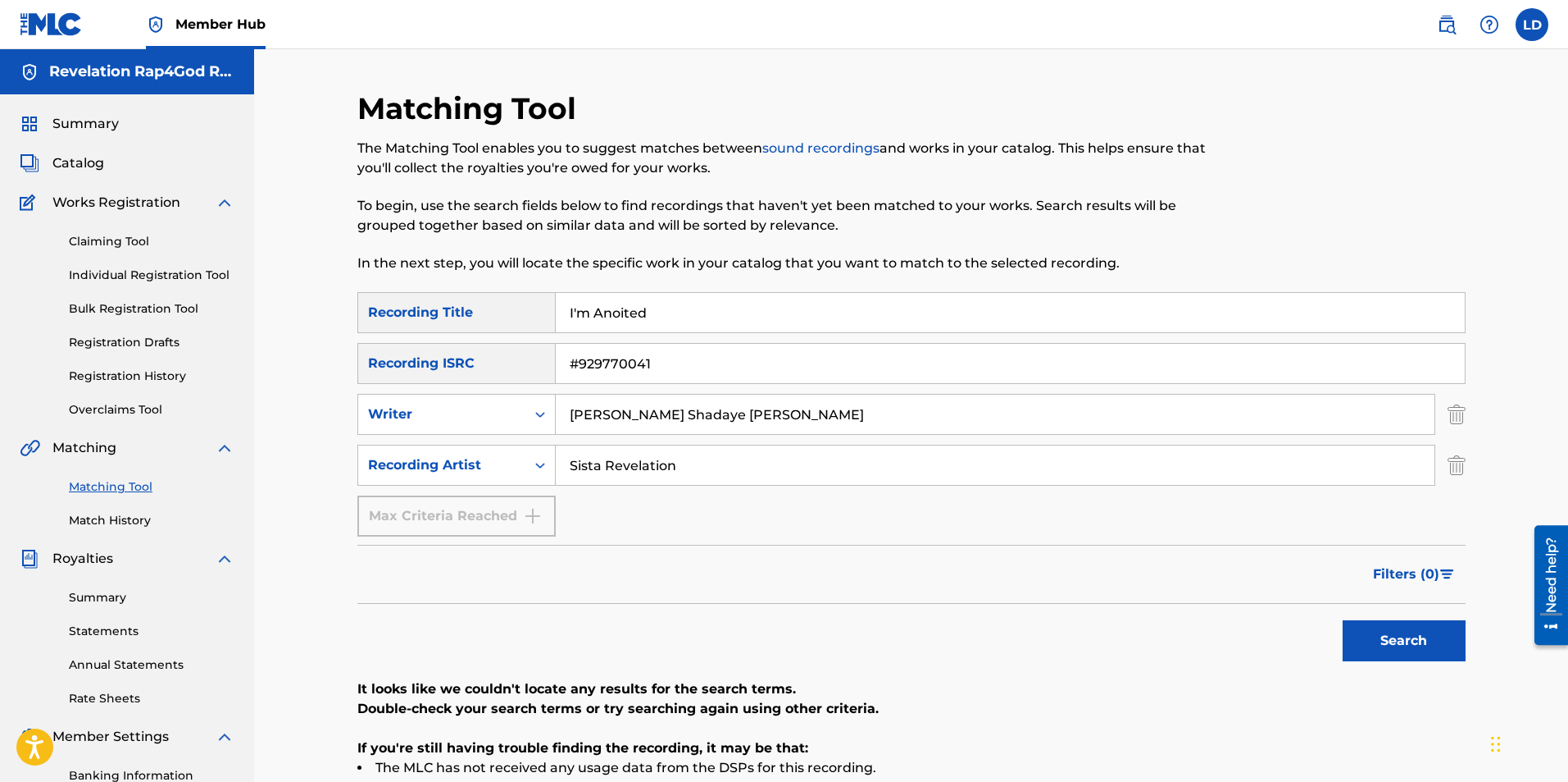
click at [652, 302] on input "I'm Anoited" at bounding box center [1010, 312] width 909 height 40
click at [1387, 636] on button "Search" at bounding box center [1404, 640] width 123 height 41
click at [1362, 644] on button "Search" at bounding box center [1404, 640] width 123 height 41
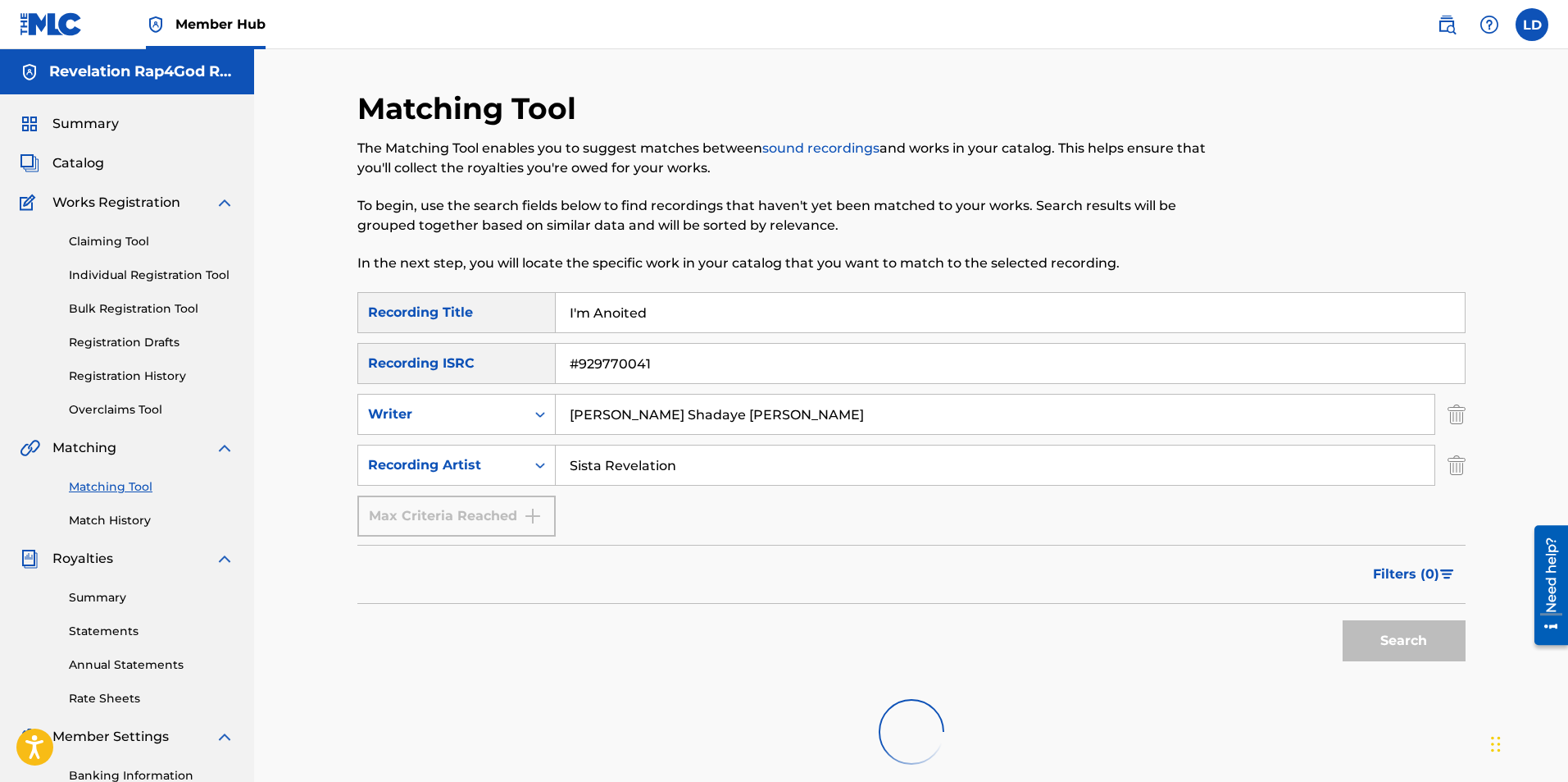
click at [1362, 643] on div "Search" at bounding box center [1400, 636] width 131 height 66
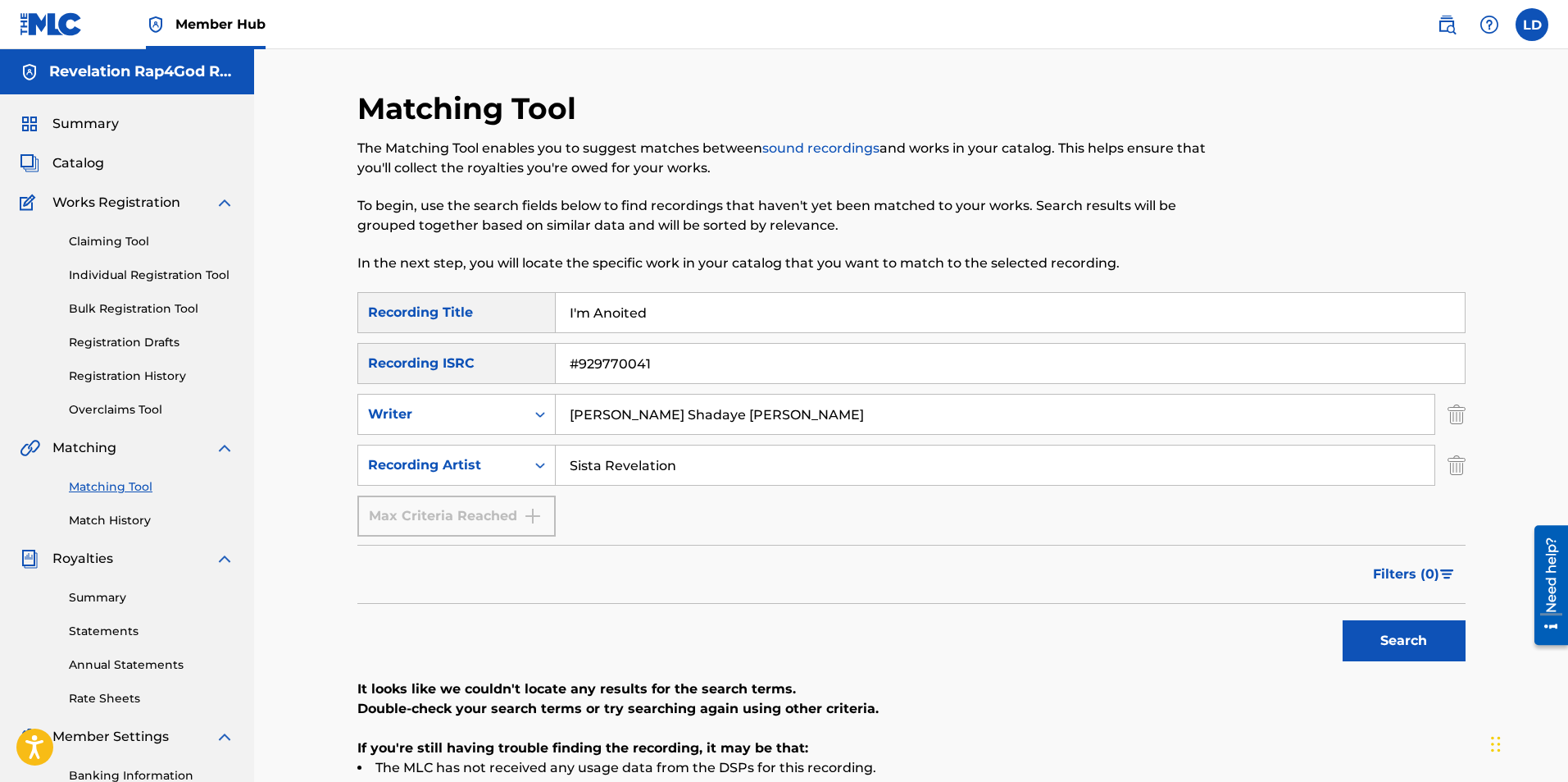
click at [651, 312] on input "I'm Anoited" at bounding box center [1010, 312] width 909 height 40
click at [1399, 640] on button "Search" at bounding box center [1404, 640] width 123 height 41
click at [674, 314] on input "I'm Amointed" at bounding box center [1010, 312] width 909 height 40
type input "I"
click at [668, 375] on input "#929770041" at bounding box center [1010, 363] width 909 height 40
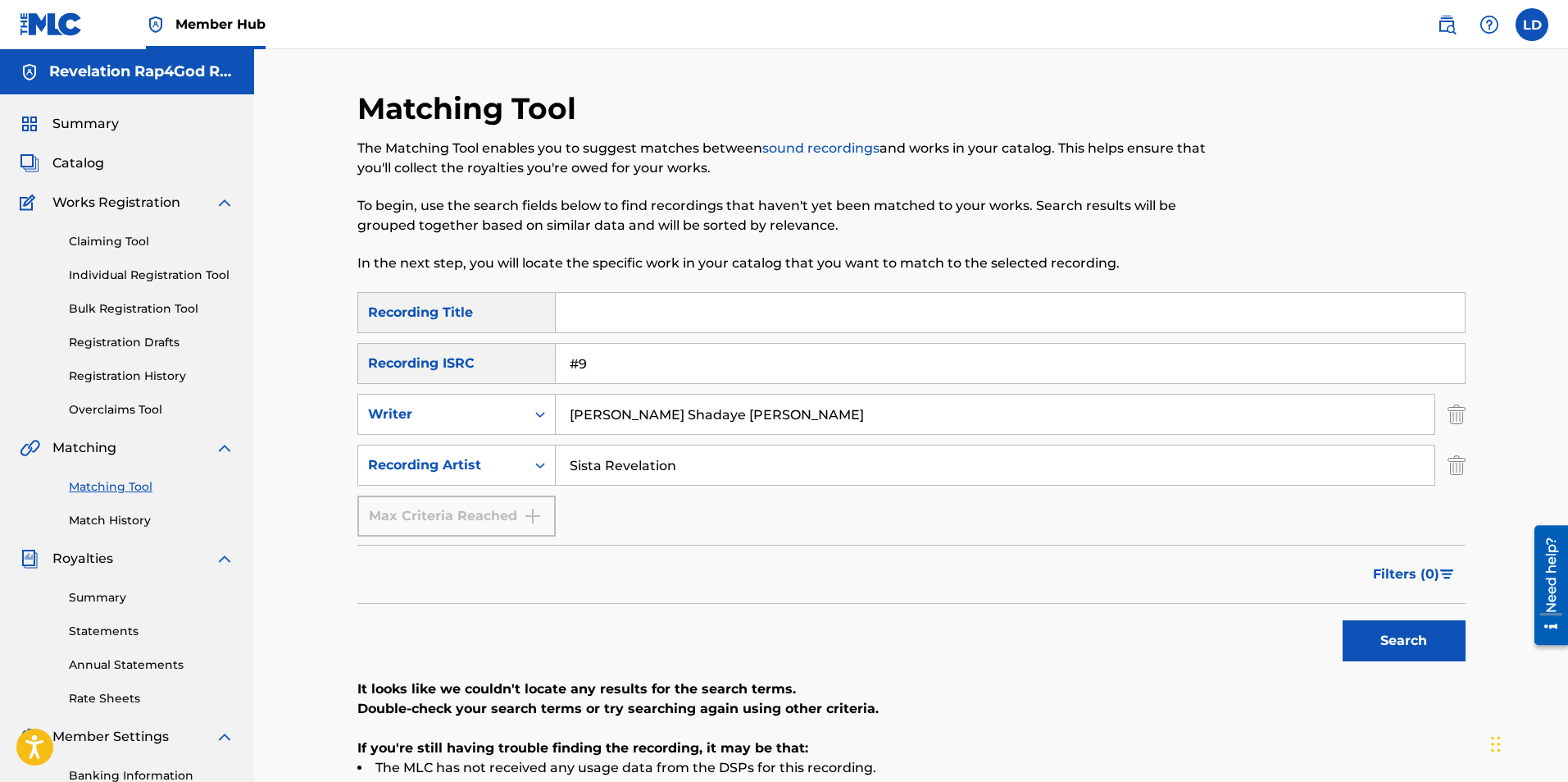
type input "#"
click at [755, 435] on div "SearchWithCriteria52fae206-85cb-4909-87c2-a186b5abdf89 Recording Title SearchWi…" at bounding box center [911, 413] width 1109 height 244
click at [752, 411] on input "[PERSON_NAME] Shadaye [PERSON_NAME]" at bounding box center [995, 414] width 879 height 40
type input "L"
click at [678, 476] on input "Sista Revelation" at bounding box center [995, 464] width 879 height 40
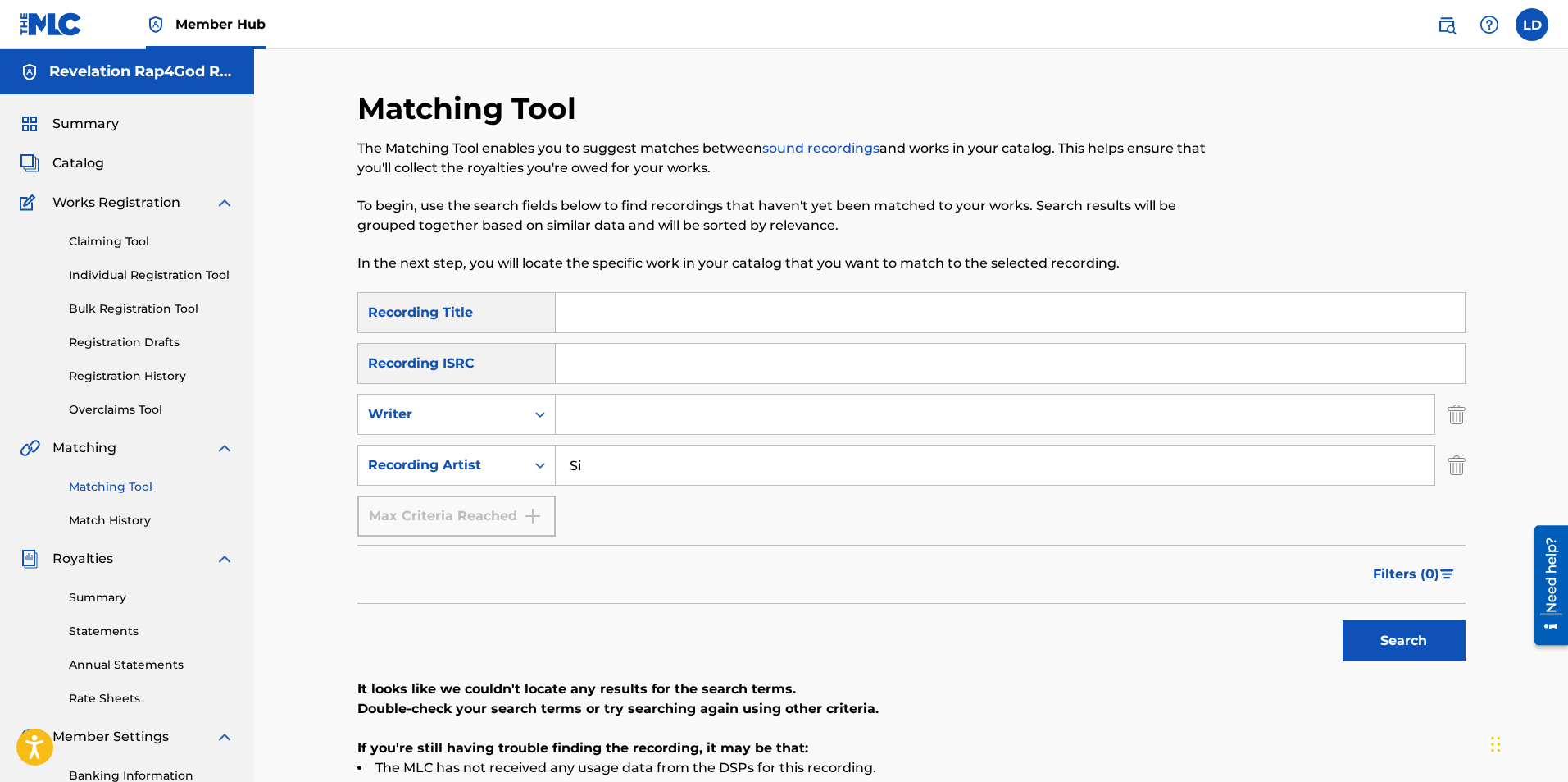
type input "S"
click at [601, 309] on input "Search Form" at bounding box center [1010, 312] width 909 height 40
type input "No One's Gonna Love You"
click at [564, 372] on input "Search Form" at bounding box center [1010, 363] width 909 height 40
type input "#441104378"
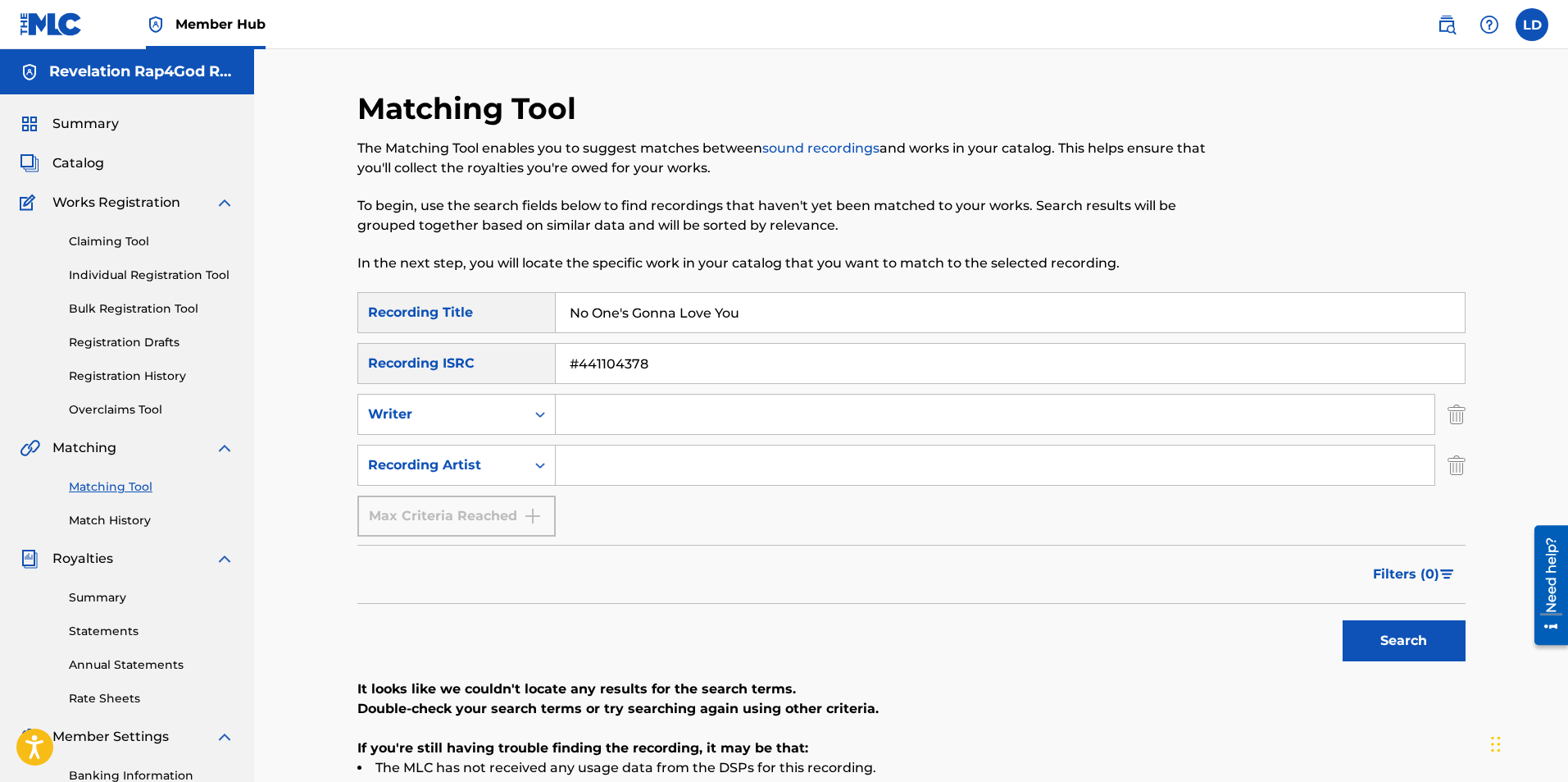
click at [567, 423] on input "Search Form" at bounding box center [995, 414] width 879 height 40
type input "[PERSON_NAME] Shadaye [PERSON_NAME]"
click at [576, 463] on input "Search Form" at bounding box center [995, 464] width 879 height 40
type input "Sista Revelation"
click at [1362, 640] on button "Search" at bounding box center [1404, 640] width 123 height 41
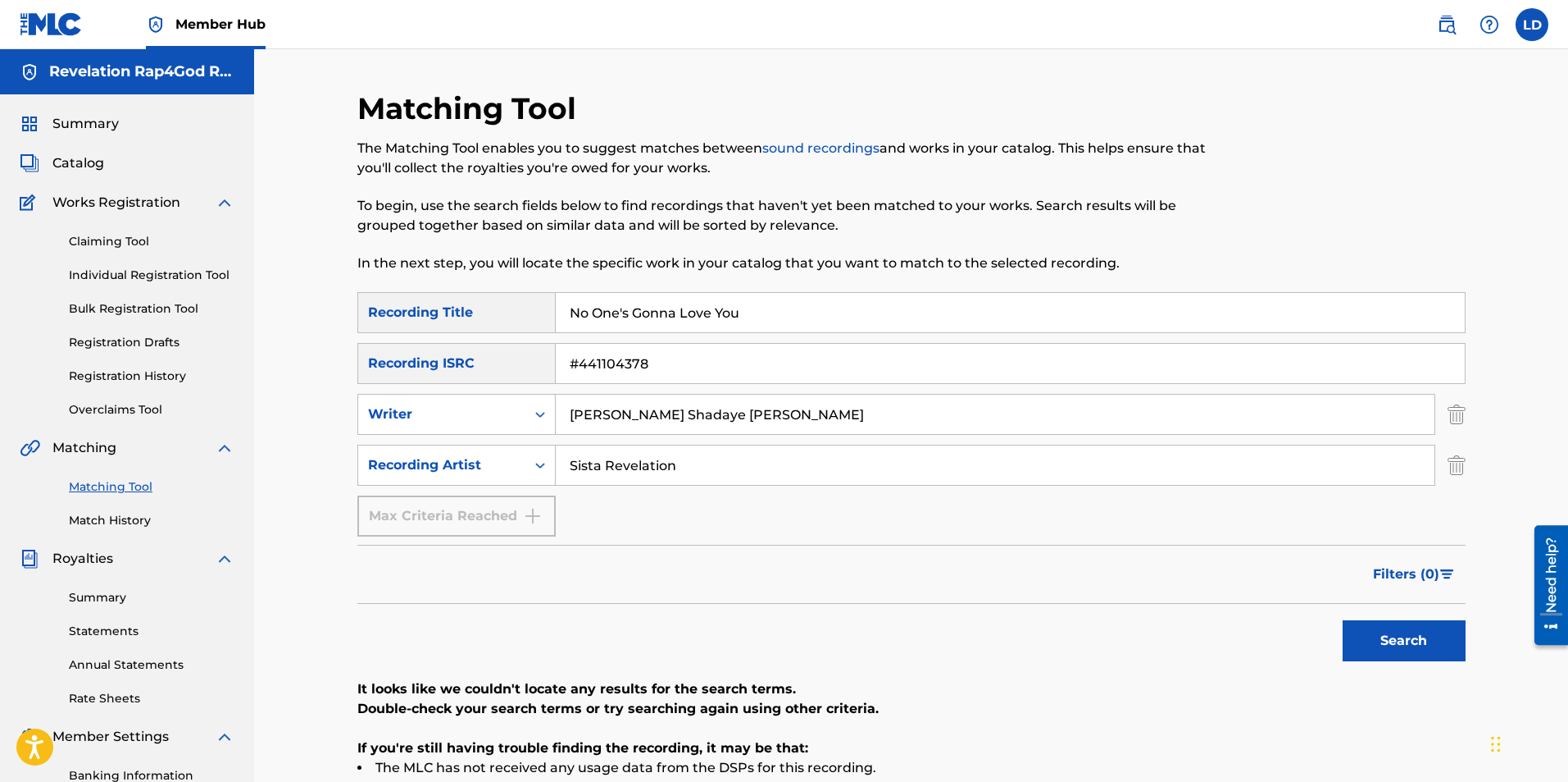
click at [747, 324] on input "No One's Gonna Love You" at bounding box center [1010, 312] width 909 height 40
click at [755, 309] on input "No One's Gonna Love You" at bounding box center [1010, 312] width 909 height 40
type input "N"
type input "We Need This World Tonight"
click at [674, 373] on input "#441104378" at bounding box center [1010, 363] width 909 height 40
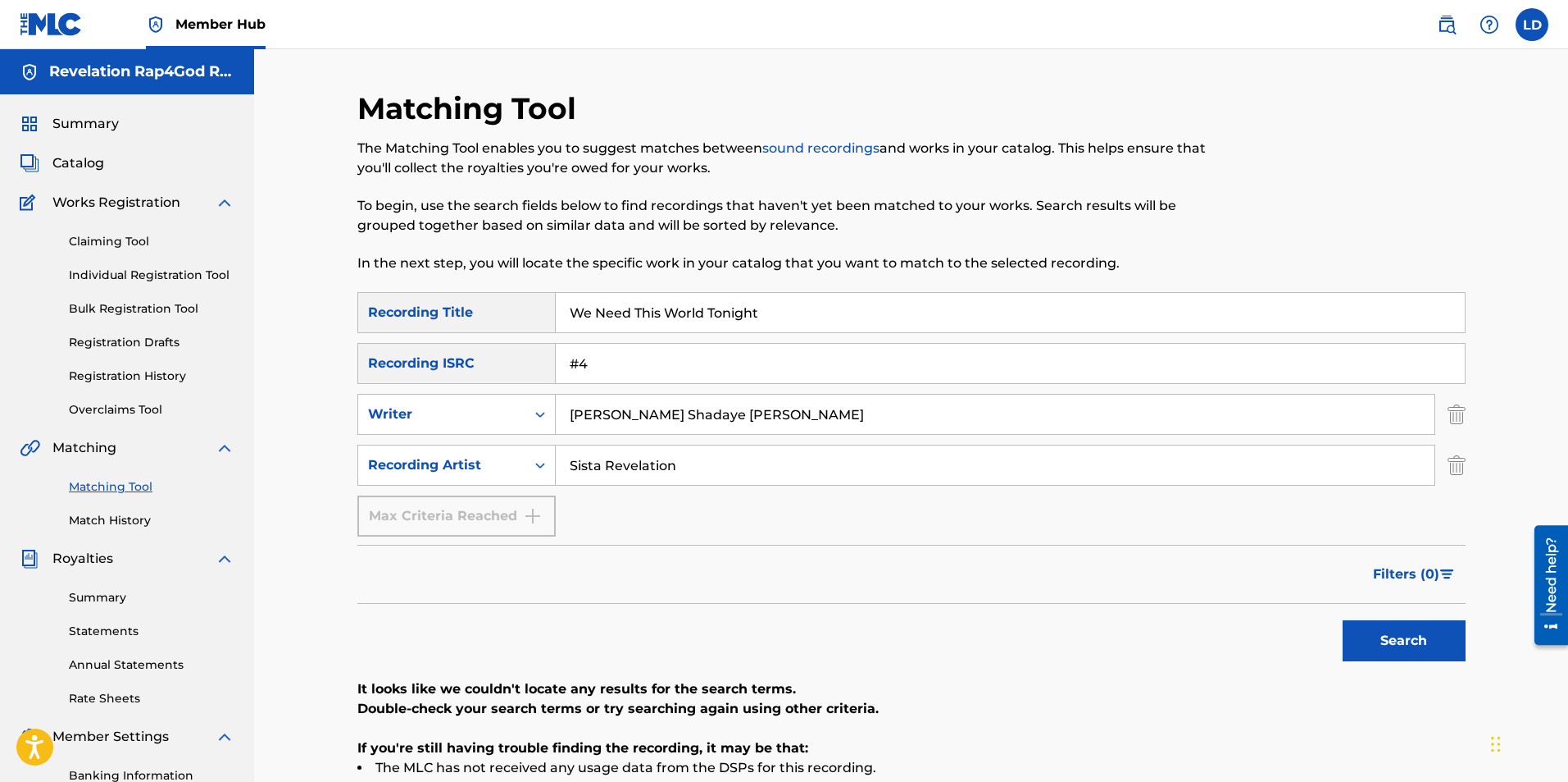
type input "#"
type input "#907806467"
click at [1365, 638] on button "Search" at bounding box center [1404, 640] width 123 height 41
click at [1411, 632] on button "Search" at bounding box center [1404, 640] width 123 height 41
click at [1411, 631] on div "Search" at bounding box center [1400, 636] width 131 height 66
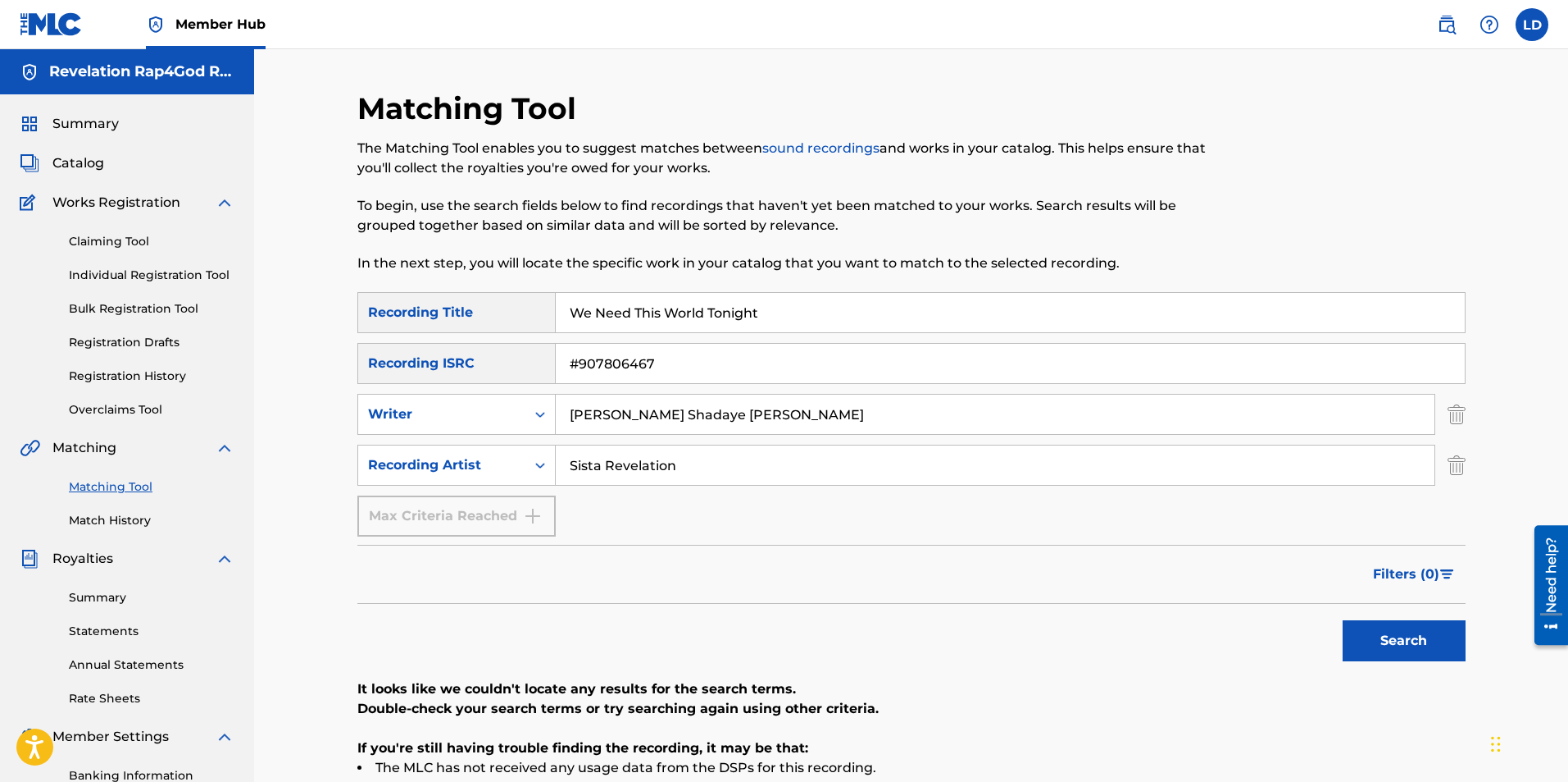
click at [780, 755] on p "If you're still having trouble finding the recording, it may be that:" at bounding box center [911, 748] width 1109 height 19
click at [773, 763] on li "The MLC has not received any usage data from the DSPs for this recording." at bounding box center [911, 768] width 1109 height 19
click at [868, 745] on p "If you're still having trouble finding the recording, it may be that:" at bounding box center [911, 748] width 1109 height 19
drag, startPoint x: 867, startPoint y: 755, endPoint x: 910, endPoint y: 740, distance: 45.5
click at [868, 755] on p "If you're still having trouble finding the recording, it may be that:" at bounding box center [911, 748] width 1109 height 19
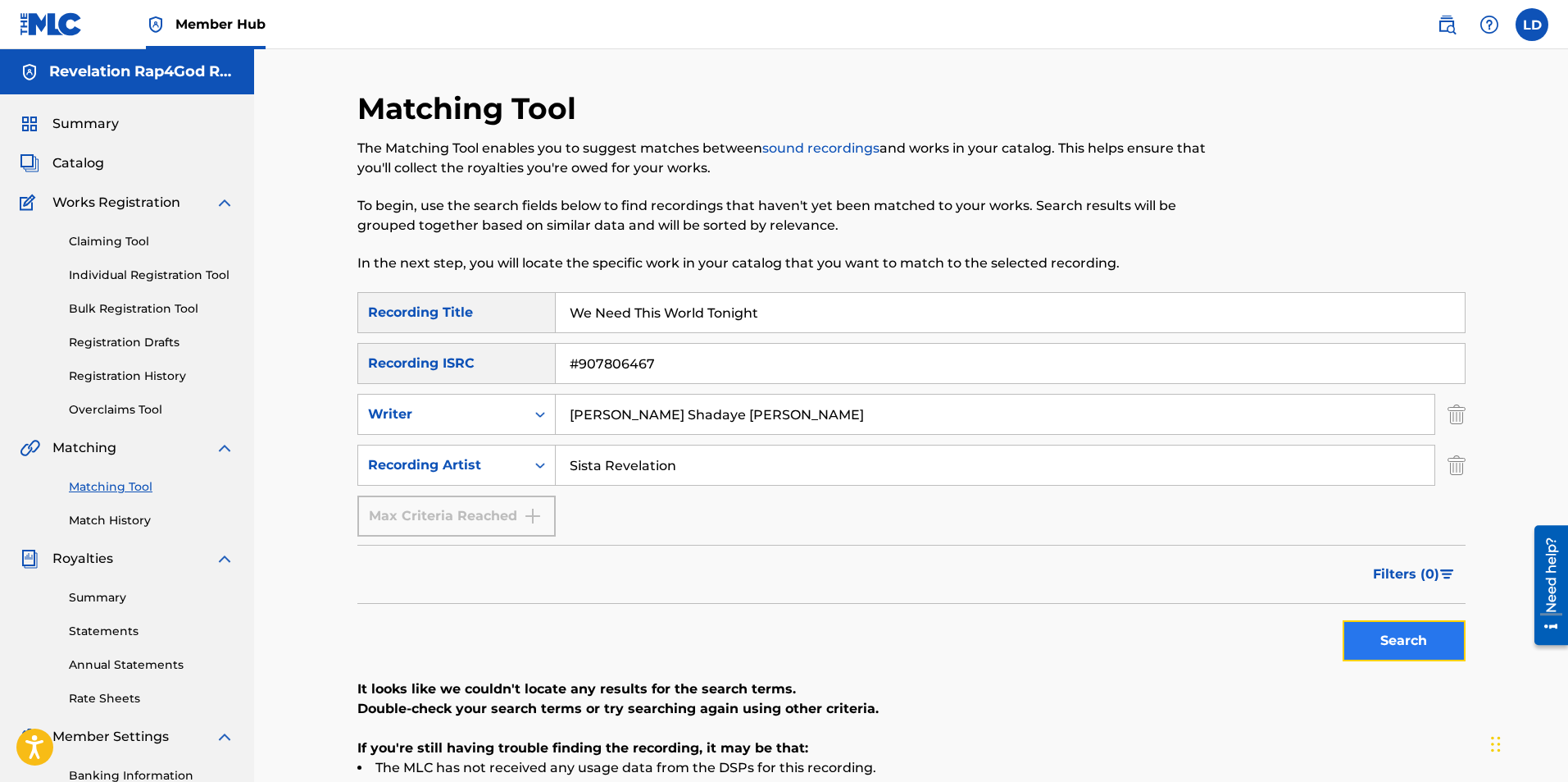
click at [1407, 646] on button "Search" at bounding box center [1404, 640] width 123 height 41
click at [1407, 646] on div "Search" at bounding box center [1400, 636] width 131 height 66
click at [760, 311] on input "We Need This World Tonight" at bounding box center [1010, 312] width 909 height 40
click at [623, 323] on input "We Nee" at bounding box center [1010, 312] width 909 height 40
type input "We Need This Word Tonite"
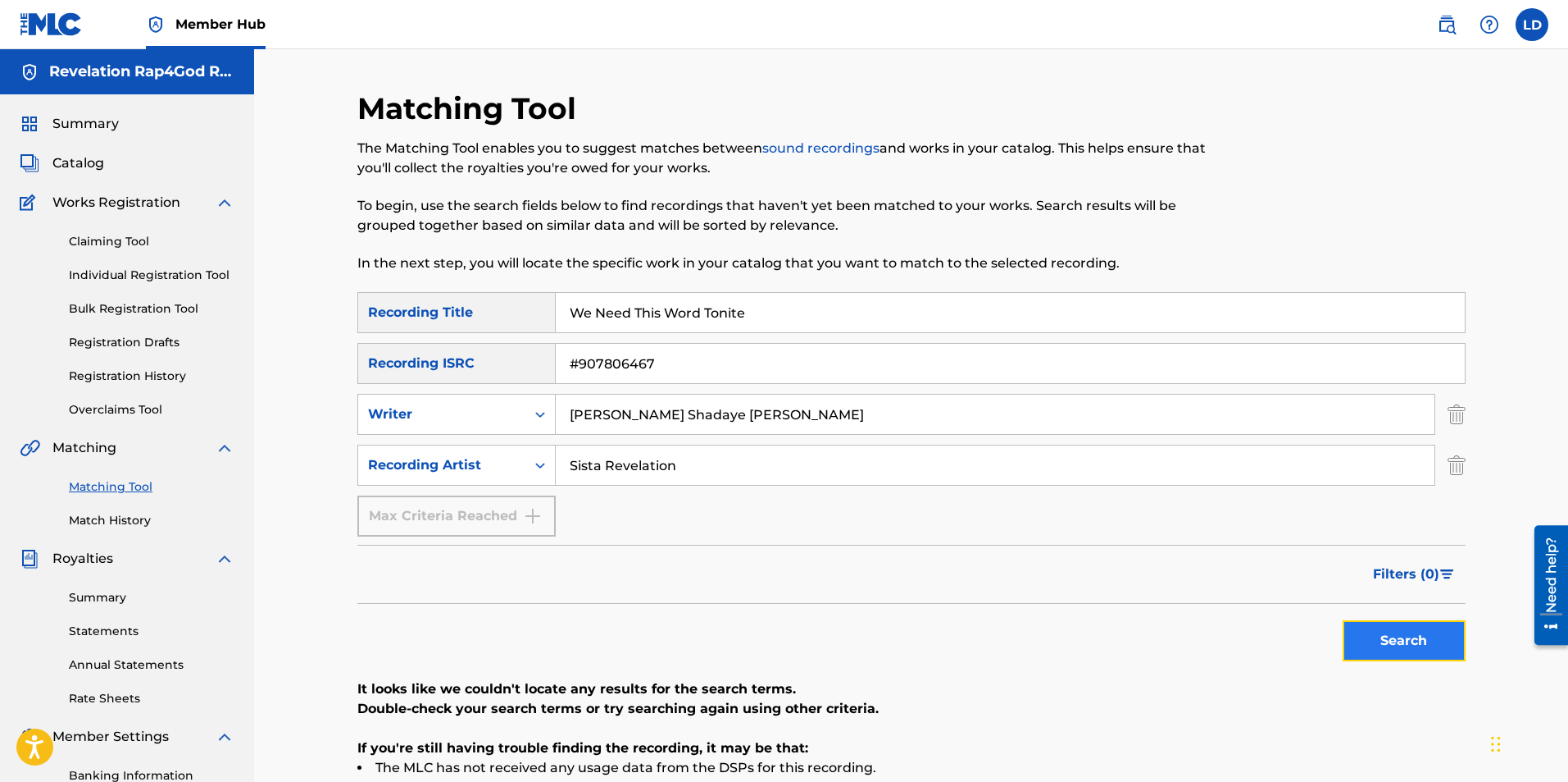
click at [1405, 648] on button "Search" at bounding box center [1404, 640] width 123 height 41
click at [92, 163] on span "Catalog" at bounding box center [78, 163] width 52 height 19
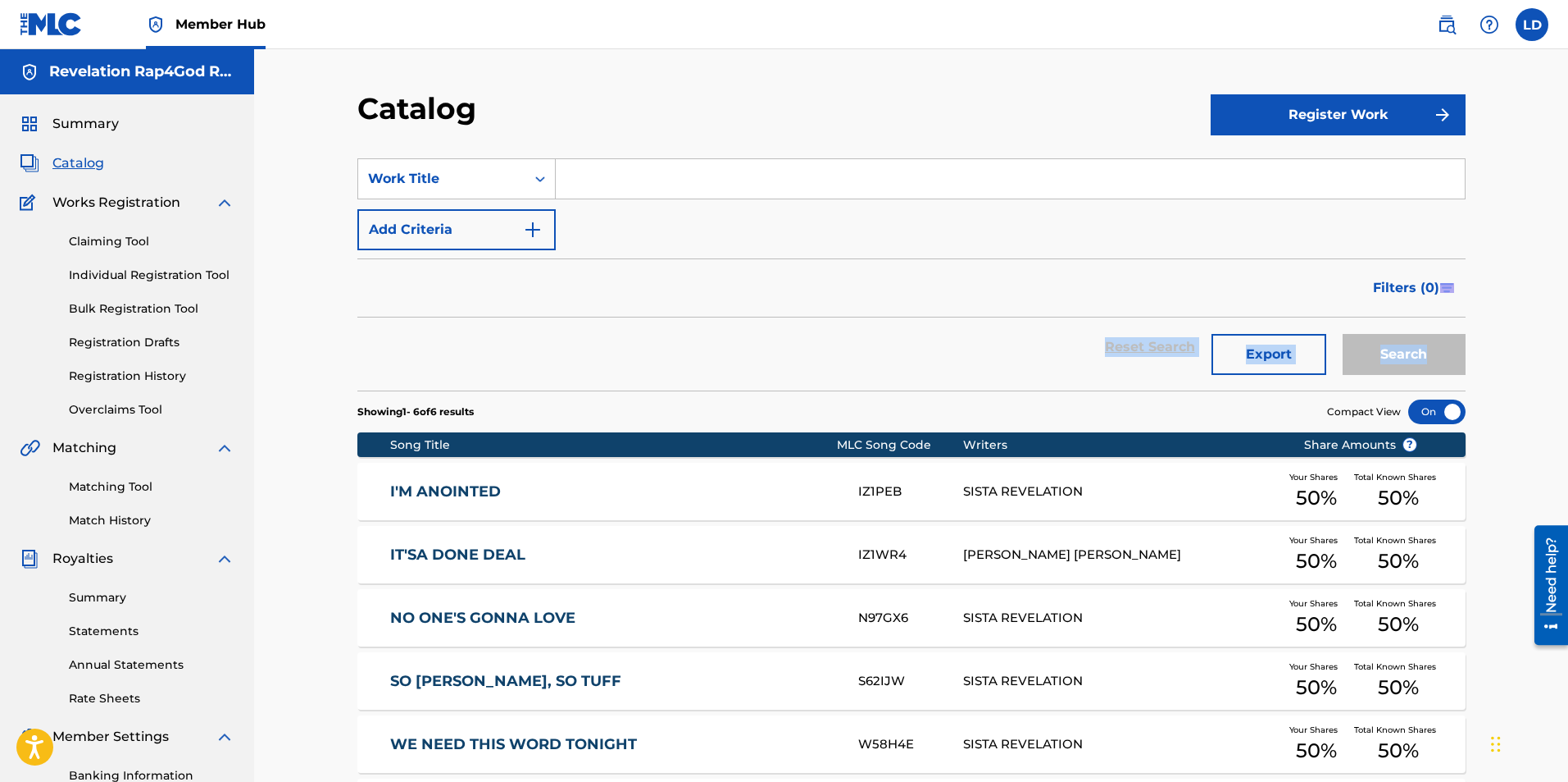
drag, startPoint x: 1564, startPoint y: 303, endPoint x: 1573, endPoint y: 383, distance: 80.5
click at [1567, 383] on html "Accessibility Screen-Reader Guide, Feedback, and Issue Reporting | New window C…" at bounding box center [784, 391] width 1568 height 782
click at [1501, 229] on div "Catalog Register Work SearchWithCriteriaa3180ca6-e6cc-4431-a433-632a53d63e6a Wo…" at bounding box center [911, 493] width 1314 height 889
drag, startPoint x: 905, startPoint y: 189, endPoint x: 854, endPoint y: 307, distance: 128.5
click at [854, 307] on div "Filters ( 0 )" at bounding box center [911, 288] width 1109 height 59
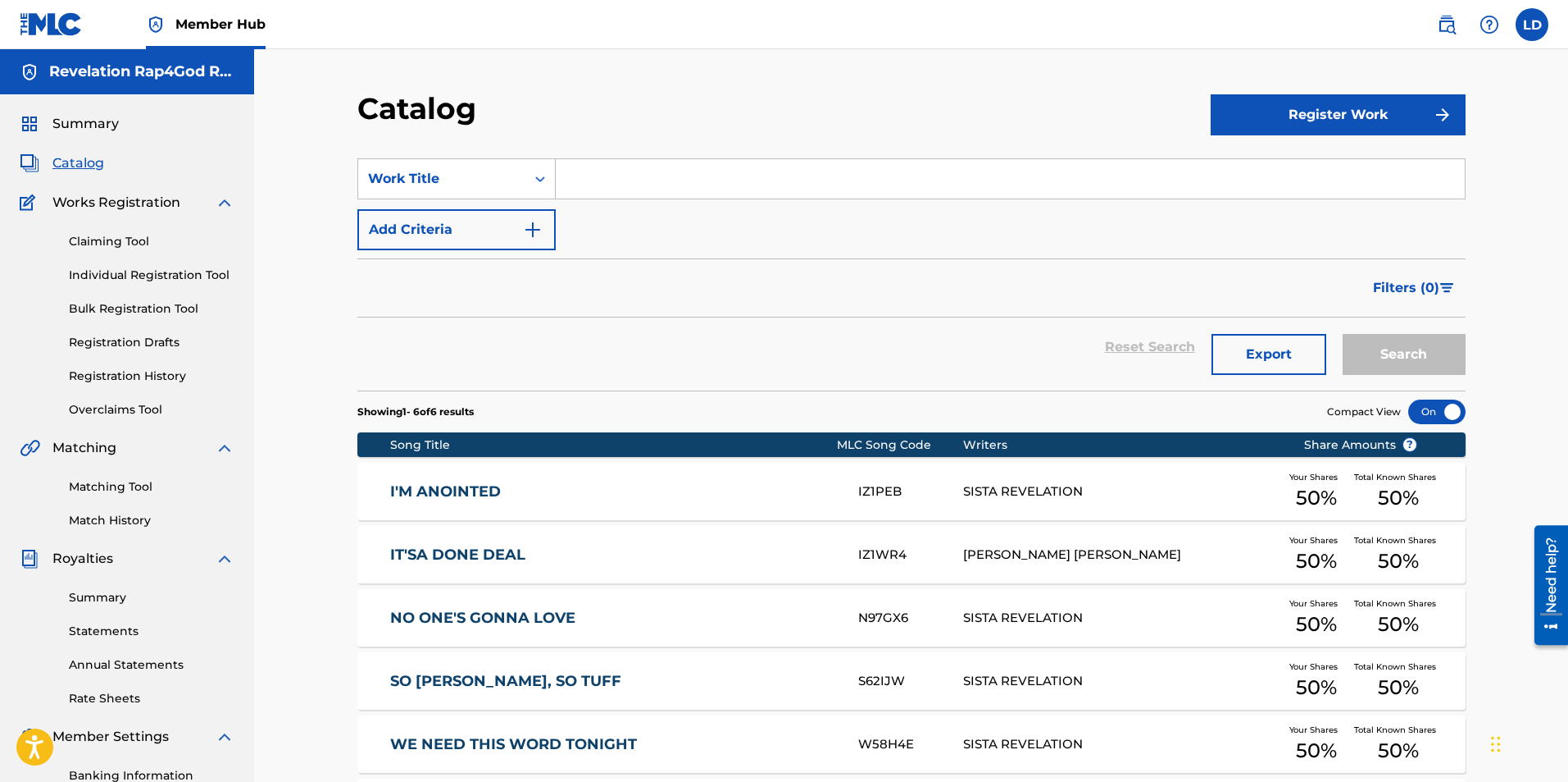
click at [308, 232] on div "Catalog Register Work SearchWithCriteriaa3180ca6-e6cc-4431-a433-632a53d63e6a Wo…" at bounding box center [911, 493] width 1314 height 889
click at [965, 297] on div "Filters ( 0 )" at bounding box center [911, 288] width 1109 height 59
click at [65, 165] on span "Catalog" at bounding box center [78, 163] width 52 height 19
click at [68, 155] on span "Catalog" at bounding box center [78, 163] width 52 height 19
click at [91, 123] on span "Summary" at bounding box center [85, 124] width 67 height 19
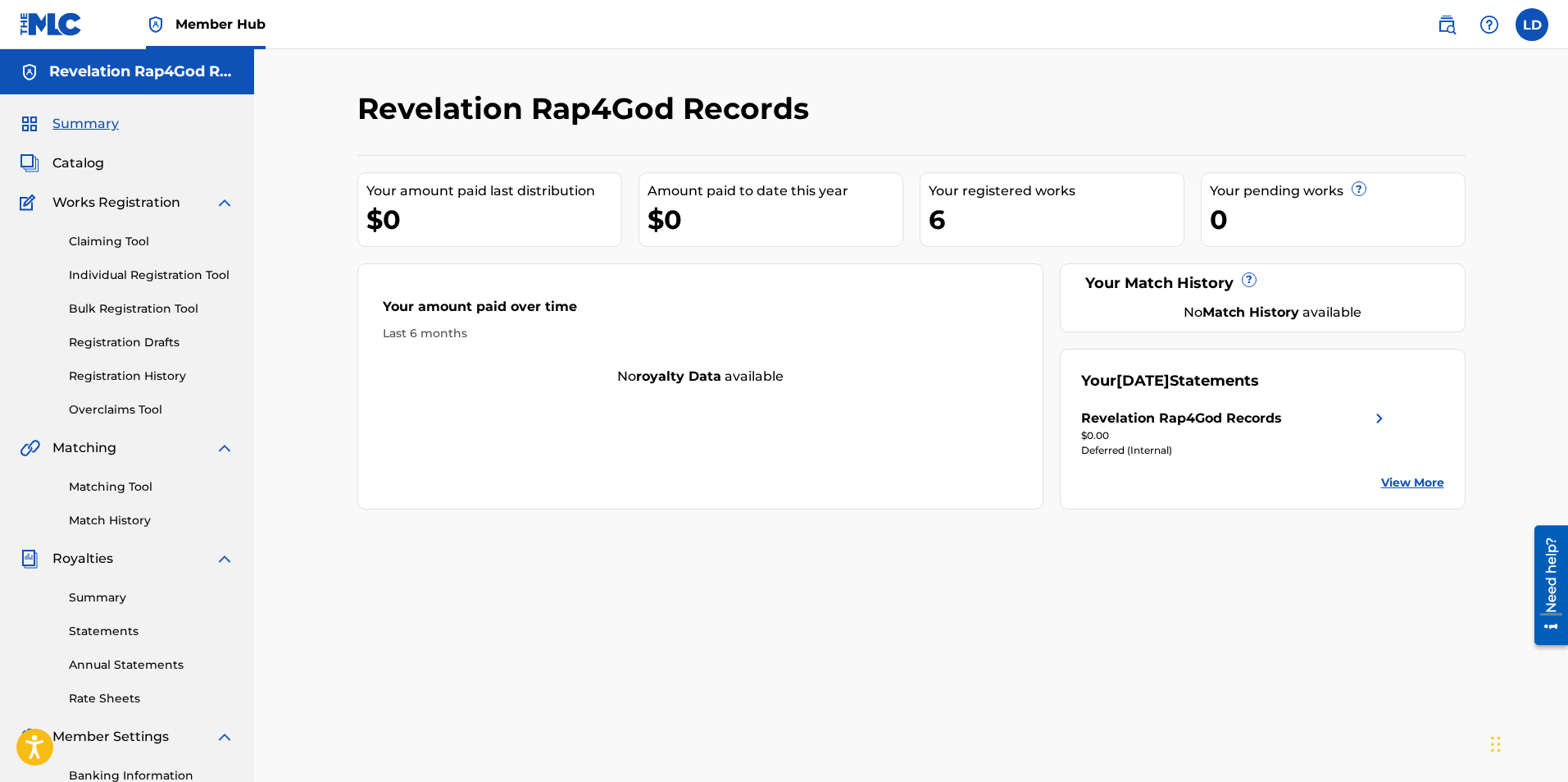
click at [67, 202] on span "Works Registration" at bounding box center [116, 203] width 128 height 19
click at [90, 203] on span "Works Registration" at bounding box center [116, 203] width 128 height 19
click at [96, 274] on link "Individual Registration Tool" at bounding box center [151, 275] width 166 height 17
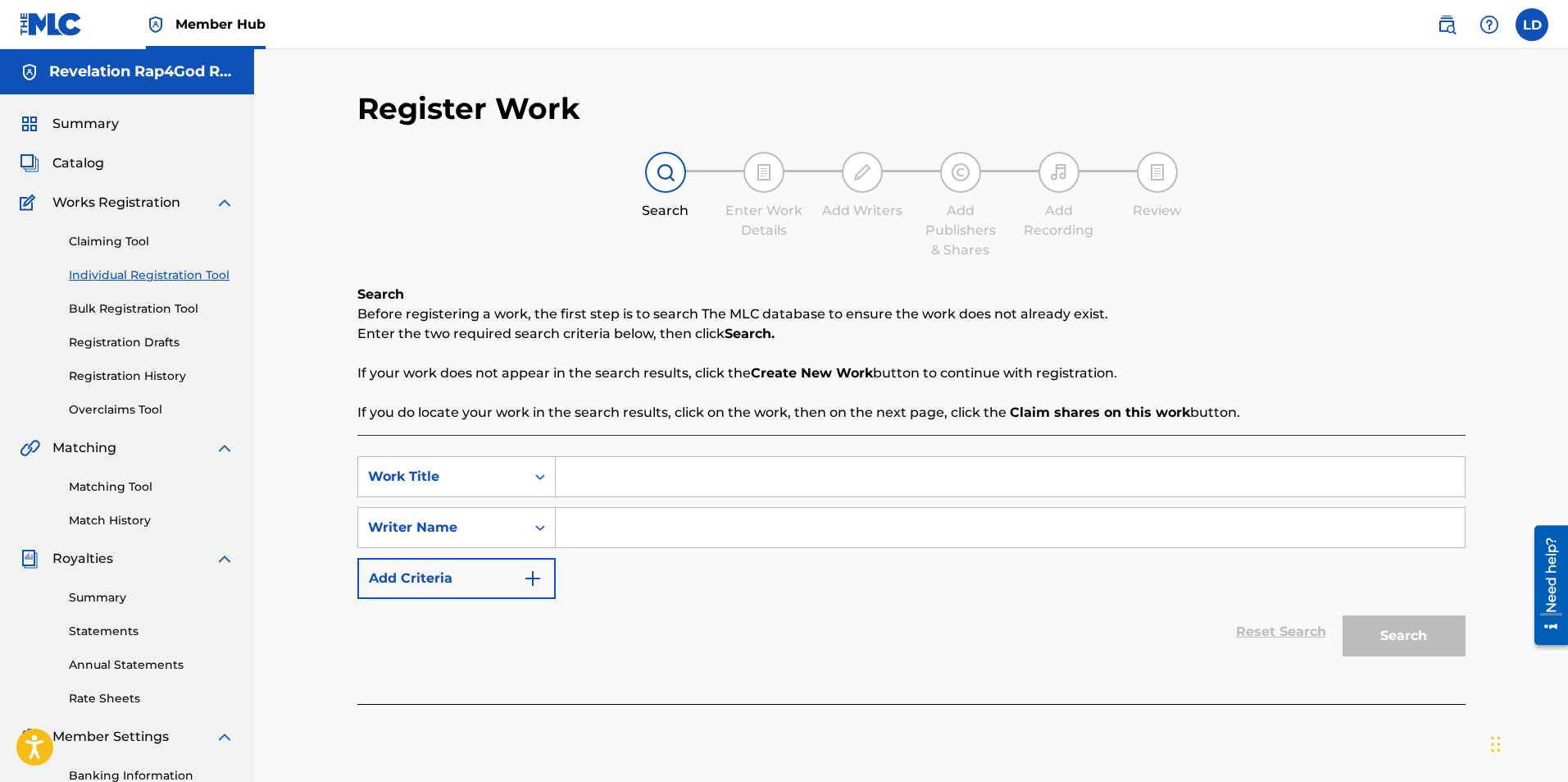
click at [291, 171] on div "Register Work Search Enter Work Details Add Writers Add Publishers & Shares Add…" at bounding box center [911, 493] width 1314 height 889
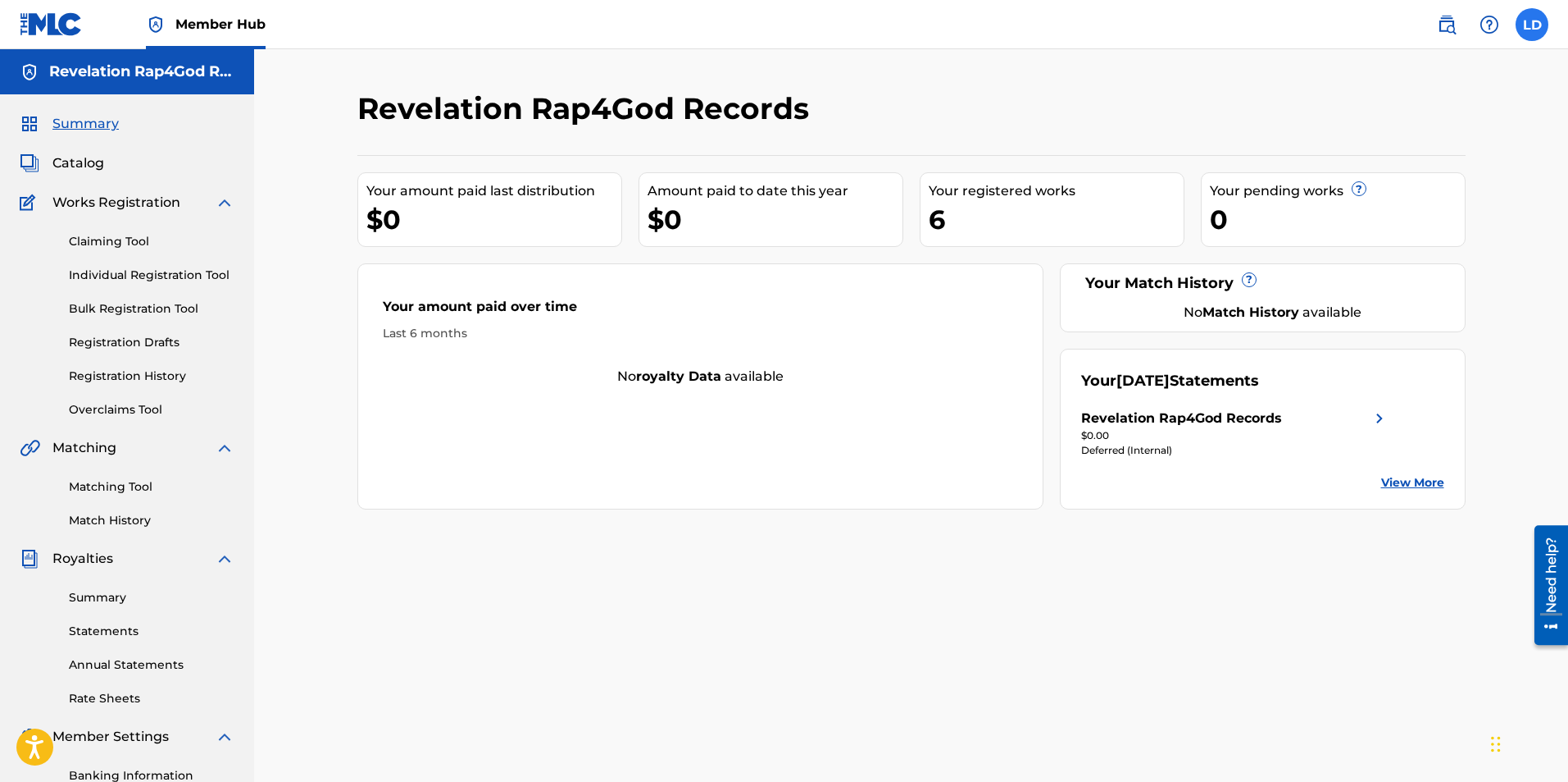
click at [1530, 18] on label at bounding box center [1532, 24] width 33 height 33
click at [1532, 24] on input "[PERSON_NAME] [EMAIL_ADDRESS][DOMAIN_NAME] Notification Preferences Profile Log…" at bounding box center [1532, 24] width 0 height 0
click at [1370, 233] on p "Log out" at bounding box center [1373, 232] width 39 height 14
click at [1532, 24] on input "[PERSON_NAME] [EMAIL_ADDRESS][DOMAIN_NAME] Notification Preferences Profile Log…" at bounding box center [1532, 24] width 0 height 0
